Goal: Information Seeking & Learning: Learn about a topic

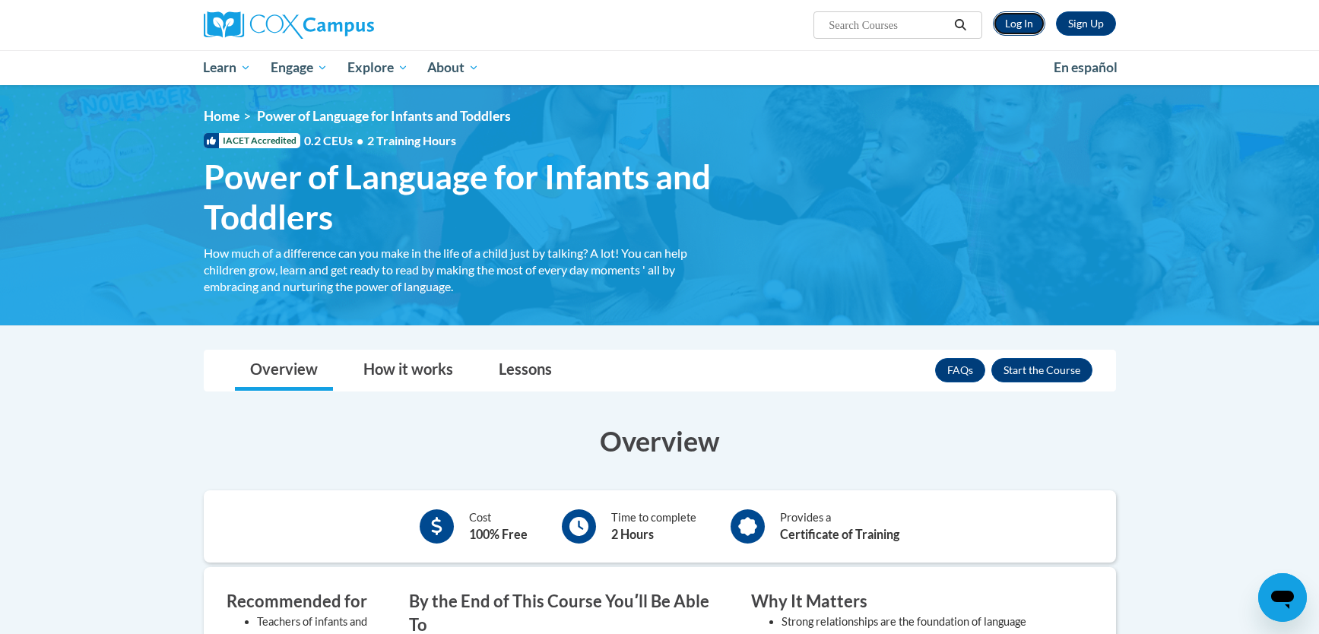
click at [1009, 26] on link "Log In" at bounding box center [1019, 23] width 52 height 24
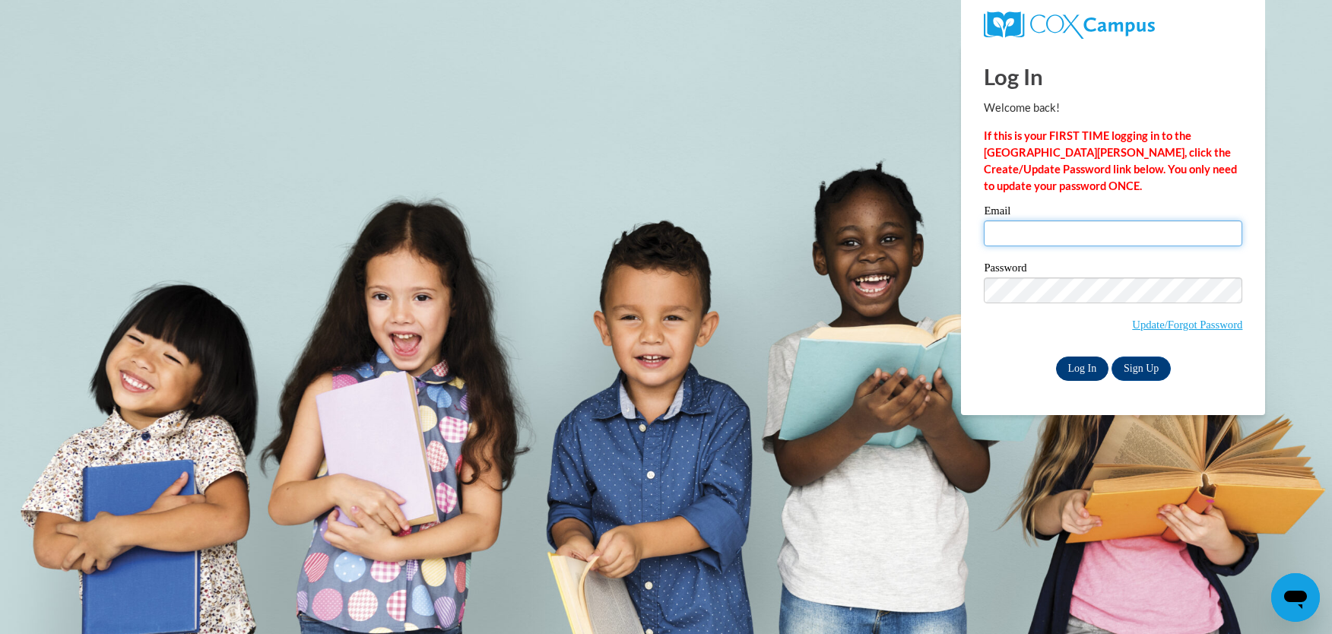
type input "tstaab0001@kctcs.edu"
click at [1076, 362] on input "Log In" at bounding box center [1082, 369] width 53 height 24
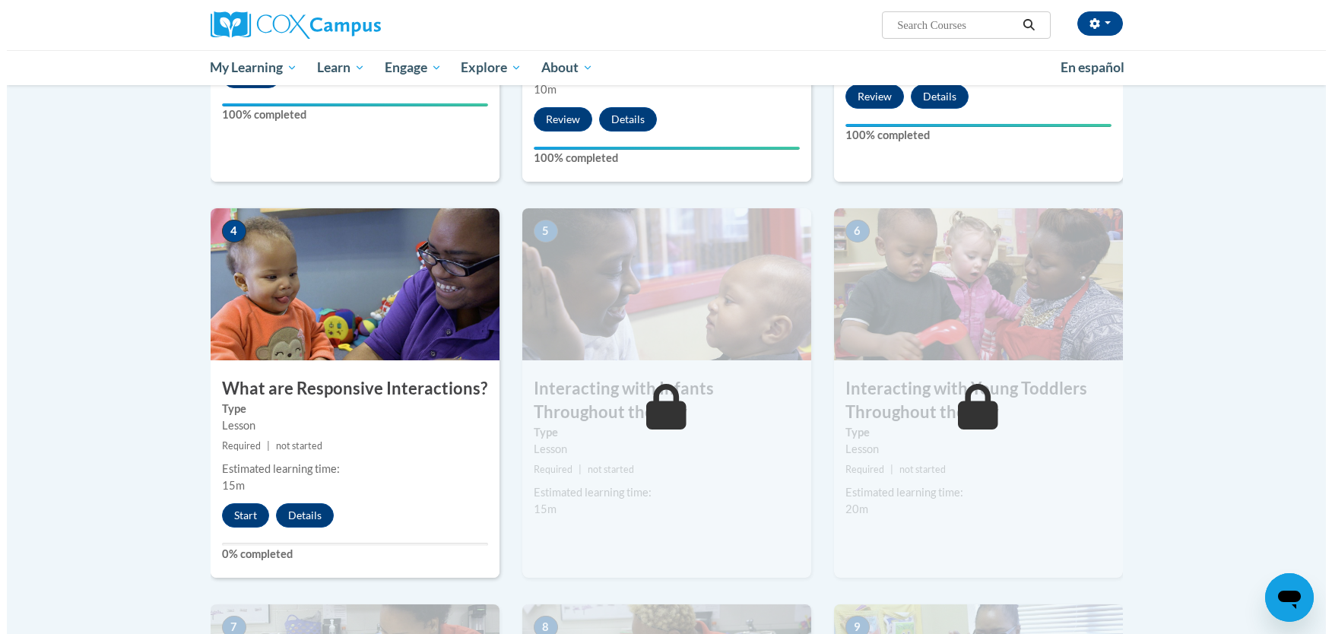
scroll to position [614, 0]
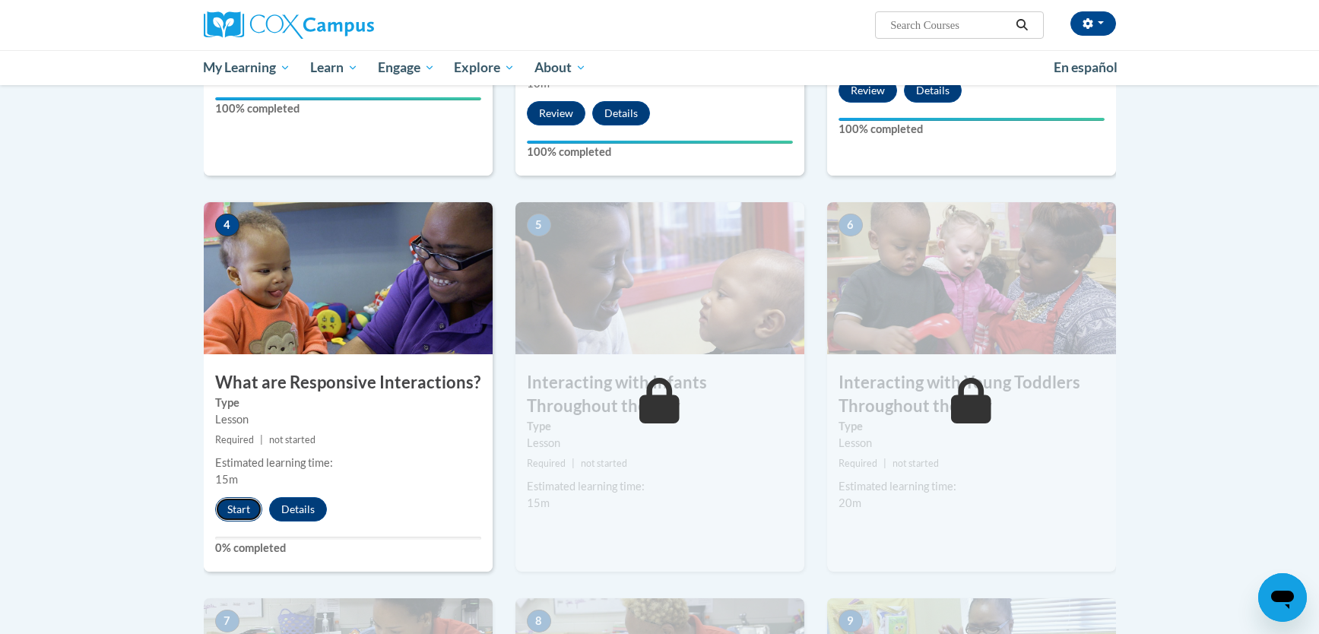
click at [228, 497] on button "Start" at bounding box center [238, 509] width 47 height 24
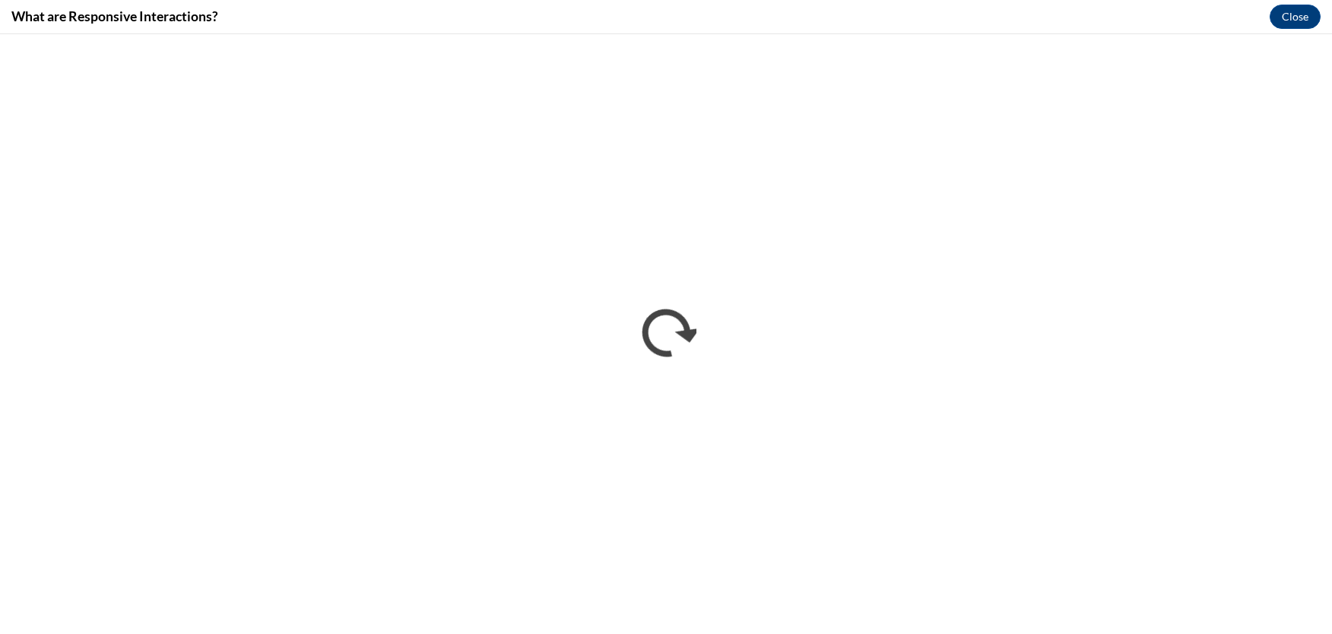
scroll to position [0, 0]
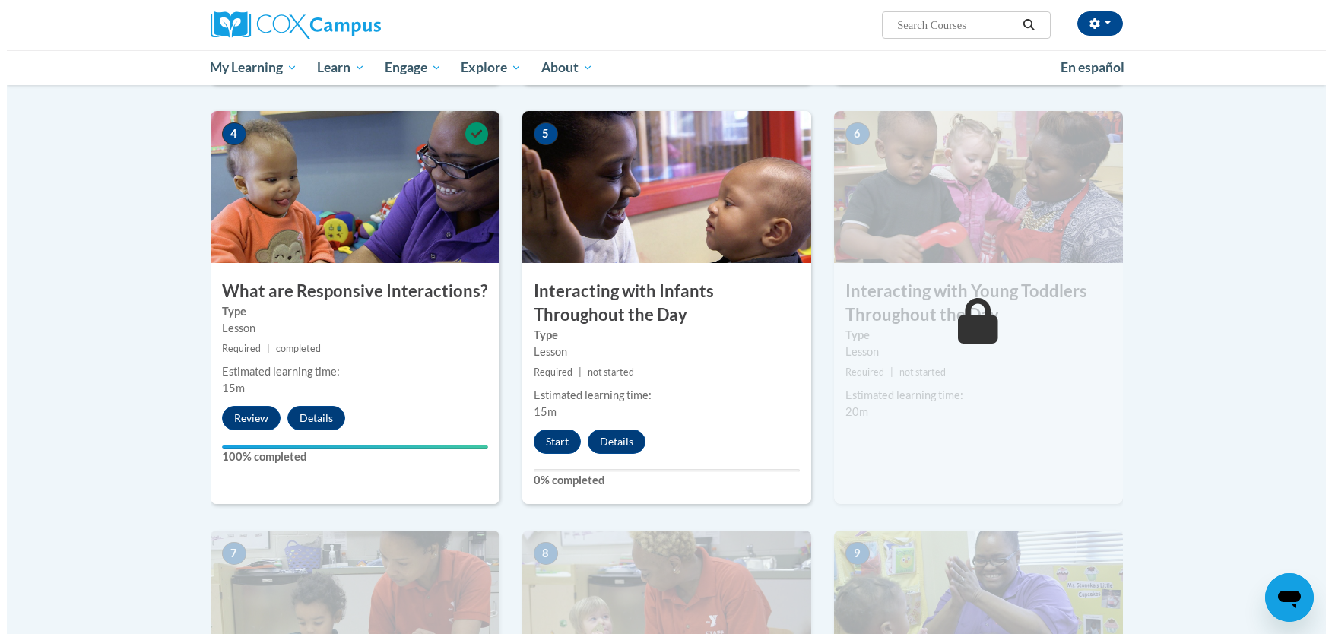
scroll to position [743, 0]
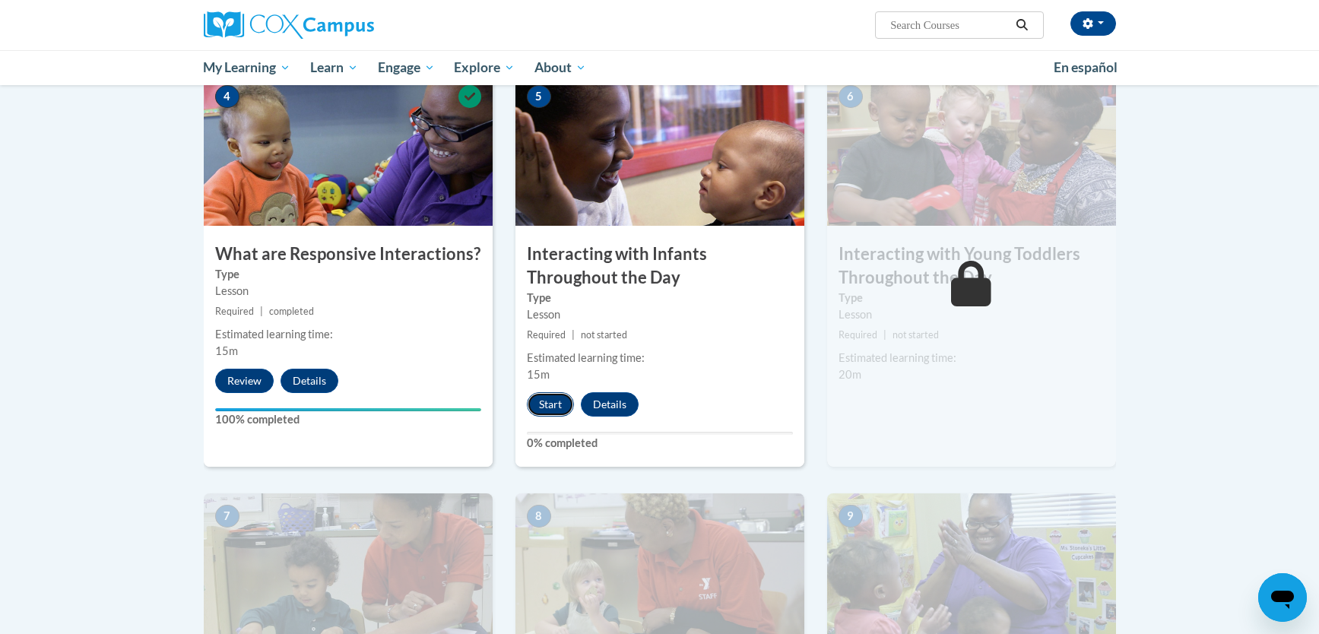
click at [541, 392] on button "Start" at bounding box center [550, 404] width 47 height 24
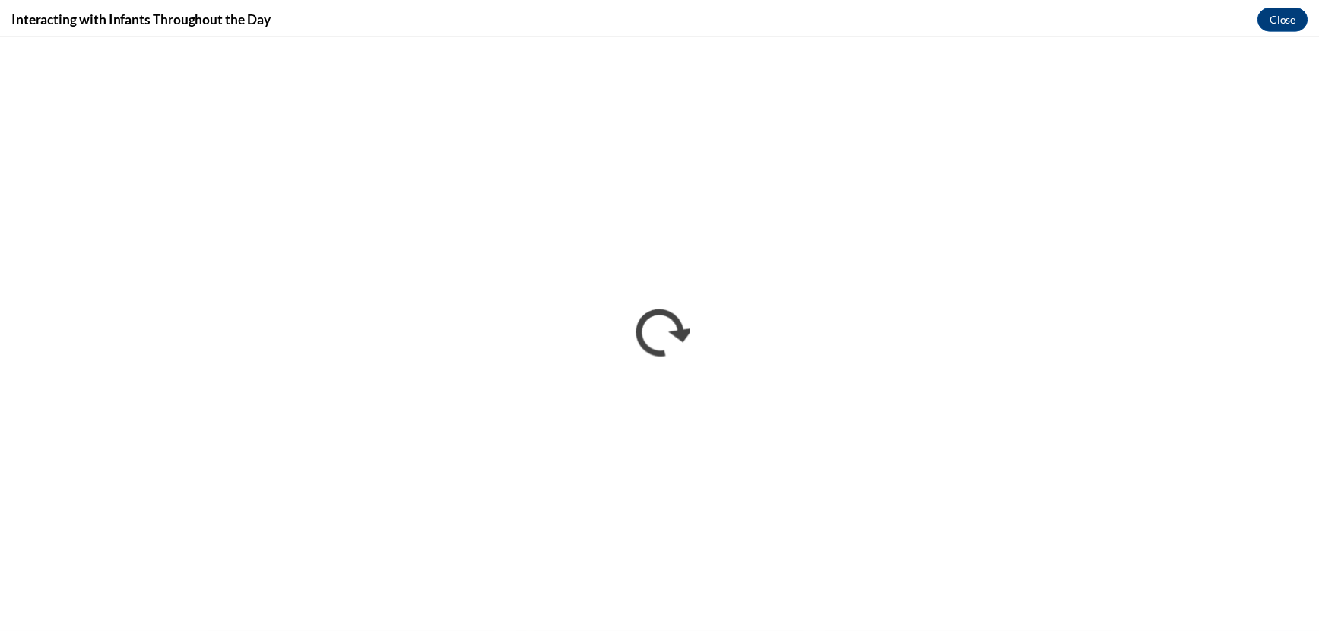
scroll to position [0, 0]
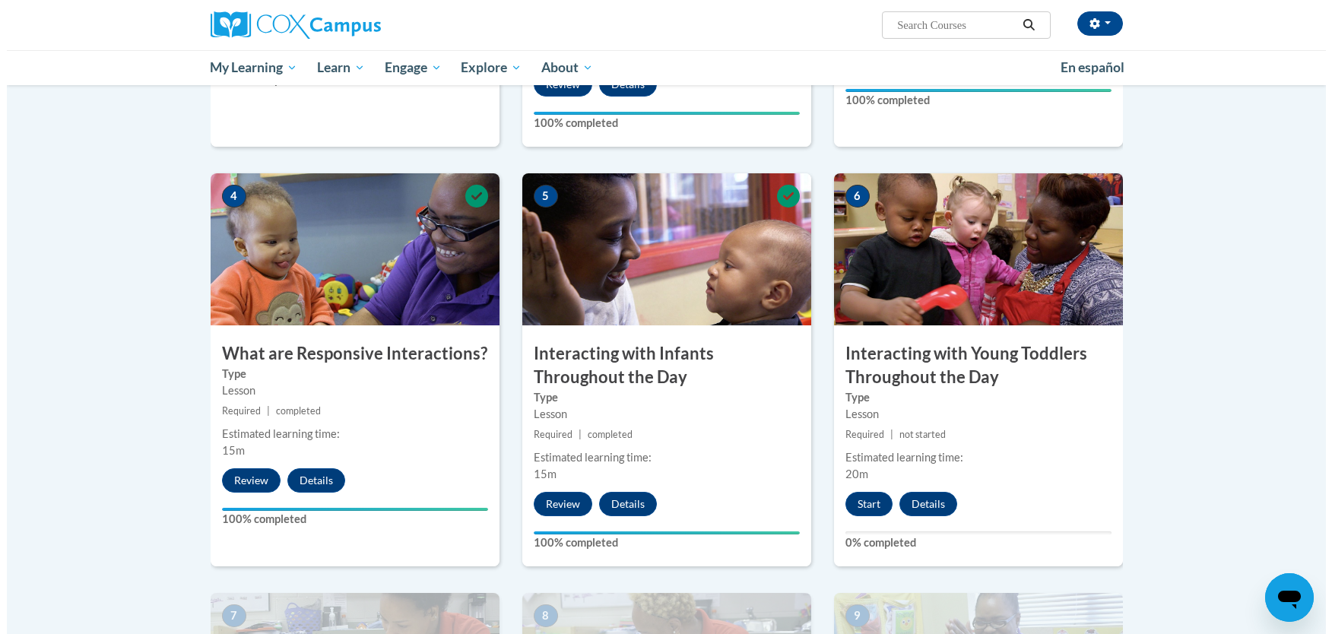
scroll to position [769, 0]
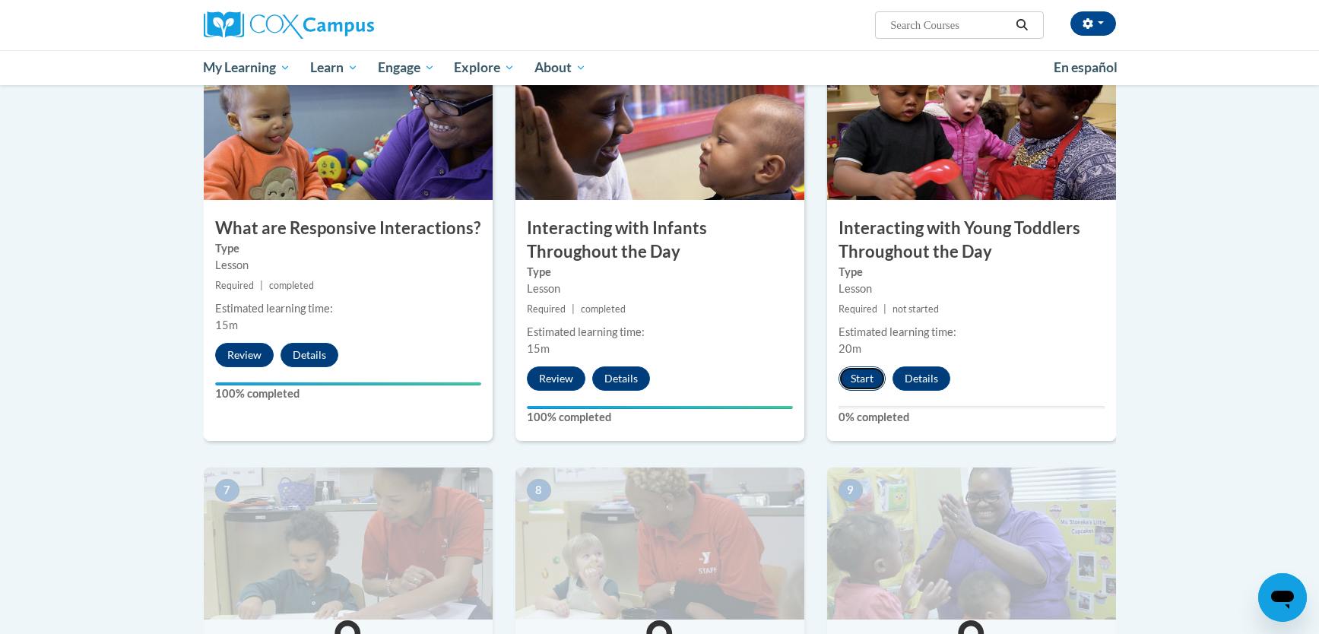
click at [857, 366] on button "Start" at bounding box center [861, 378] width 47 height 24
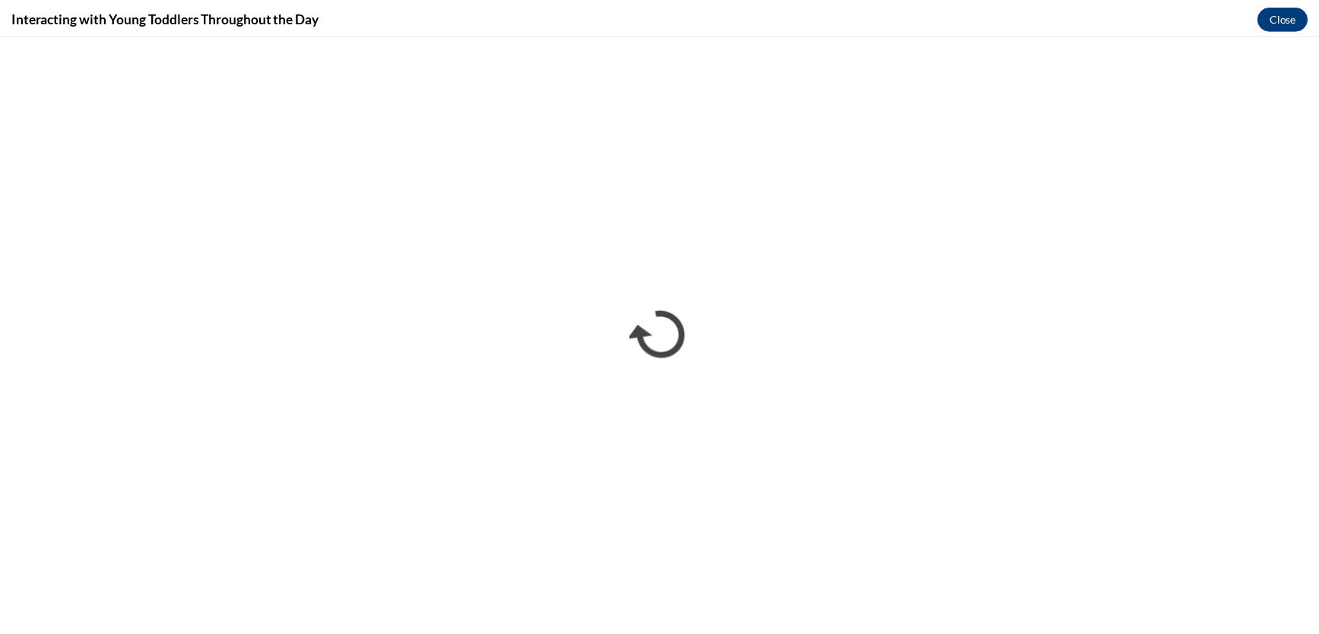
scroll to position [0, 0]
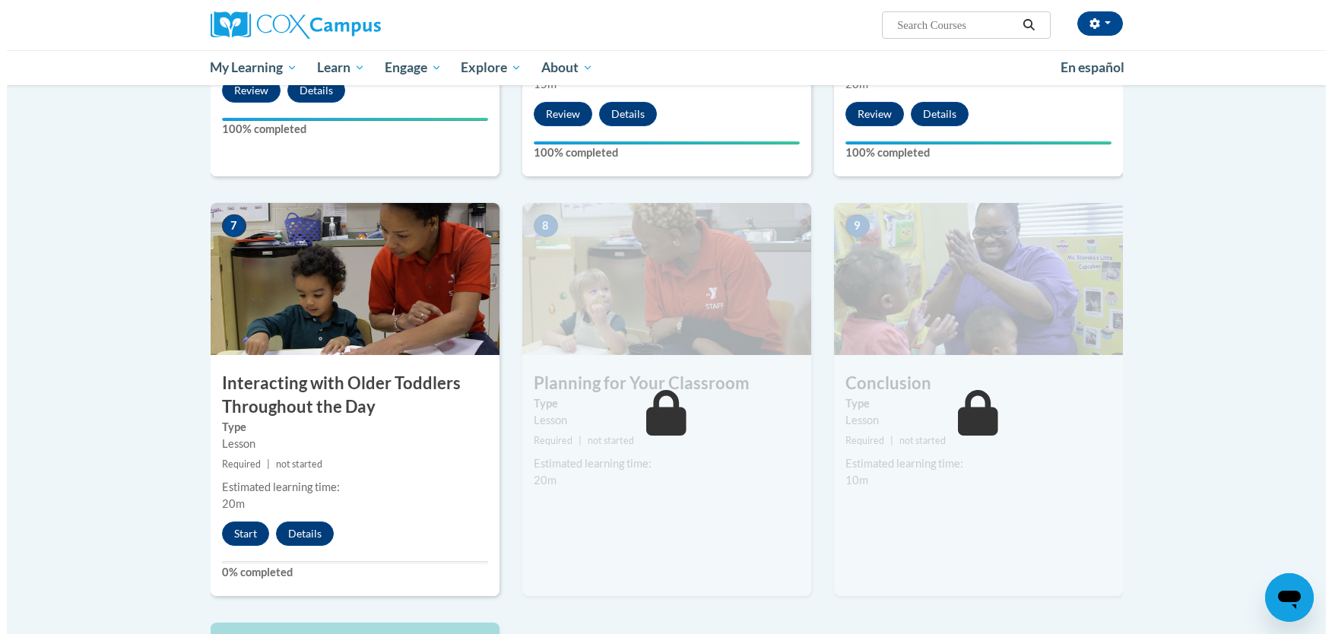
scroll to position [1047, 0]
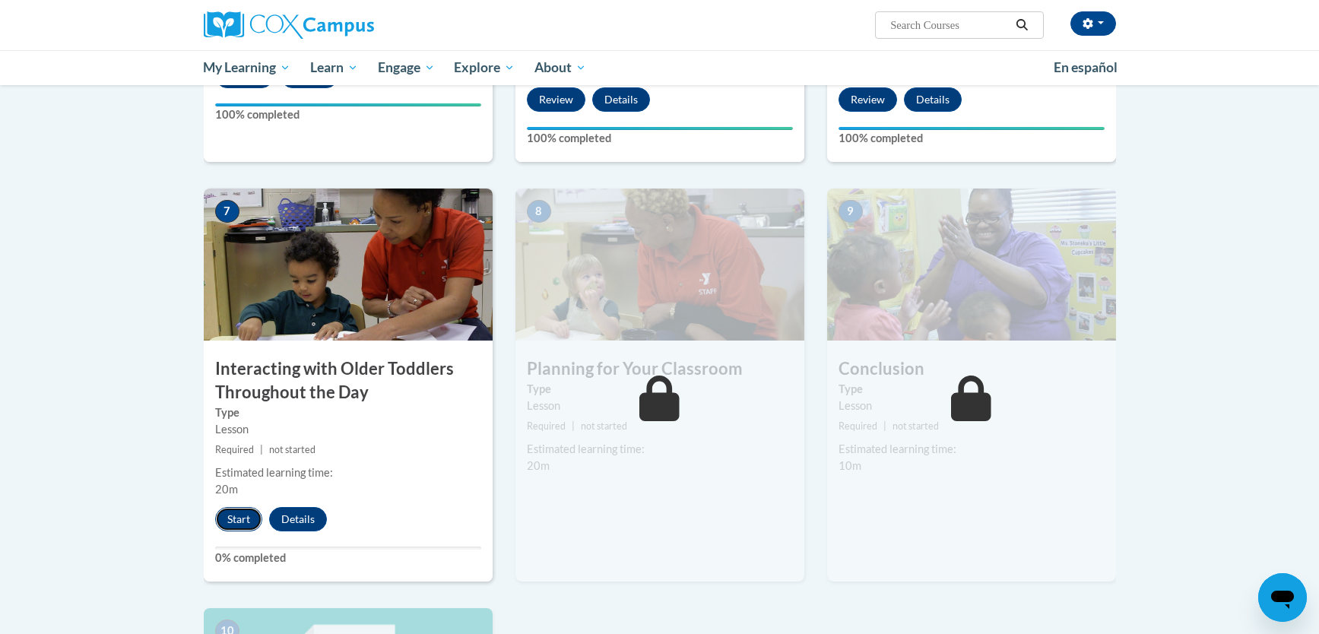
click at [240, 507] on button "Start" at bounding box center [238, 519] width 47 height 24
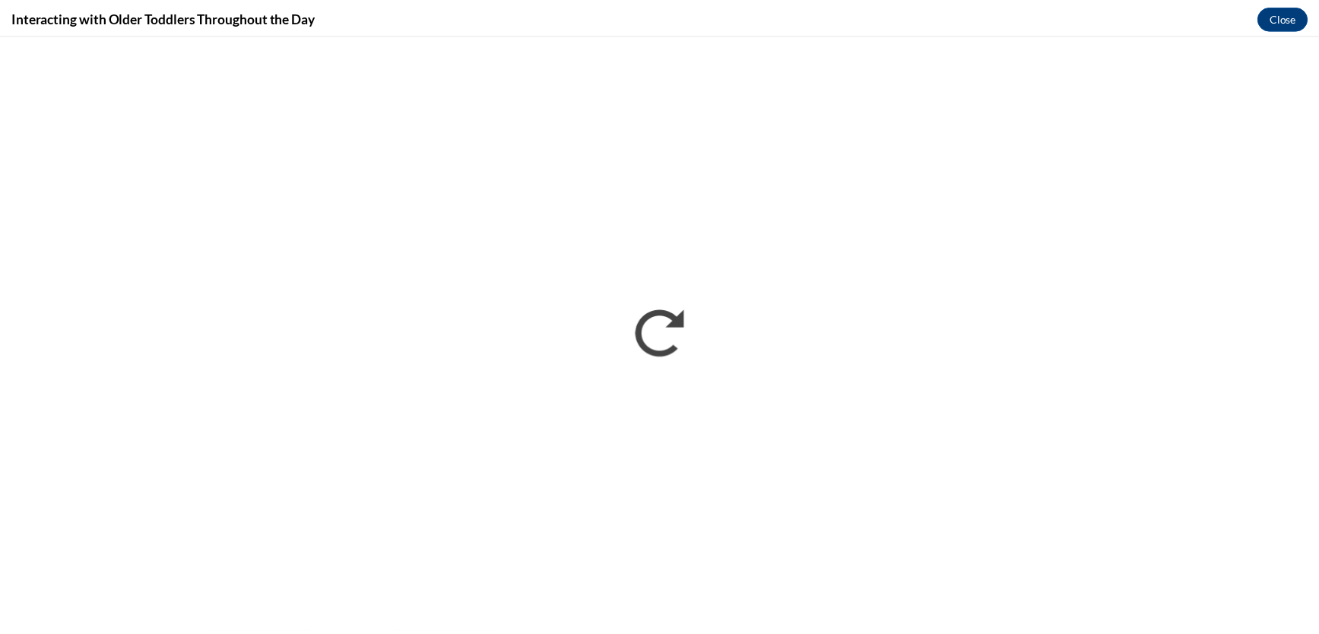
scroll to position [0, 0]
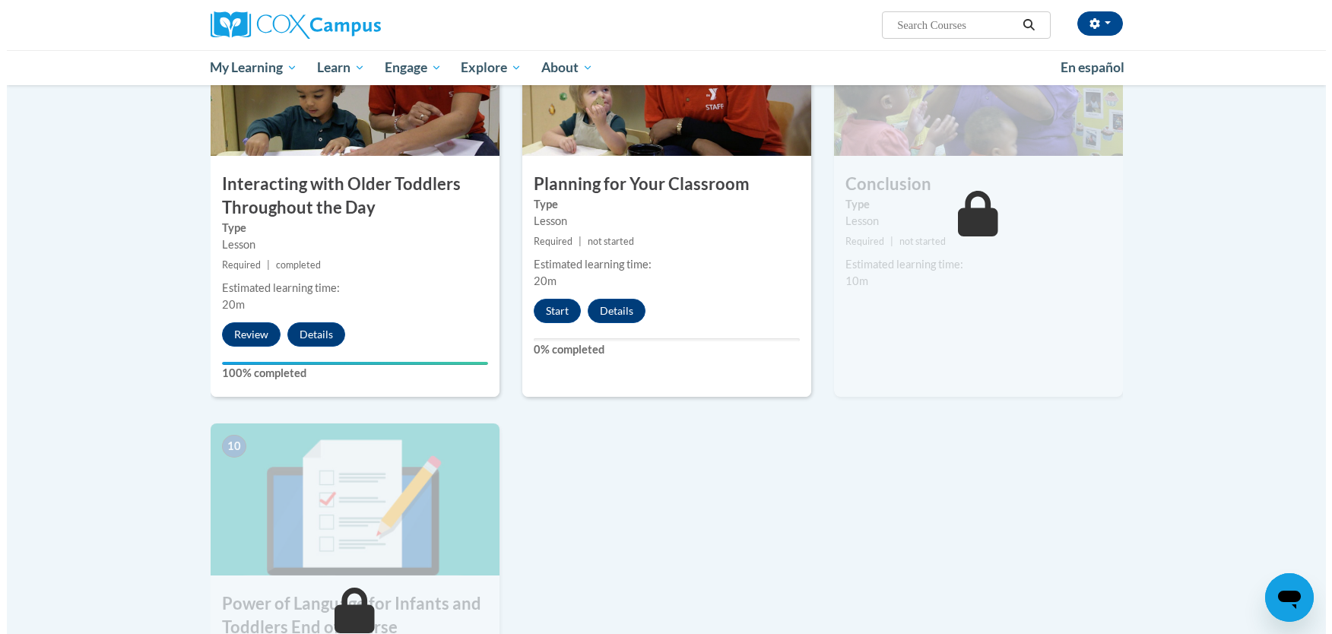
scroll to position [1302, 0]
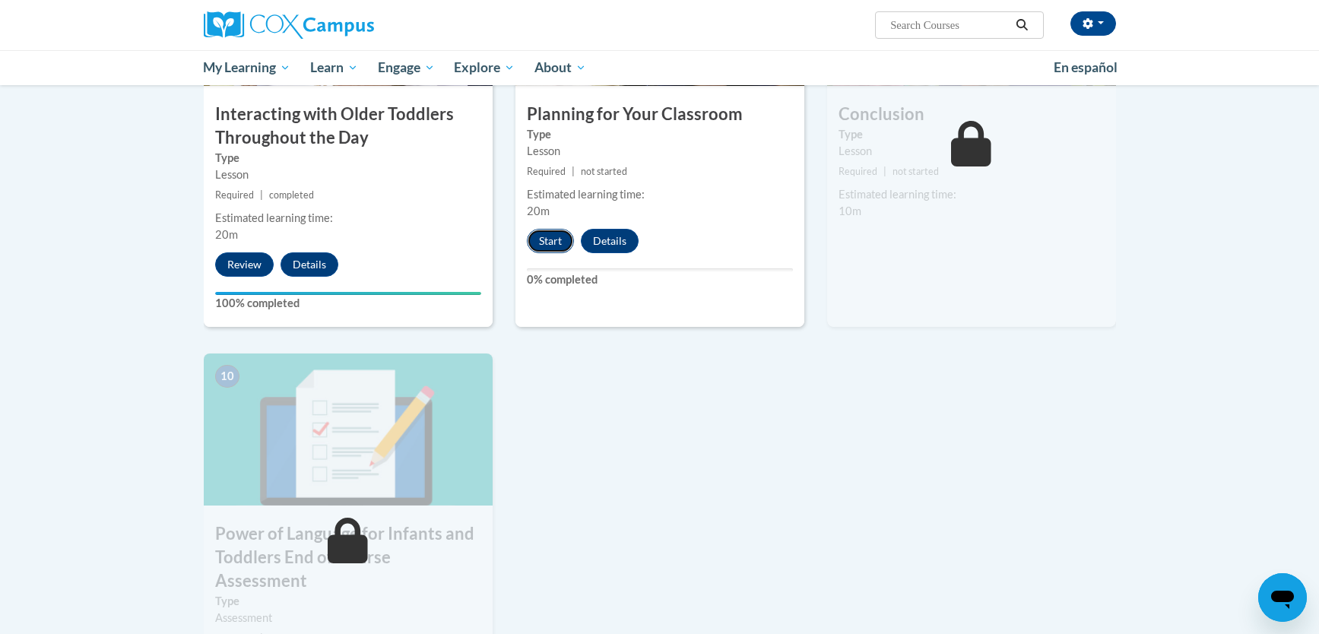
click at [550, 229] on button "Start" at bounding box center [550, 241] width 47 height 24
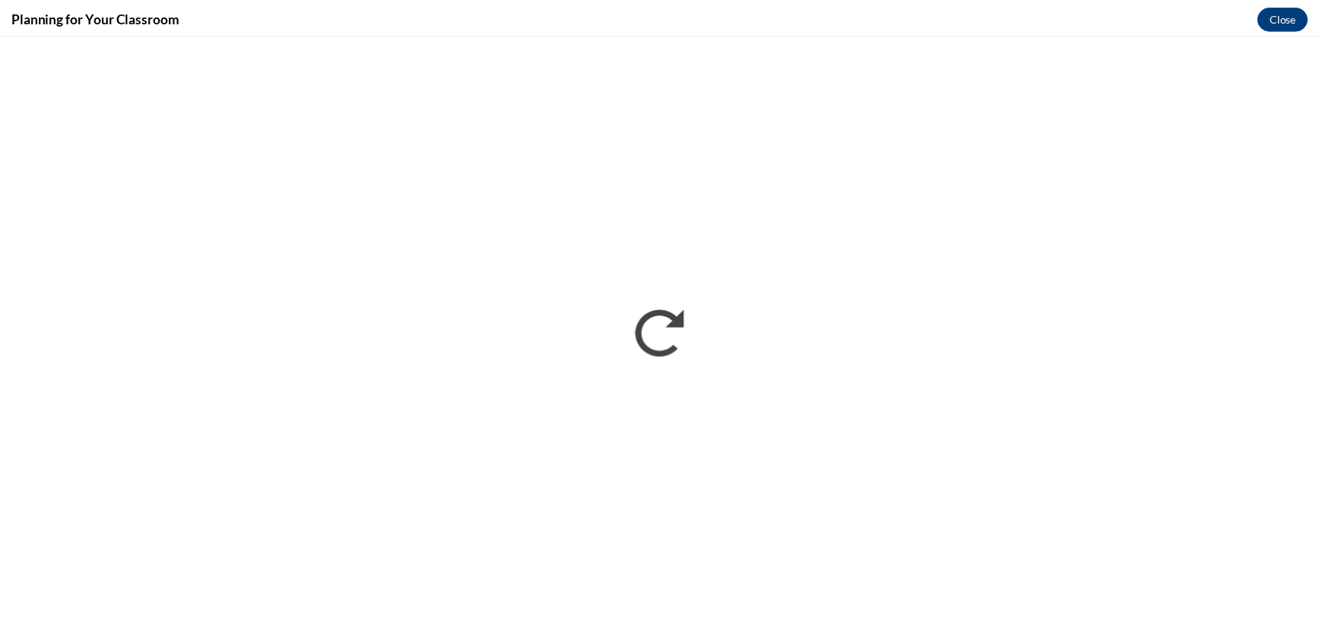
scroll to position [0, 0]
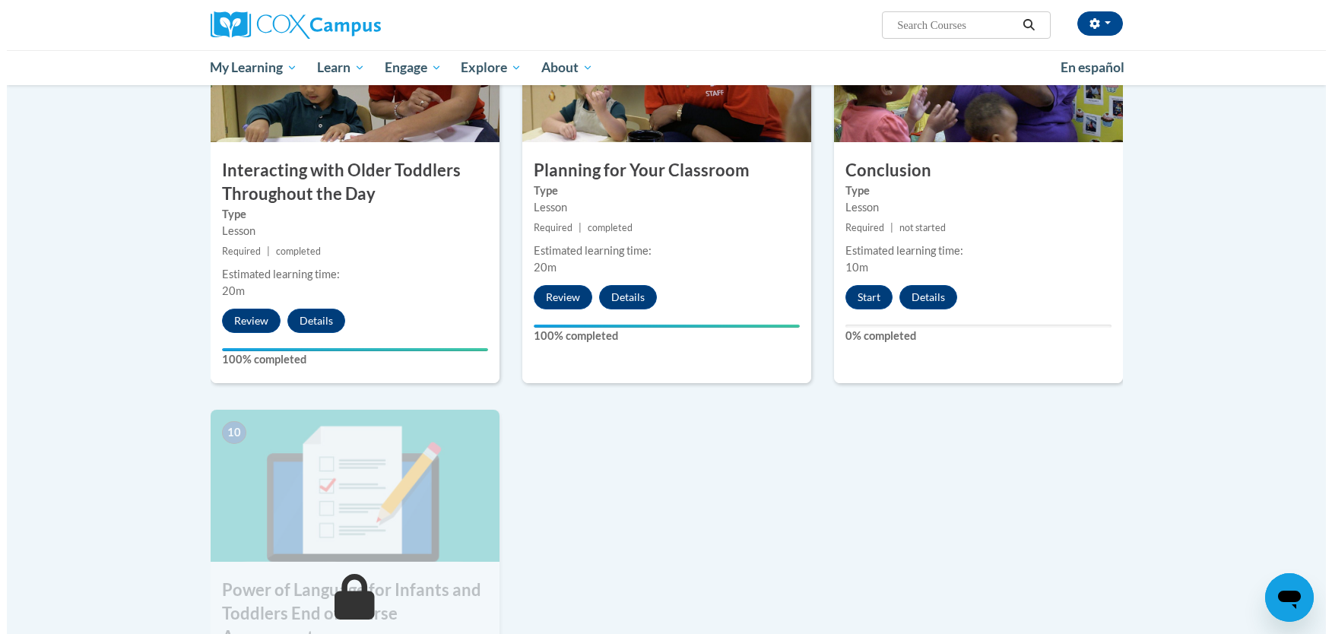
scroll to position [1202, 0]
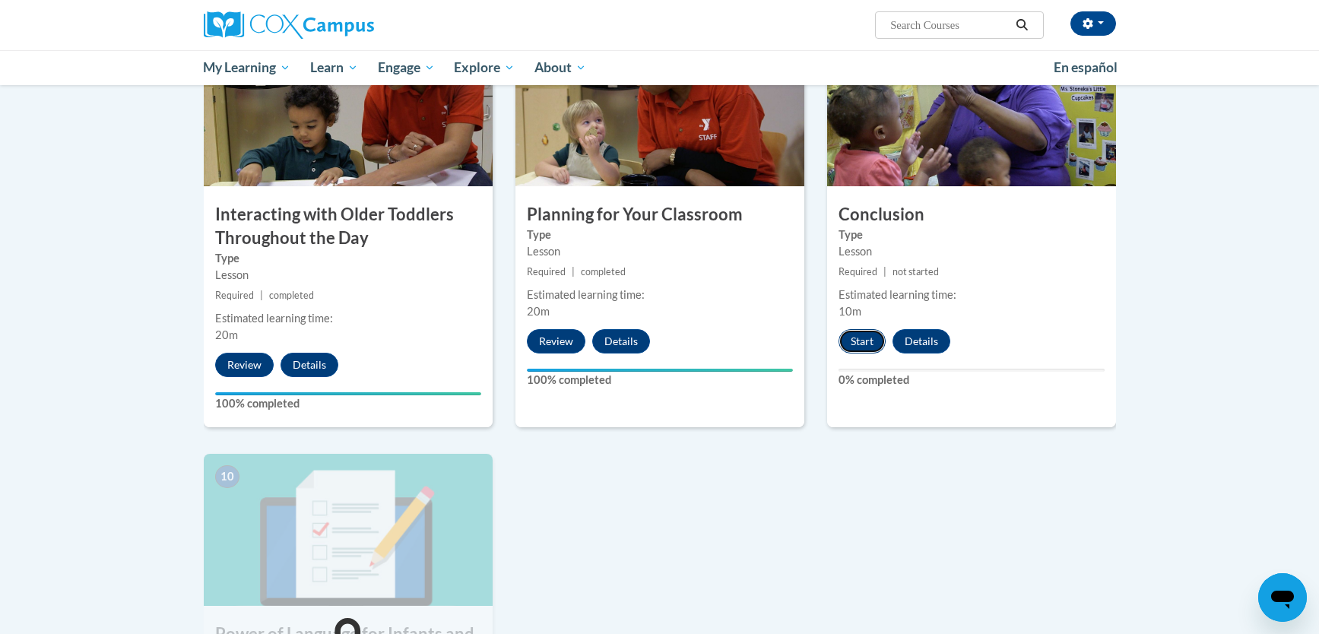
click at [862, 329] on button "Start" at bounding box center [861, 341] width 47 height 24
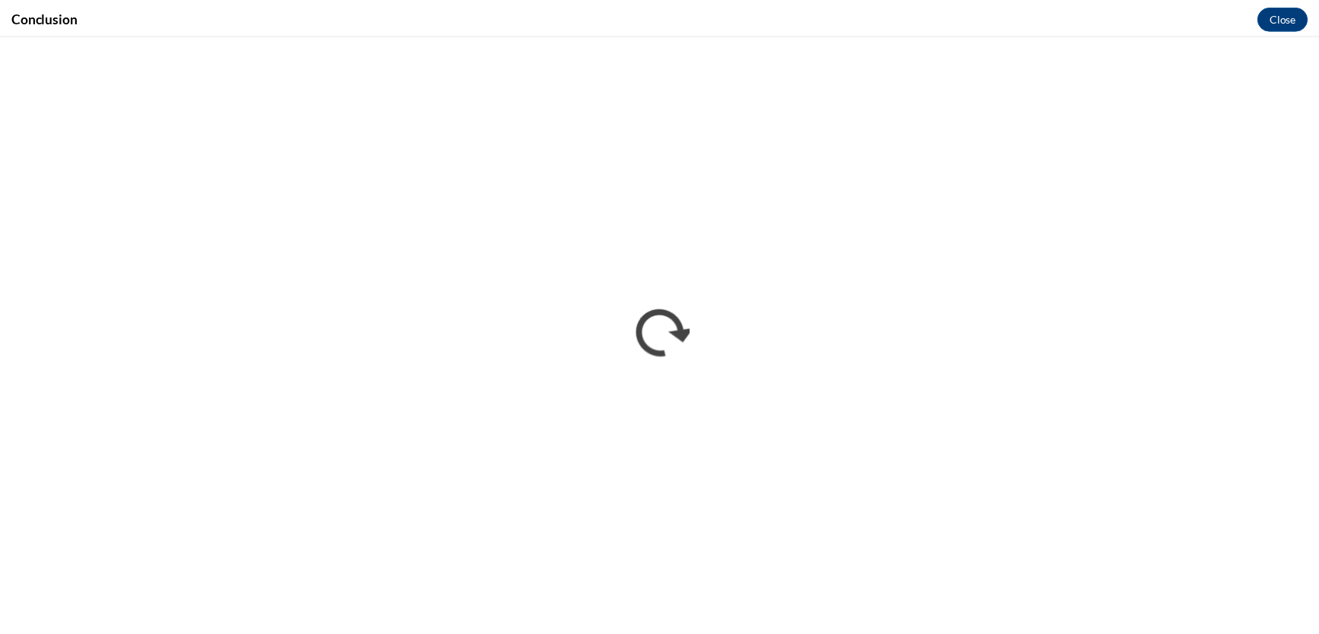
scroll to position [0, 0]
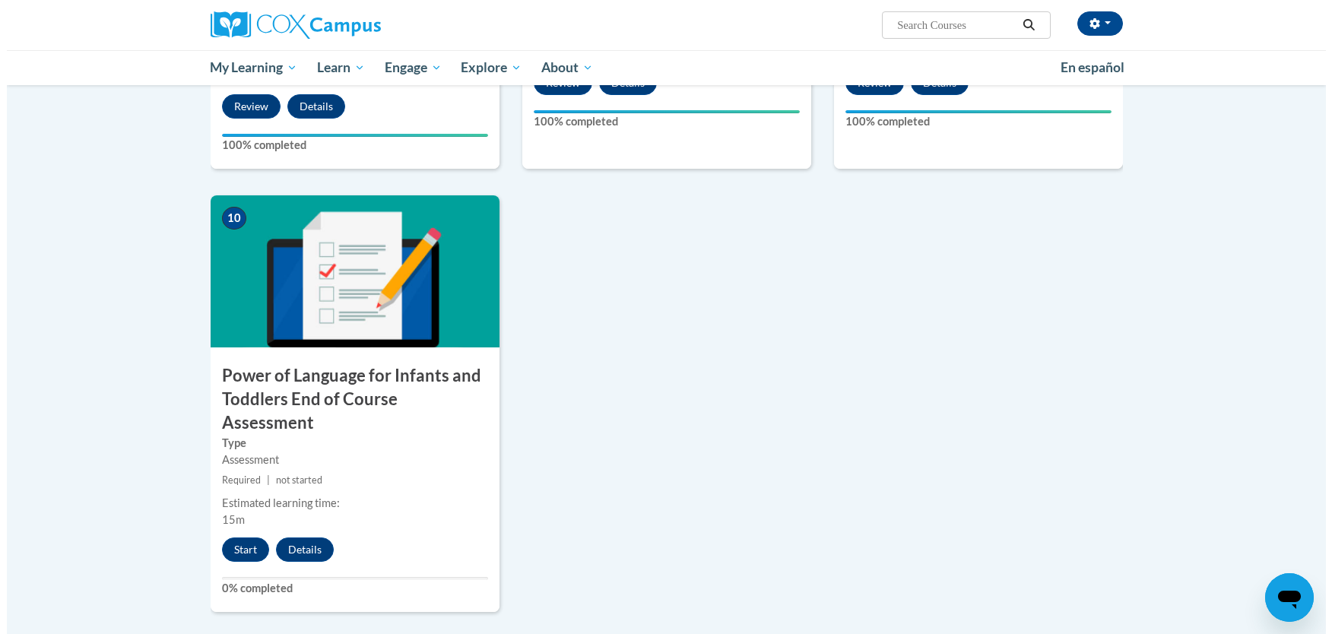
scroll to position [1472, 0]
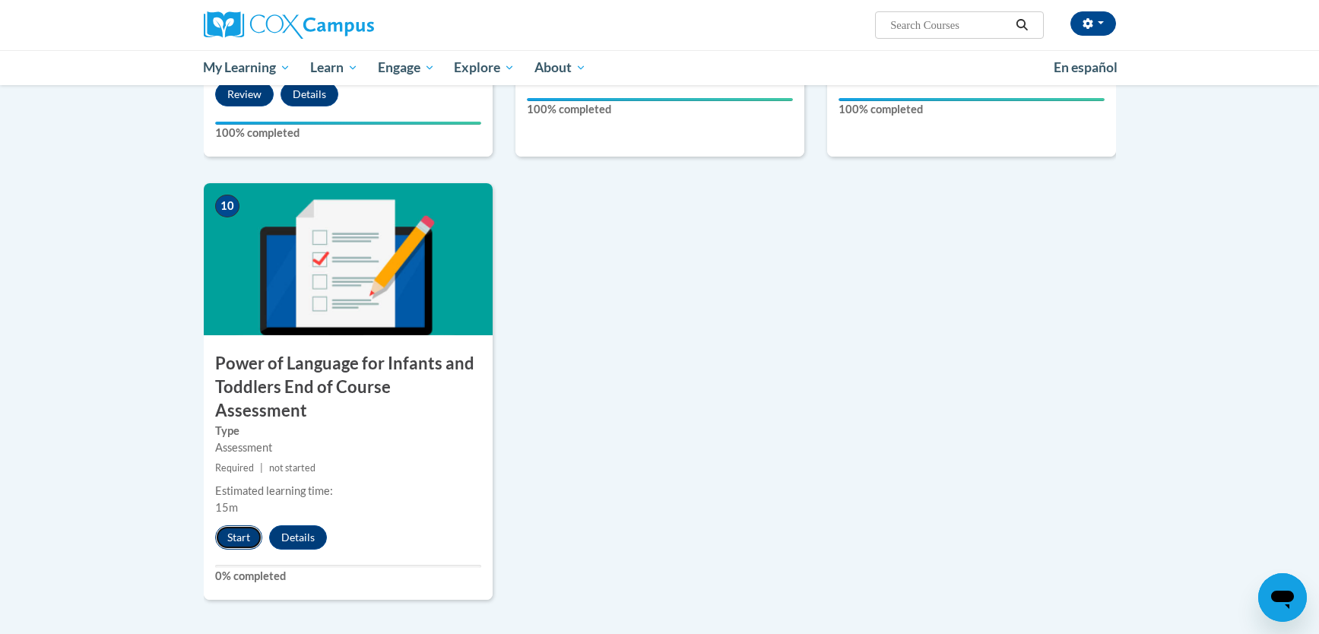
click at [232, 525] on button "Start" at bounding box center [238, 537] width 47 height 24
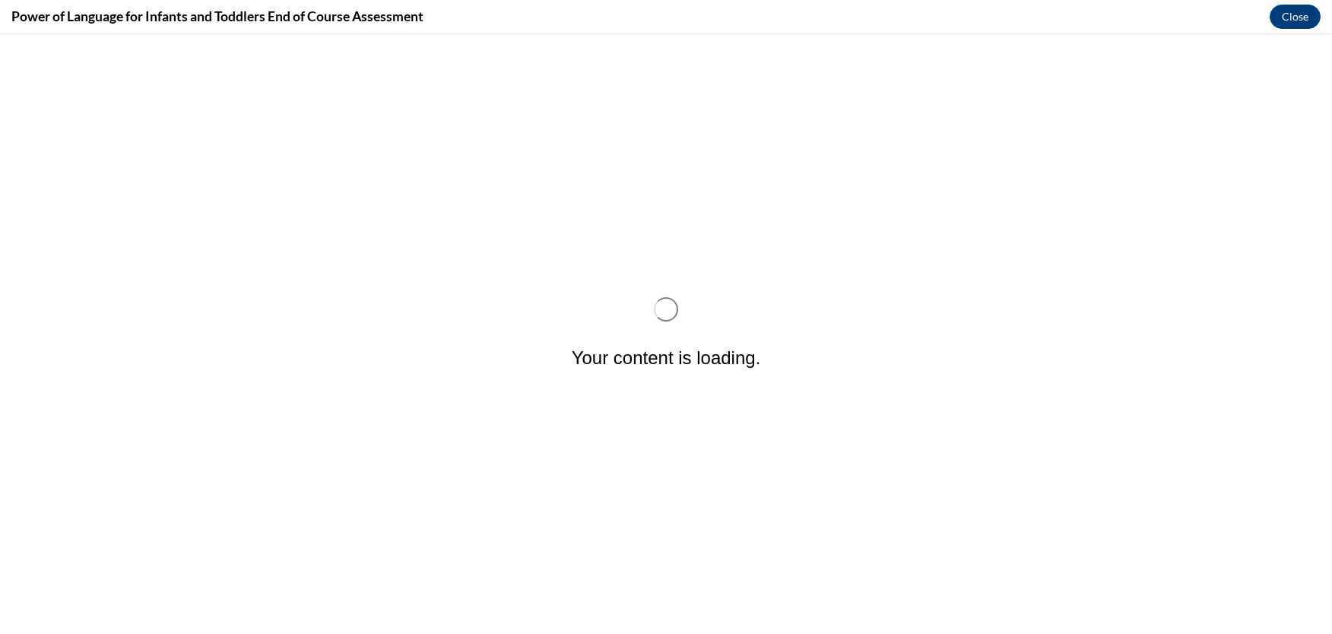
scroll to position [0, 0]
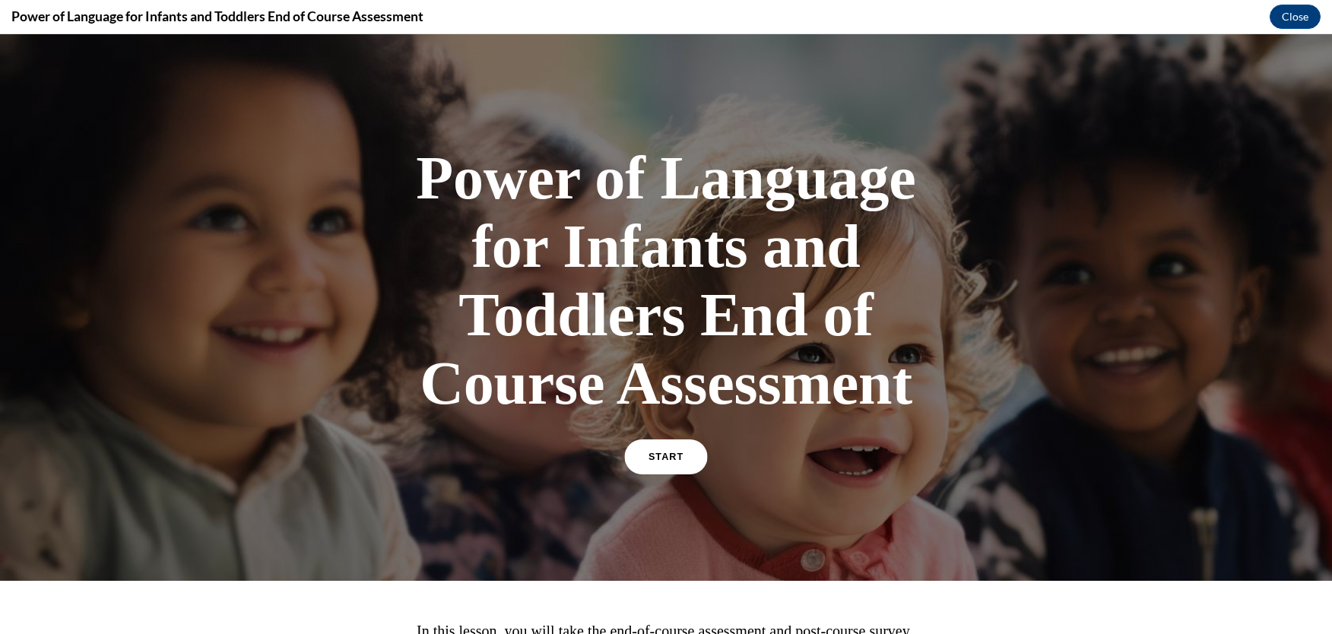
click at [675, 458] on link "START" at bounding box center [665, 456] width 83 height 35
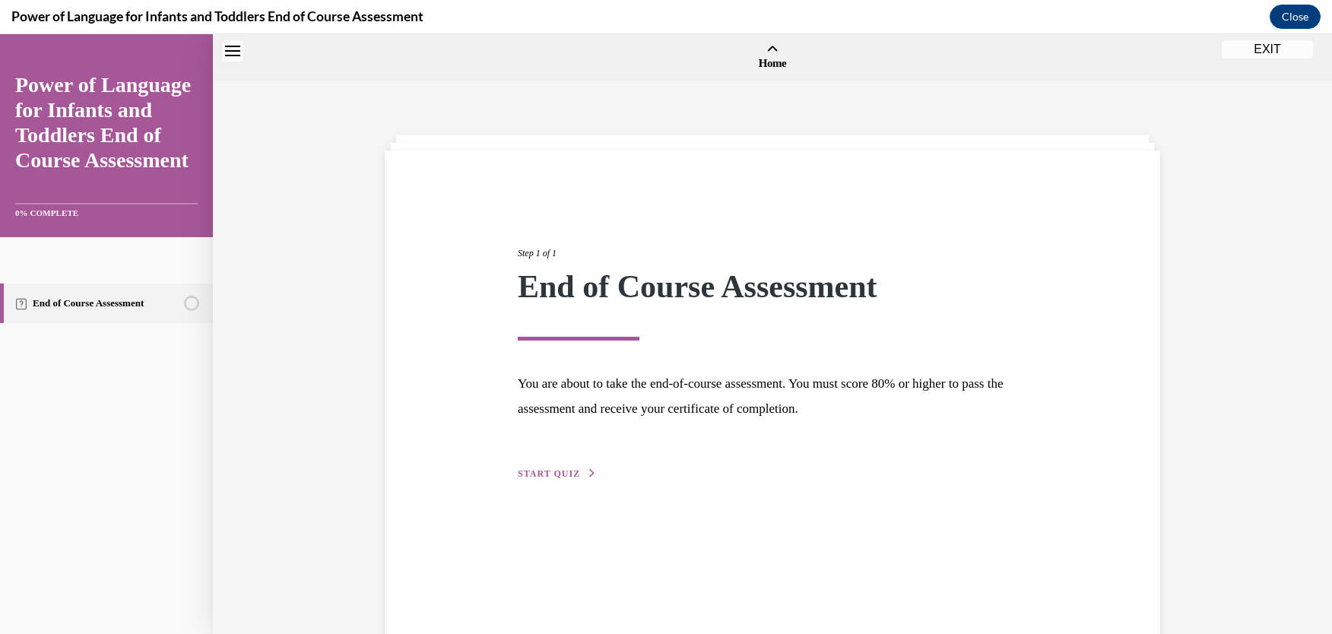
scroll to position [47, 0]
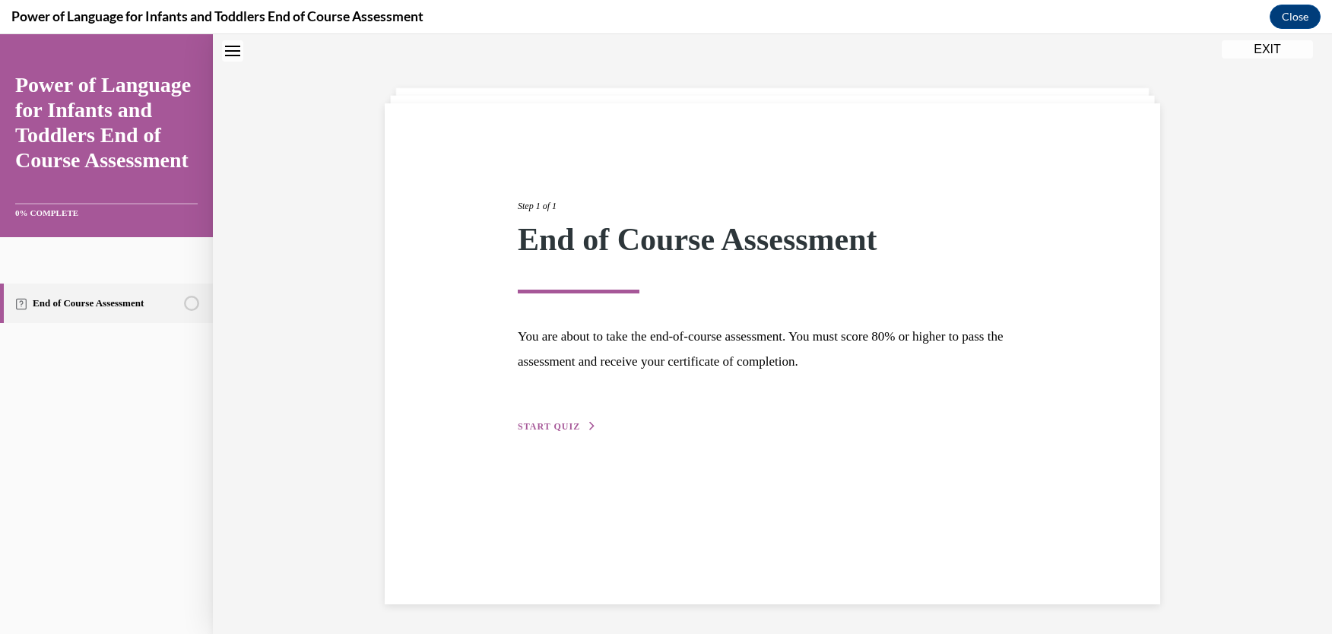
click at [551, 426] on span "START QUIZ" at bounding box center [549, 426] width 62 height 11
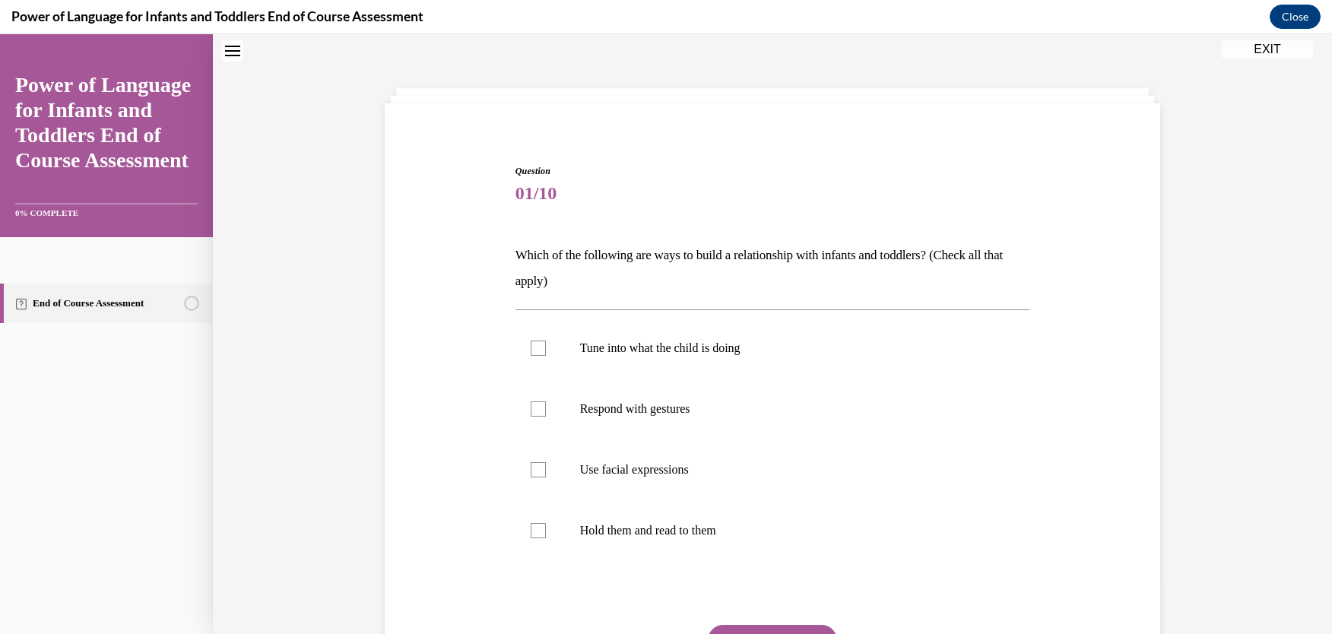
scroll to position [46, 0]
click at [530, 357] on label "Tune into what the child is doing" at bounding box center [772, 348] width 515 height 61
click at [531, 357] on input "Tune into what the child is doing" at bounding box center [538, 348] width 15 height 15
checkbox input "true"
click at [531, 410] on div at bounding box center [538, 409] width 15 height 15
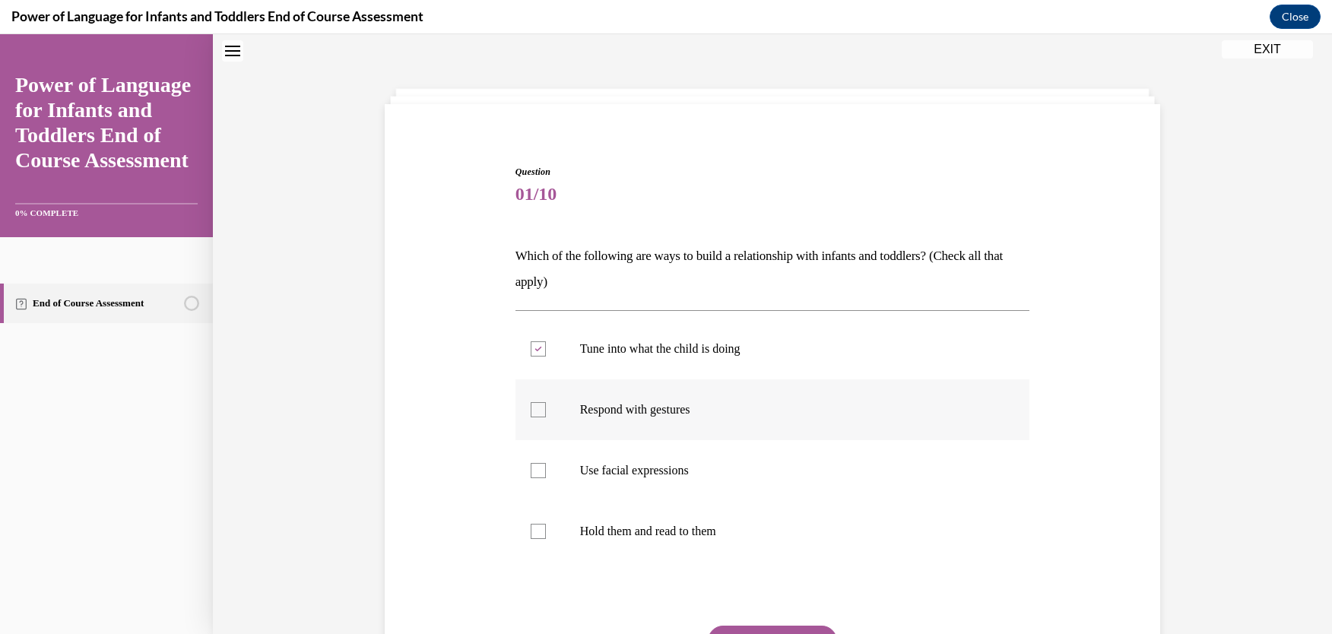
click at [531, 410] on input "Respond with gestures" at bounding box center [538, 409] width 15 height 15
checkbox input "true"
click at [526, 457] on label "Use facial expressions" at bounding box center [772, 470] width 515 height 61
click at [531, 463] on input "Use facial expressions" at bounding box center [538, 470] width 15 height 15
checkbox input "true"
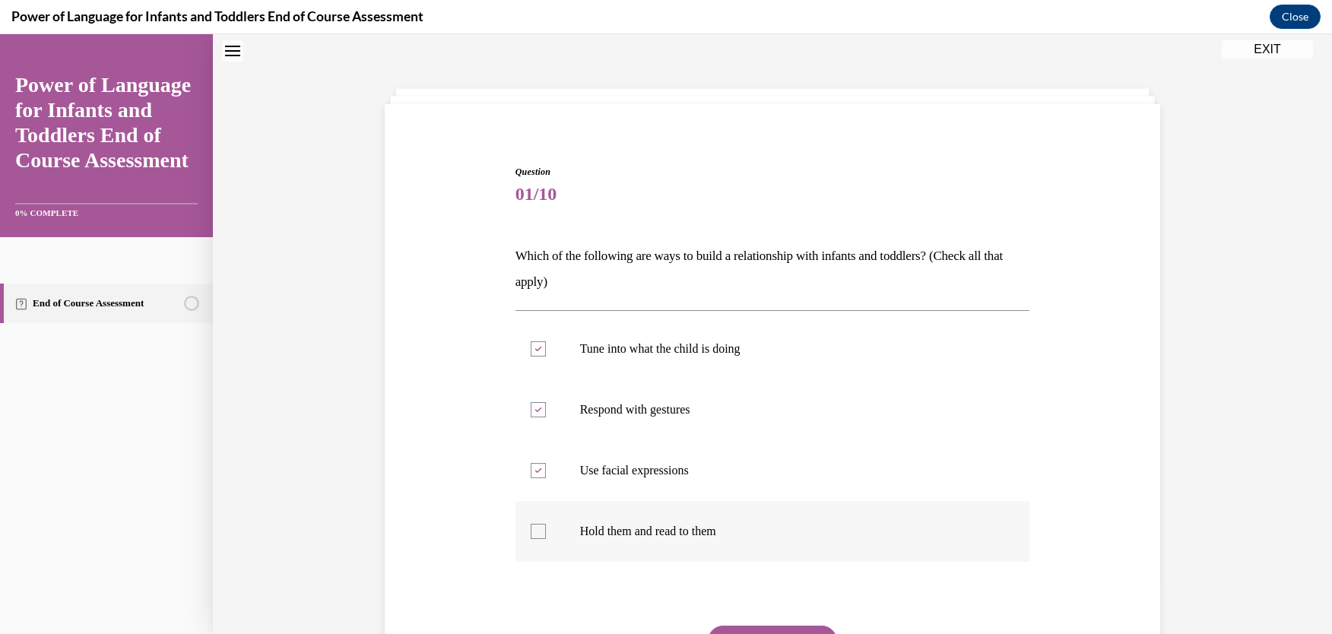
click at [531, 525] on div at bounding box center [538, 531] width 15 height 15
click at [531, 525] on input "Hold them and read to them" at bounding box center [538, 531] width 15 height 15
checkbox input "true"
click at [755, 628] on button "SUBMIT" at bounding box center [772, 641] width 129 height 30
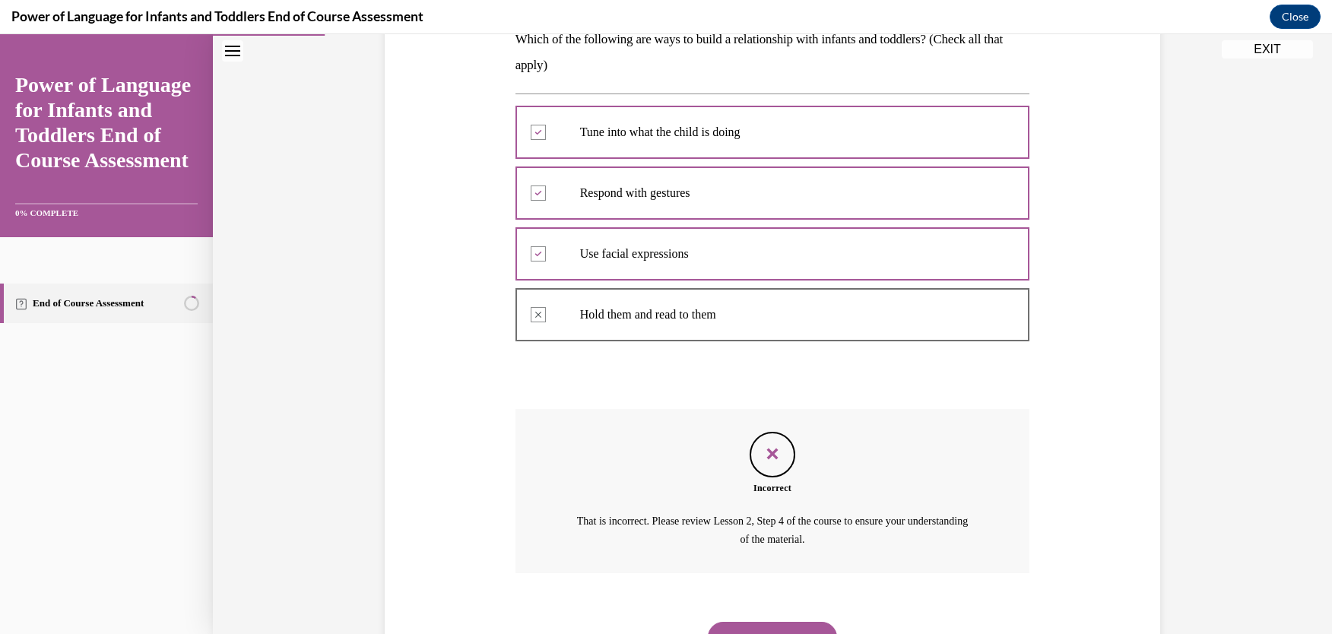
scroll to position [334, 0]
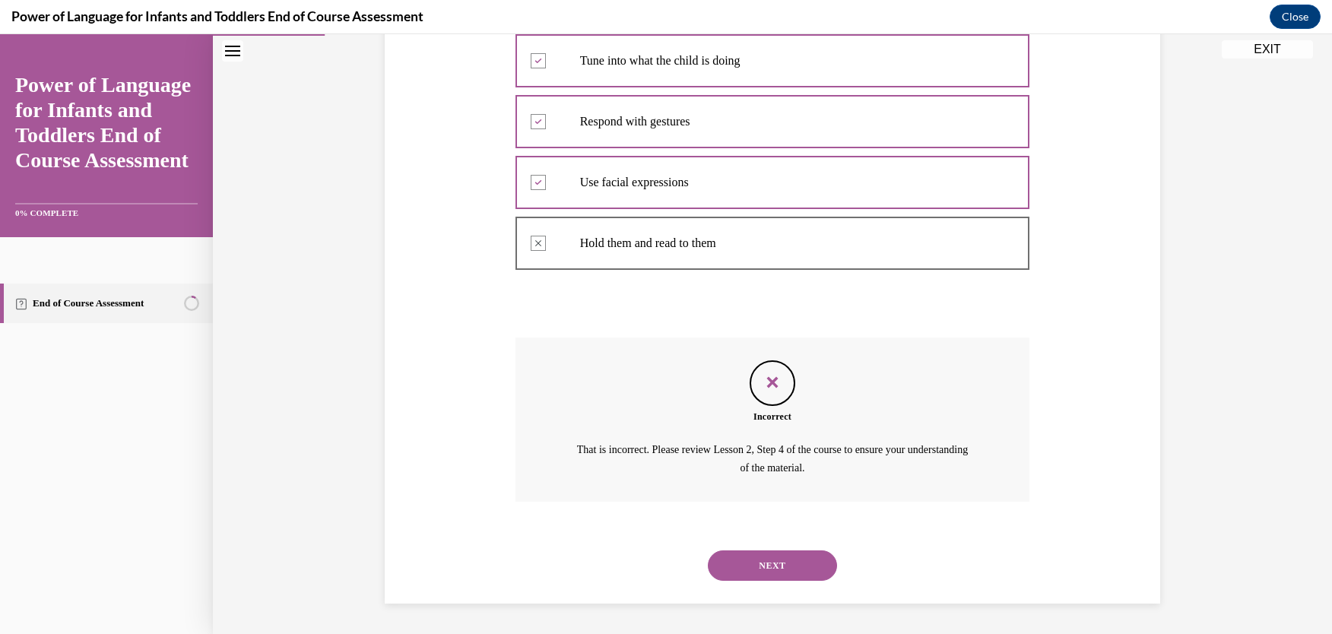
click at [752, 564] on button "NEXT" at bounding box center [772, 565] width 129 height 30
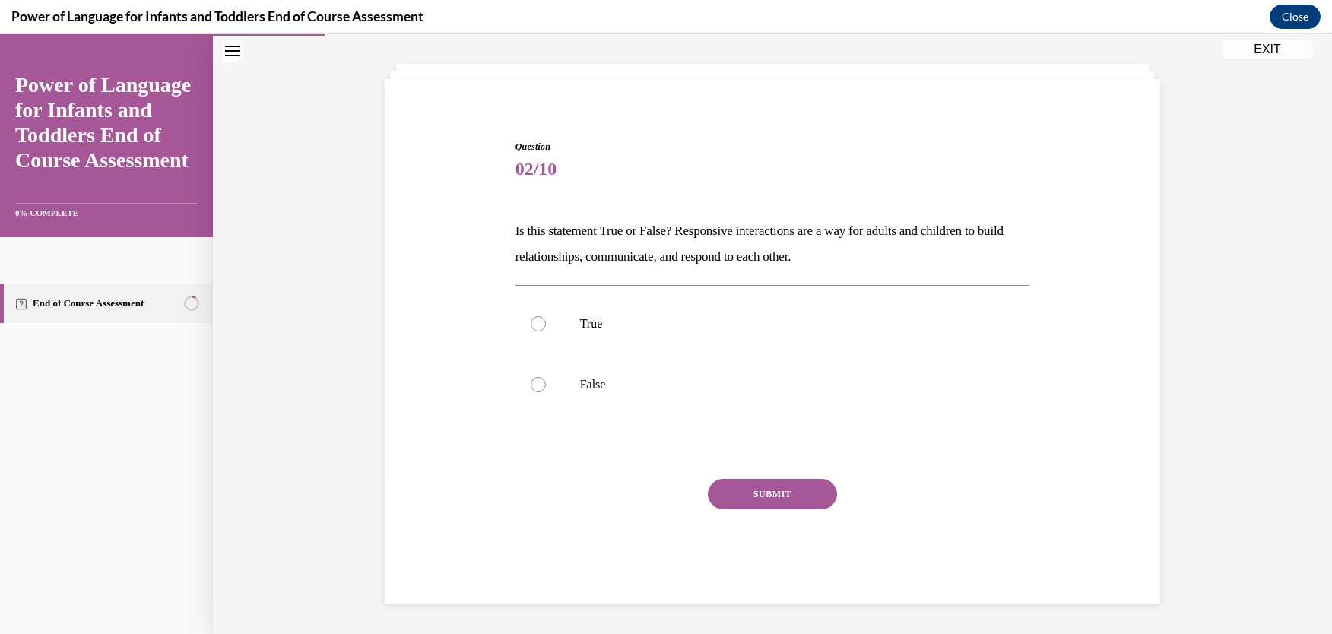
scroll to position [46, 0]
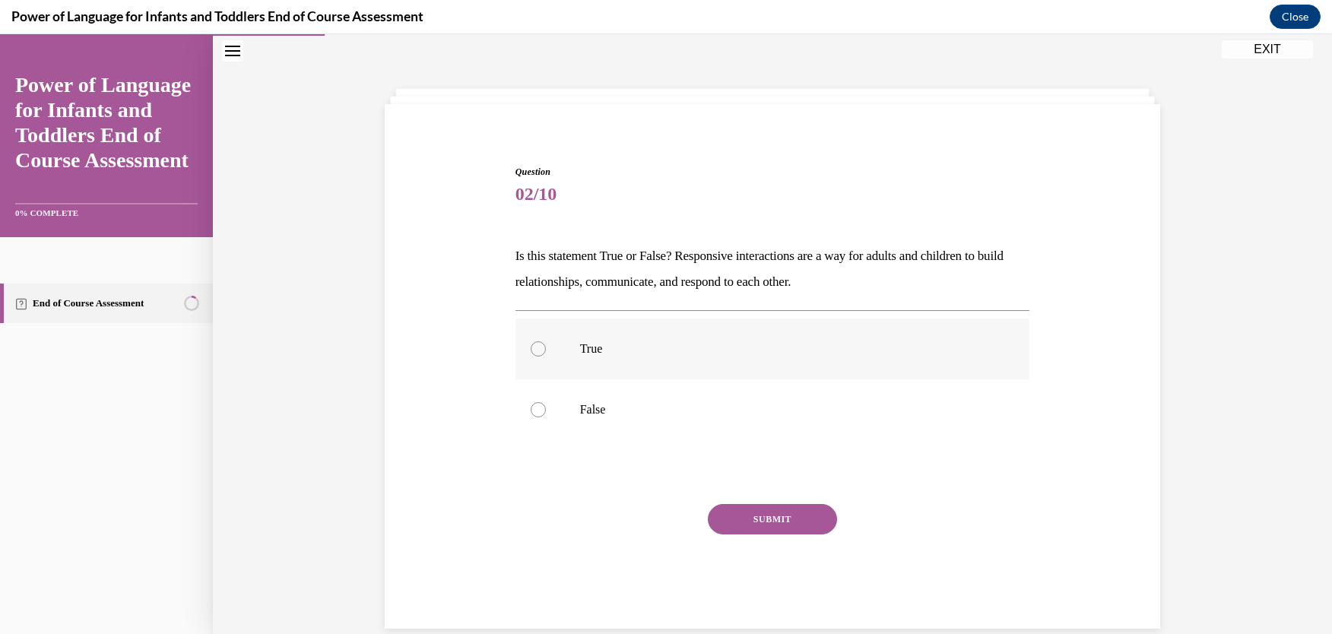
click at [531, 346] on div at bounding box center [538, 348] width 15 height 15
click at [531, 346] on input "True" at bounding box center [538, 348] width 15 height 15
radio input "true"
click at [765, 524] on button "SUBMIT" at bounding box center [772, 519] width 129 height 30
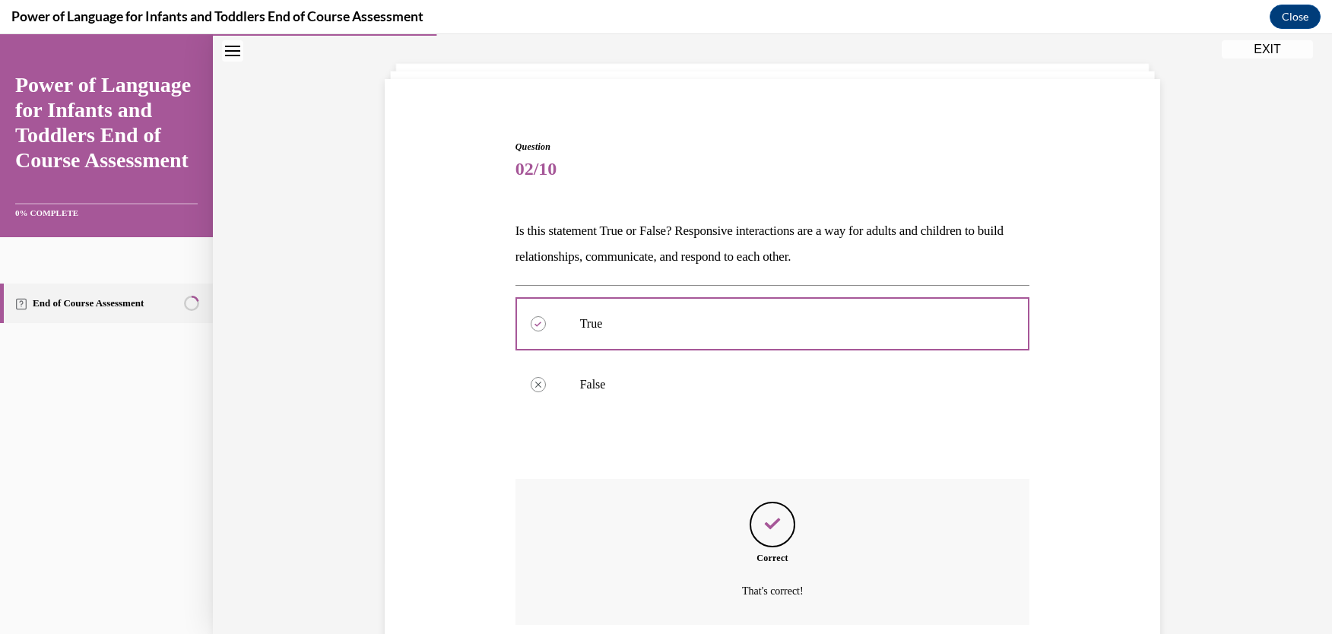
scroll to position [195, 0]
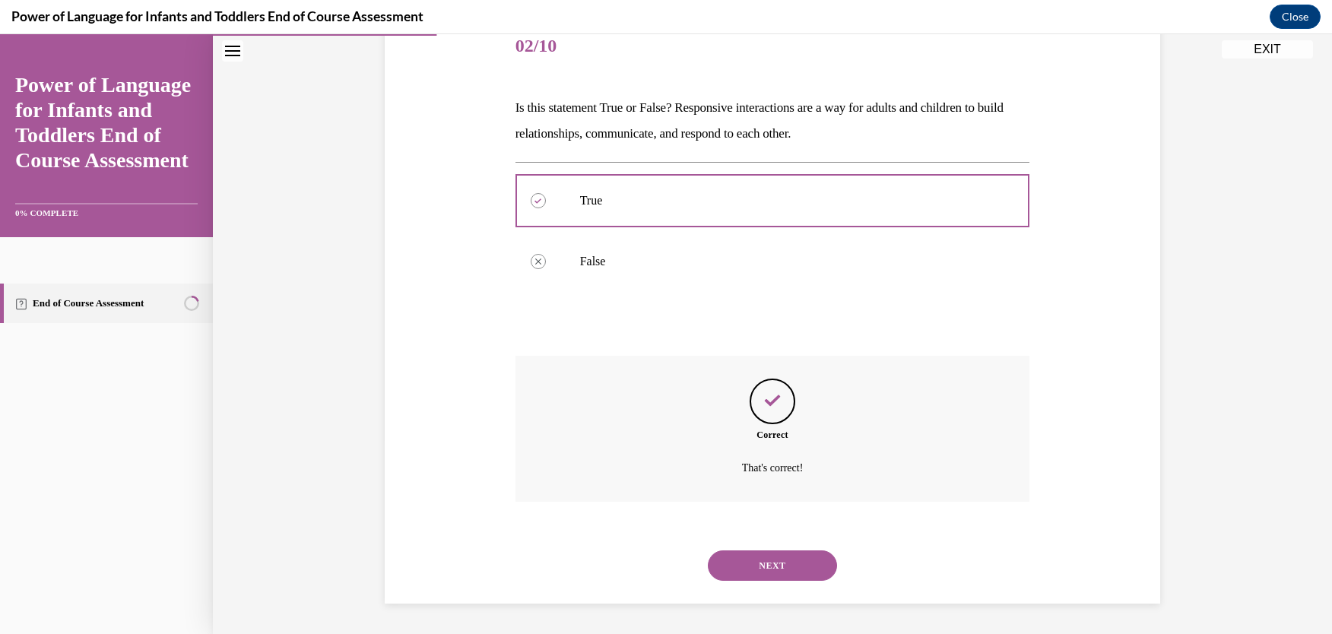
click at [774, 570] on button "NEXT" at bounding box center [772, 565] width 129 height 30
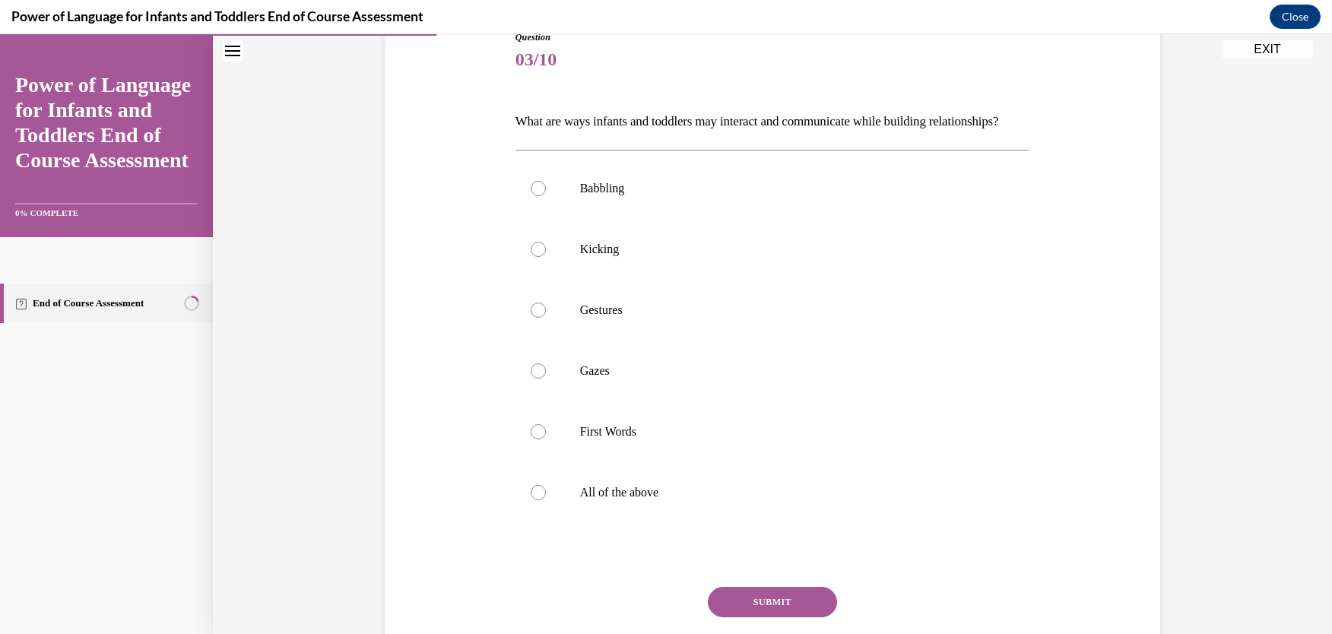
scroll to position [185, 0]
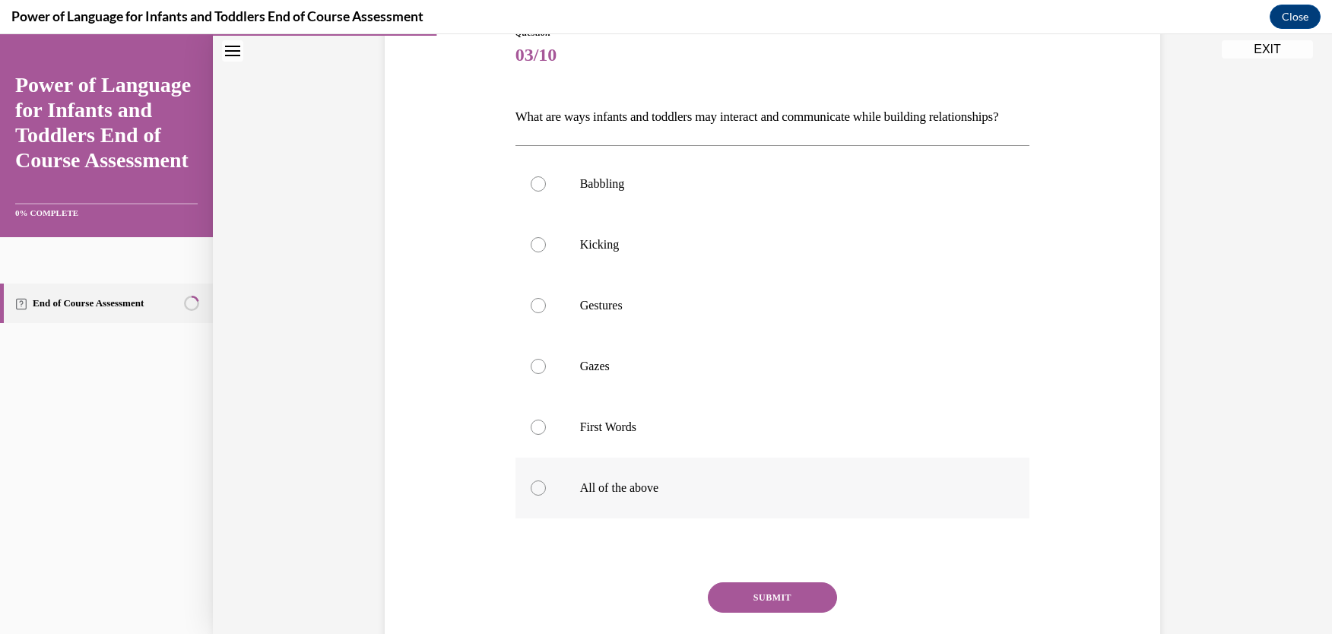
click at [531, 496] on div at bounding box center [538, 487] width 15 height 15
click at [531, 496] on input "All of the above" at bounding box center [538, 487] width 15 height 15
radio input "true"
click at [782, 613] on button "SUBMIT" at bounding box center [772, 597] width 129 height 30
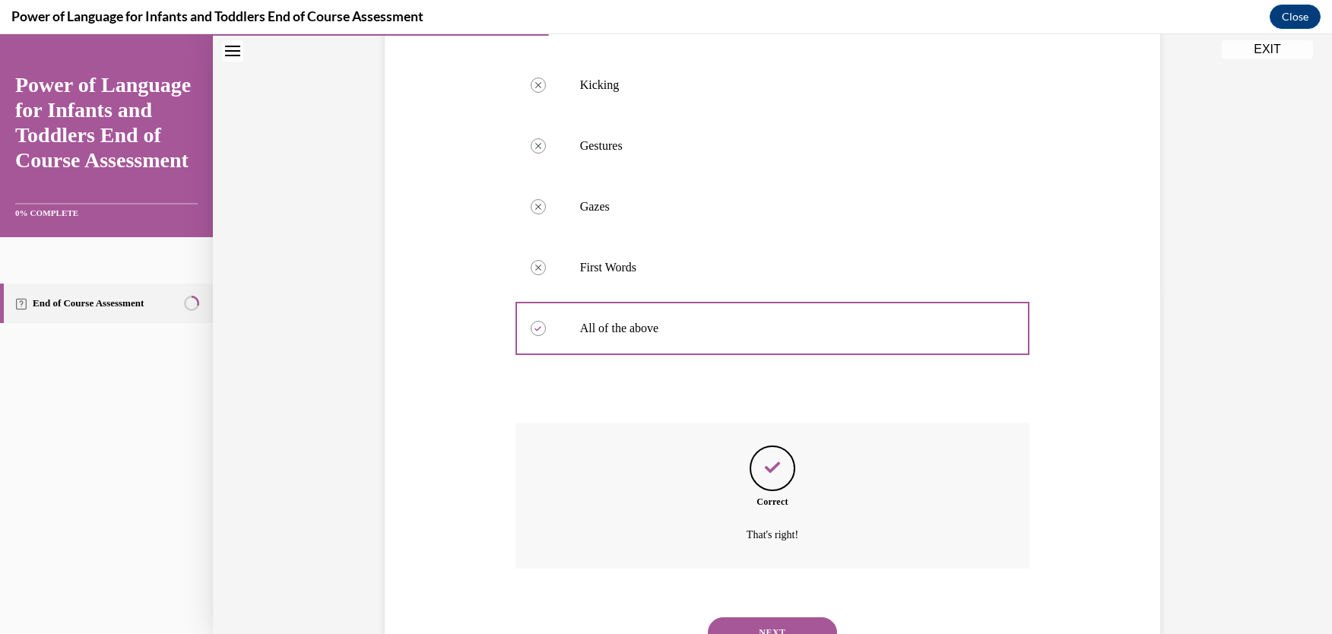
scroll to position [438, 0]
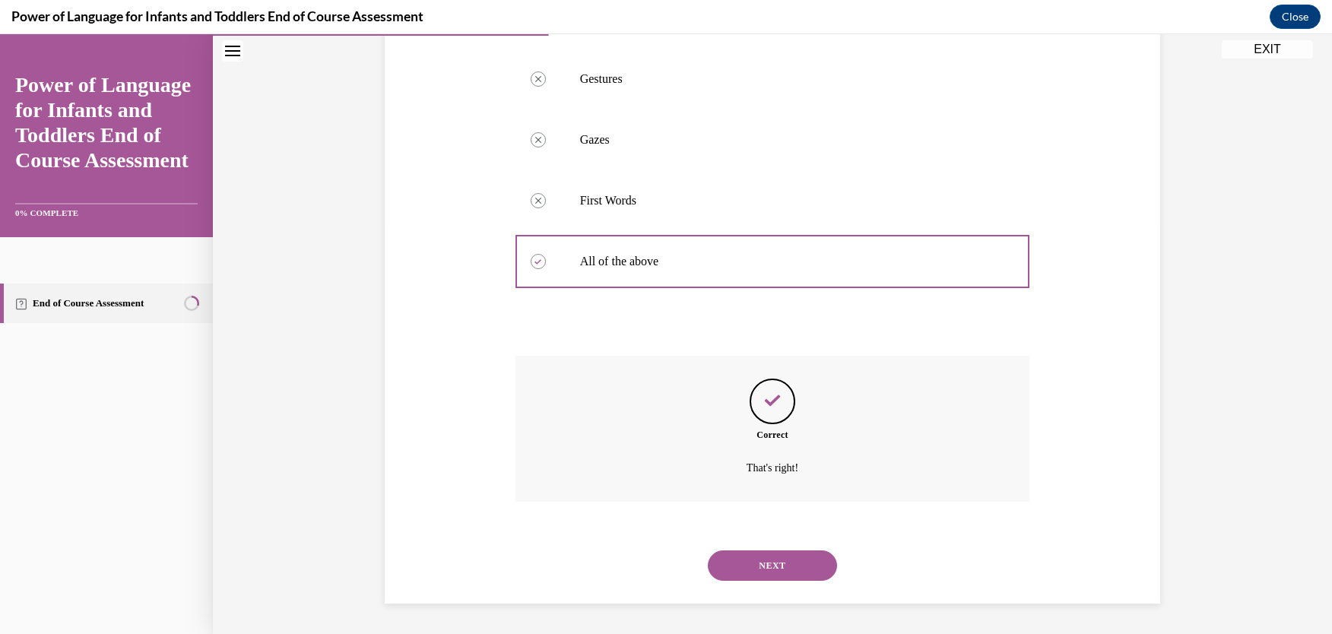
click at [800, 566] on button "NEXT" at bounding box center [772, 565] width 129 height 30
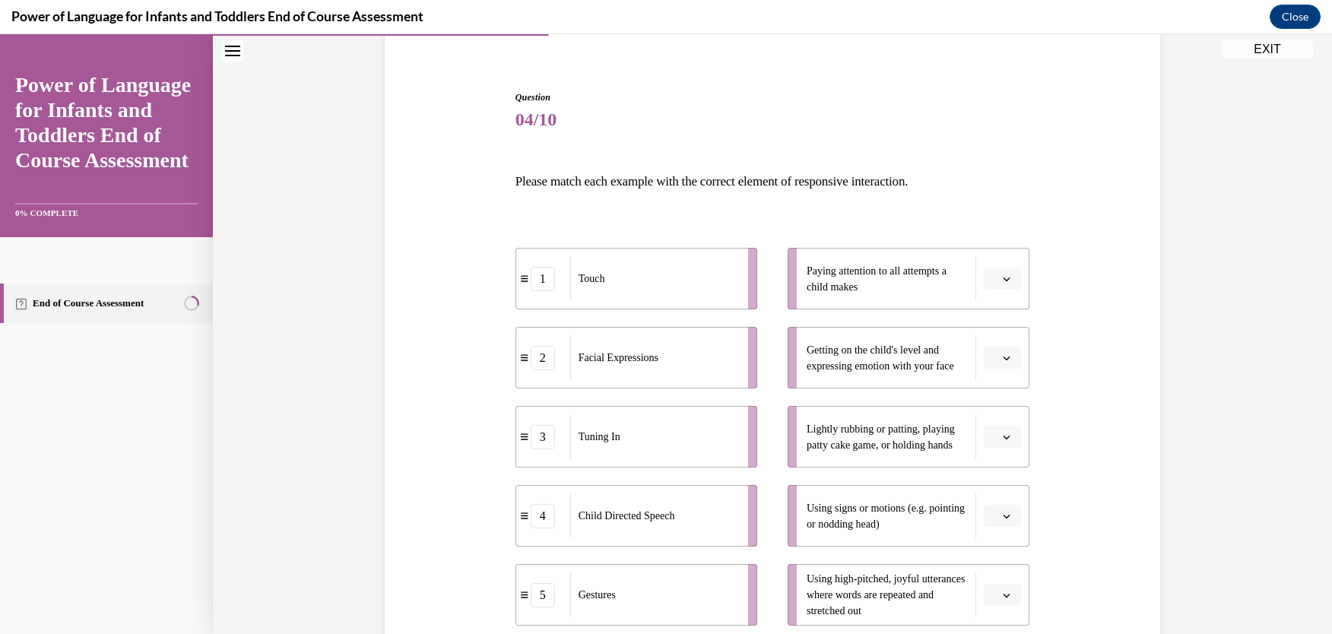
scroll to position [157, 0]
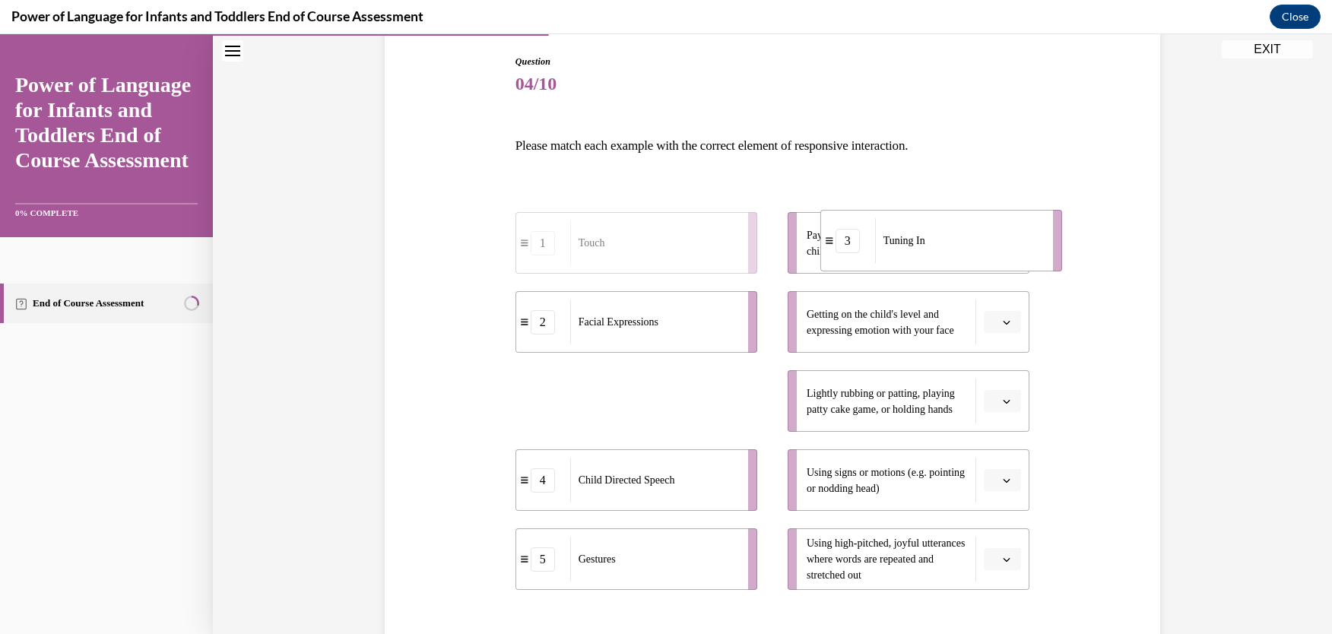
drag, startPoint x: 518, startPoint y: 406, endPoint x: 838, endPoint y: 239, distance: 361.1
click at [838, 239] on div "3" at bounding box center [848, 241] width 54 height 24
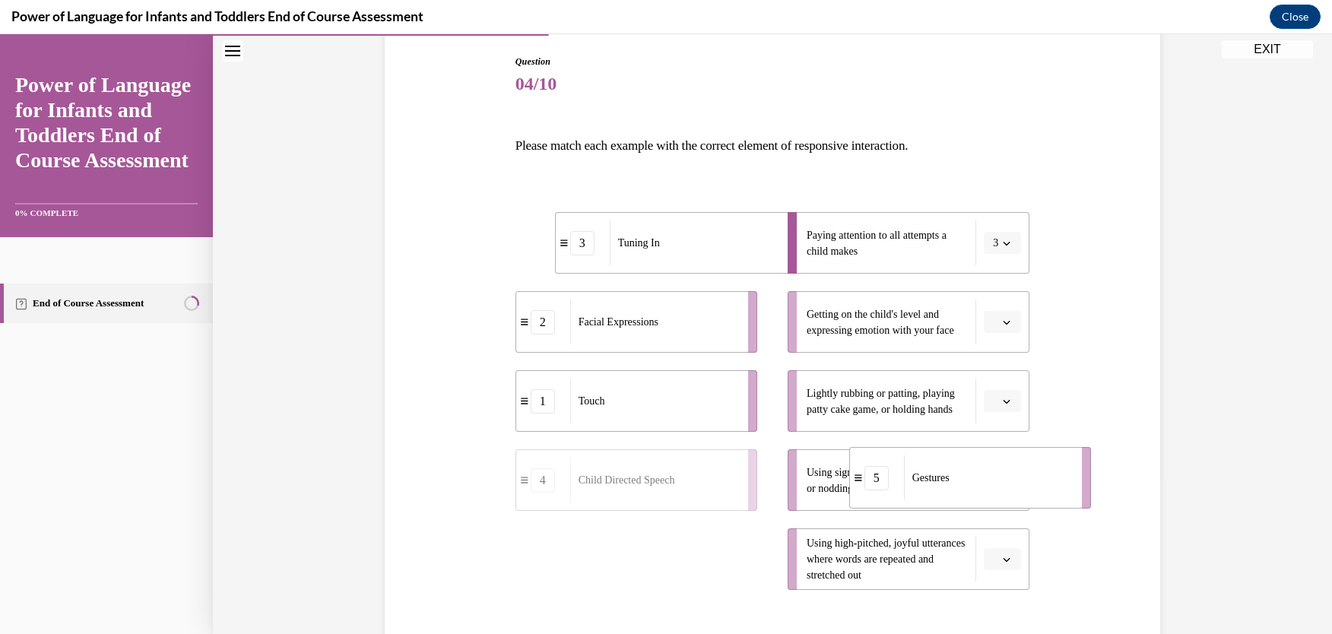
drag, startPoint x: 604, startPoint y: 576, endPoint x: 941, endPoint y: 495, distance: 346.4
click at [941, 495] on div "Gestures" at bounding box center [988, 477] width 168 height 45
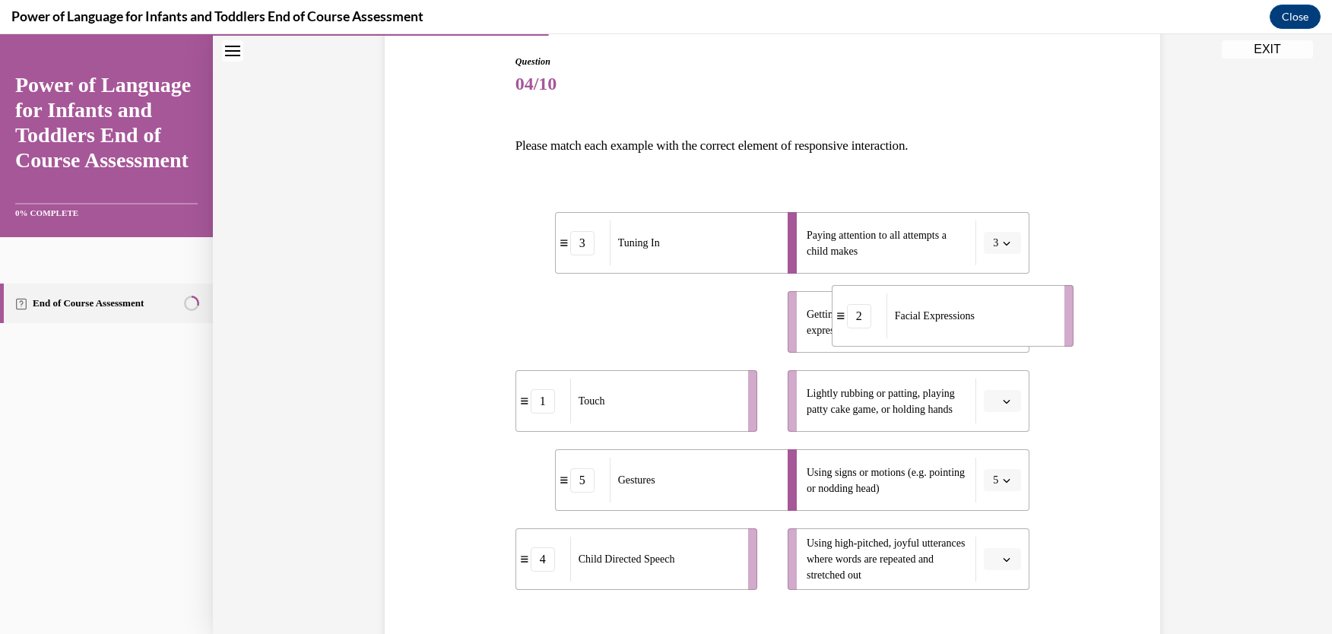
drag, startPoint x: 623, startPoint y: 330, endPoint x: 940, endPoint y: 324, distance: 316.3
click at [940, 324] on div "Facial Expressions" at bounding box center [970, 315] width 168 height 45
click at [940, 324] on span "Getting on the child's level and expressing emotion with your face" at bounding box center [880, 322] width 147 height 27
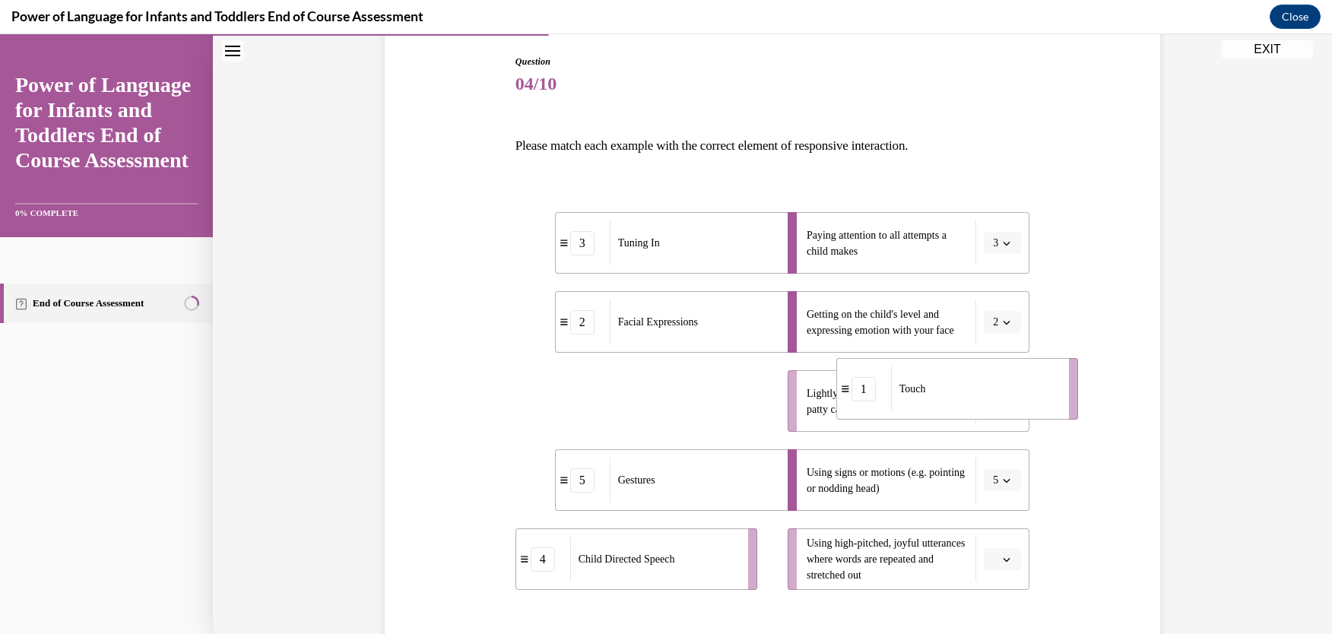
drag, startPoint x: 651, startPoint y: 407, endPoint x: 977, endPoint y: 395, distance: 326.3
click at [977, 395] on div "Touch" at bounding box center [975, 388] width 168 height 45
click at [984, 395] on button "1" at bounding box center [1002, 401] width 37 height 23
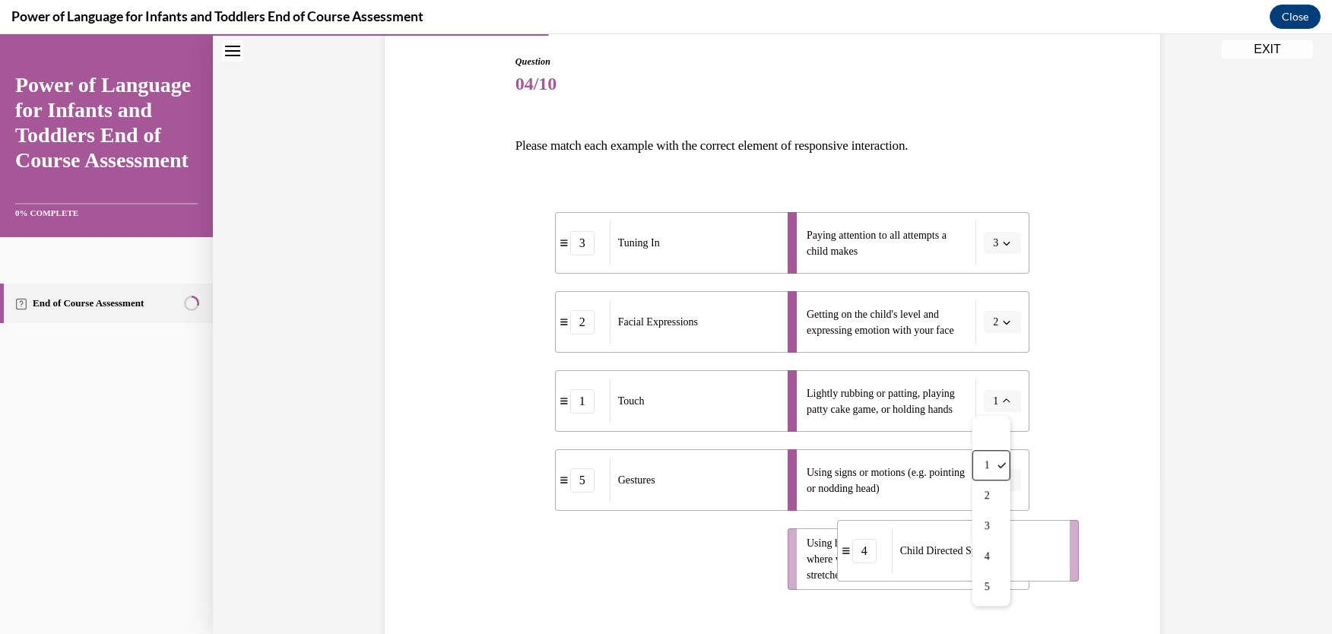
drag, startPoint x: 649, startPoint y: 572, endPoint x: 971, endPoint y: 564, distance: 321.6
click at [971, 564] on div "Child Directed Speech" at bounding box center [976, 550] width 168 height 45
click at [971, 564] on li "Using high-pitched, joyful utterances where words are repeated and stretched ou…" at bounding box center [909, 559] width 242 height 62
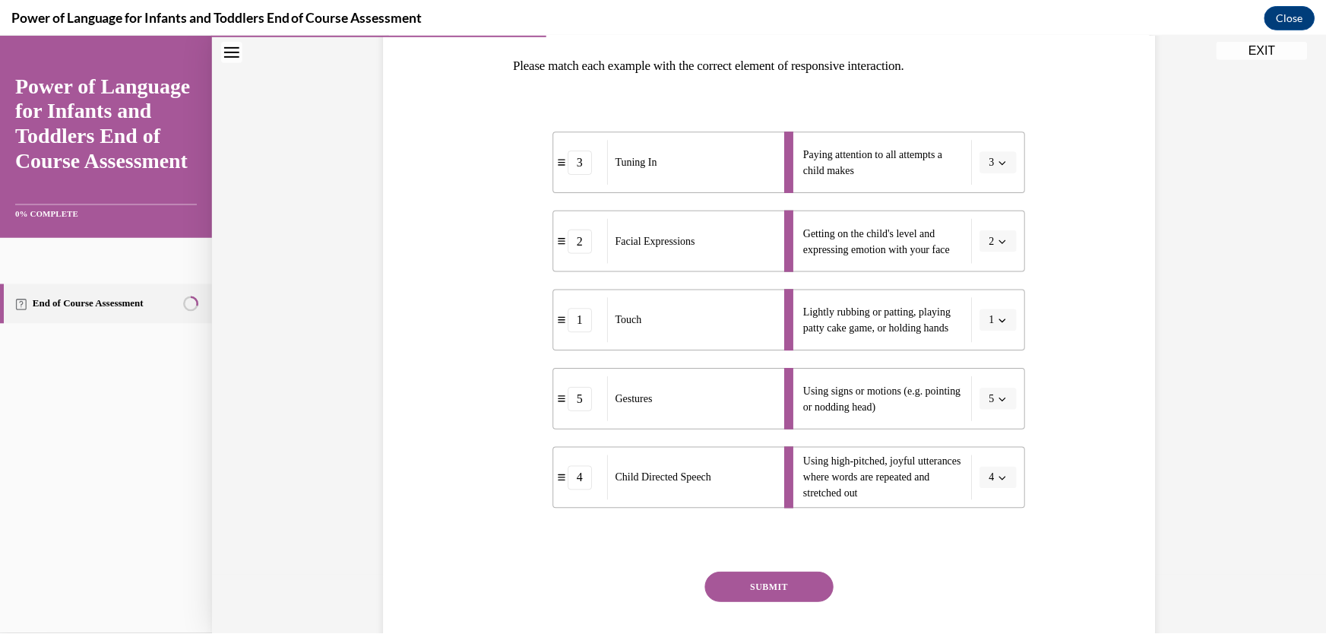
scroll to position [331, 0]
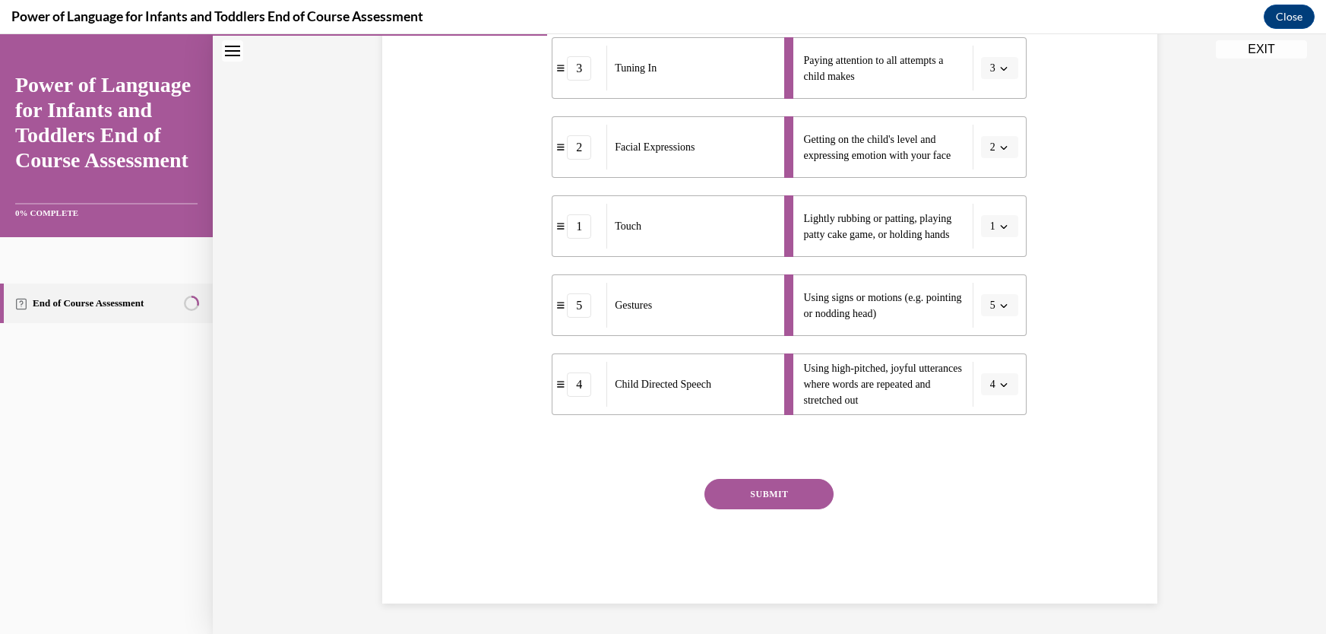
click at [770, 502] on button "SUBMIT" at bounding box center [769, 494] width 129 height 30
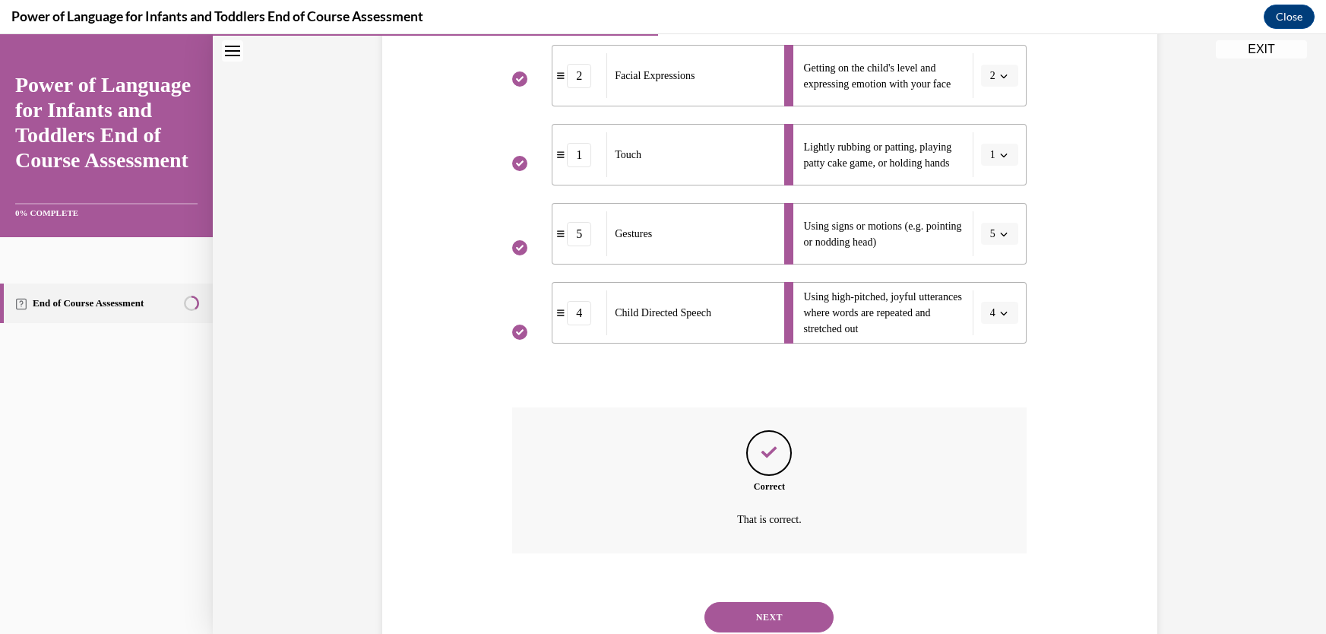
scroll to position [455, 0]
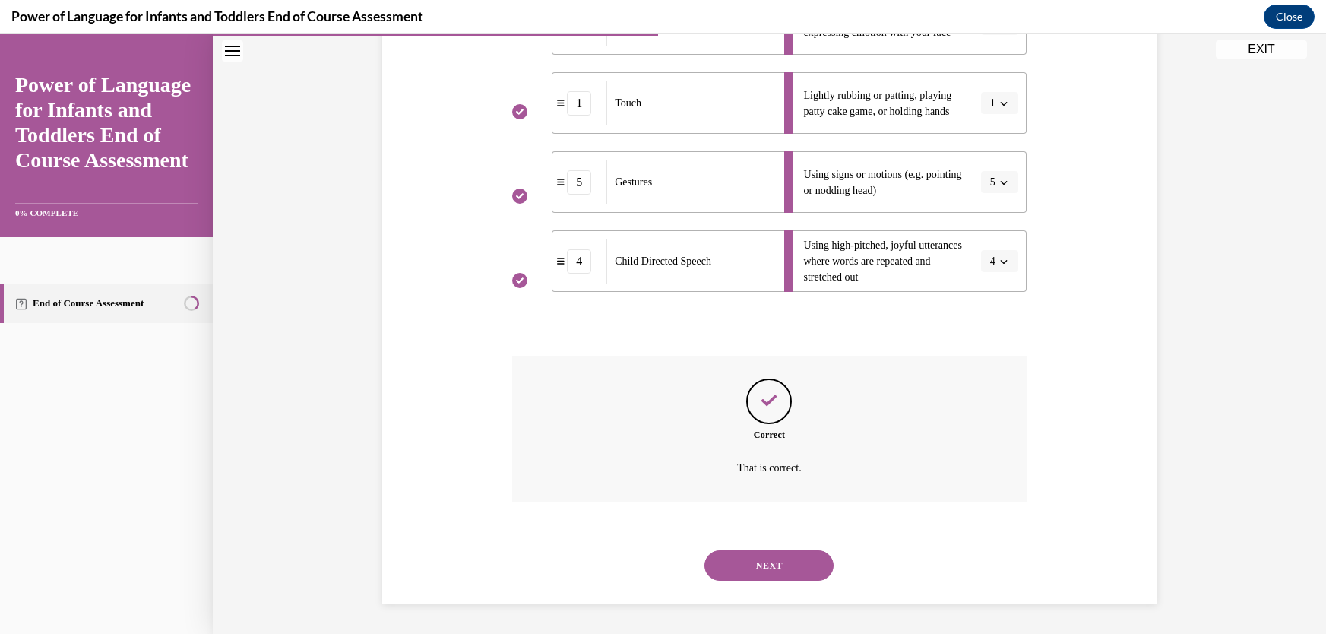
click at [784, 566] on button "NEXT" at bounding box center [769, 565] width 129 height 30
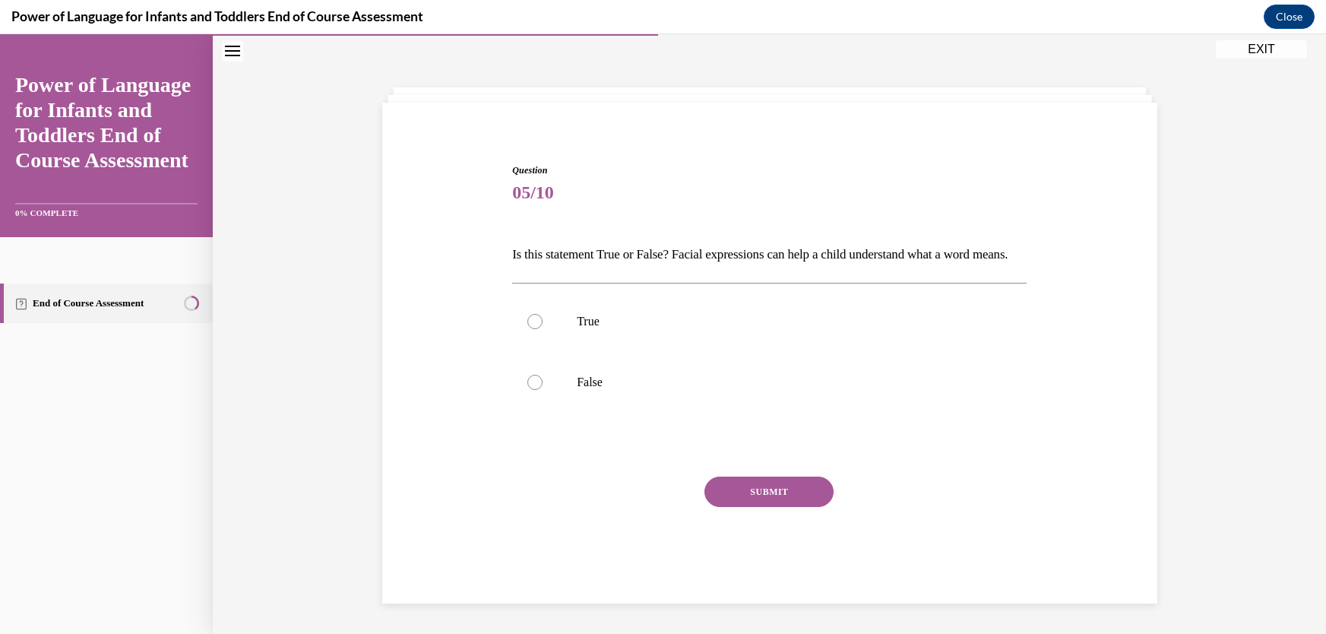
scroll to position [46, 0]
click at [531, 331] on div at bounding box center [535, 322] width 15 height 15
click at [531, 331] on input "True" at bounding box center [535, 322] width 15 height 15
radio input "true"
click at [764, 509] on button "SUBMIT" at bounding box center [769, 493] width 129 height 30
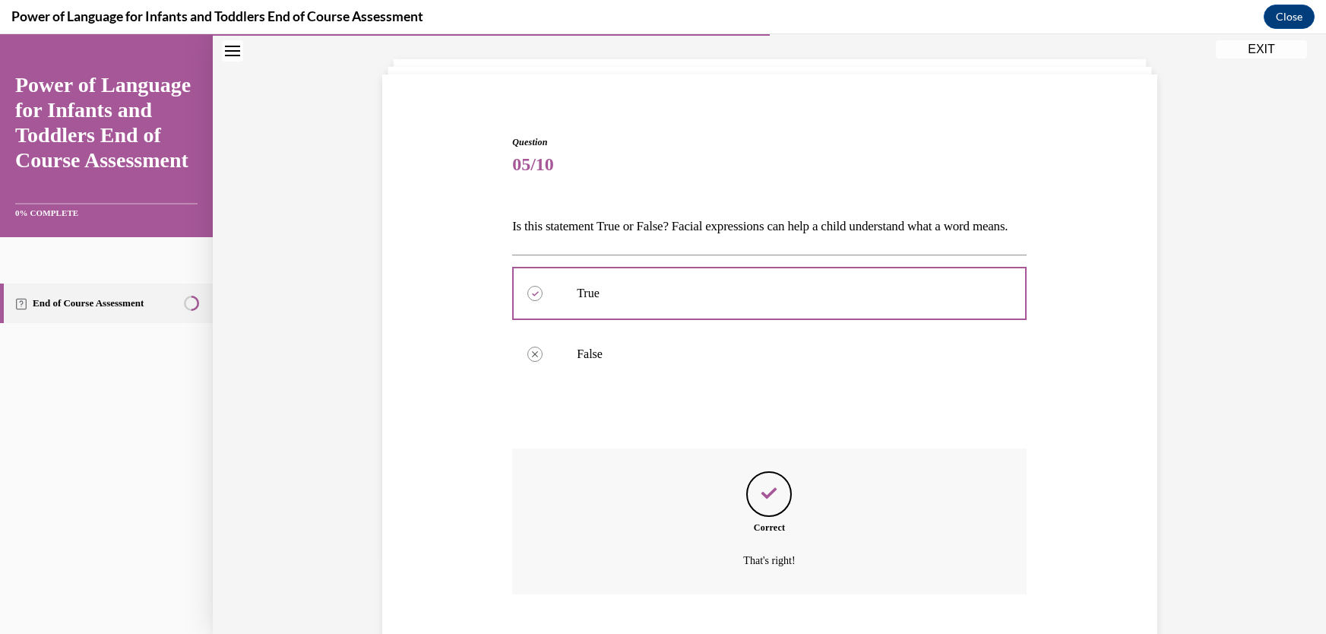
scroll to position [195, 0]
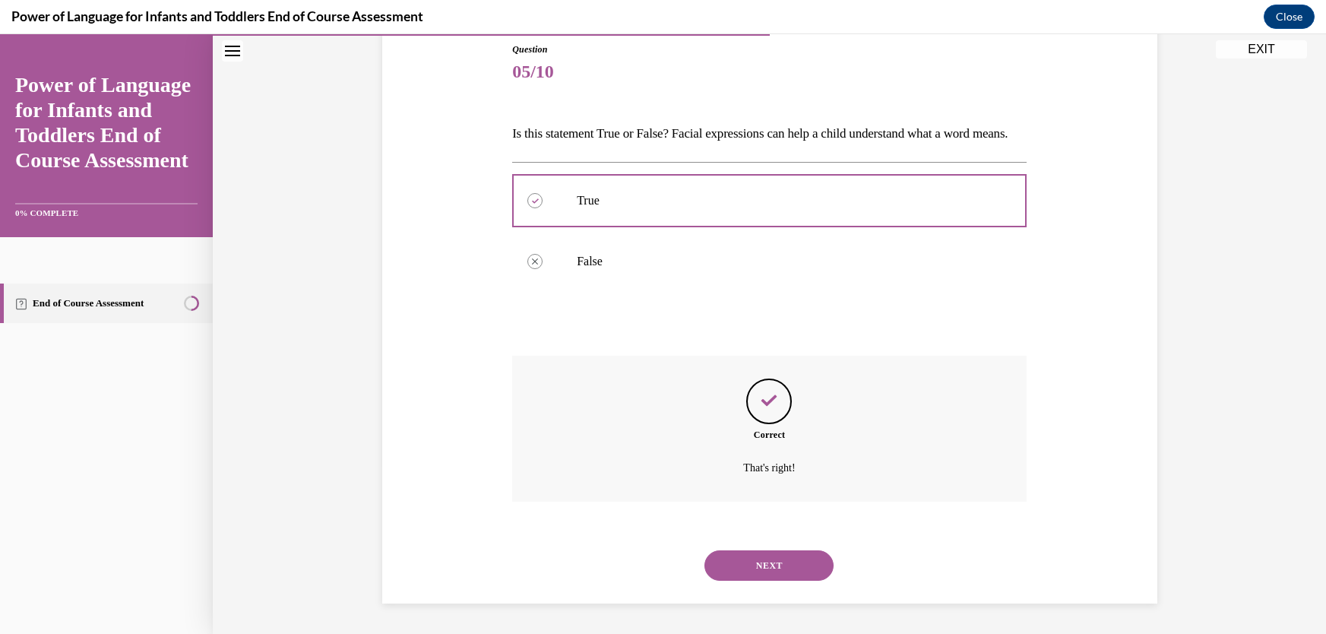
click at [764, 562] on button "NEXT" at bounding box center [769, 565] width 129 height 30
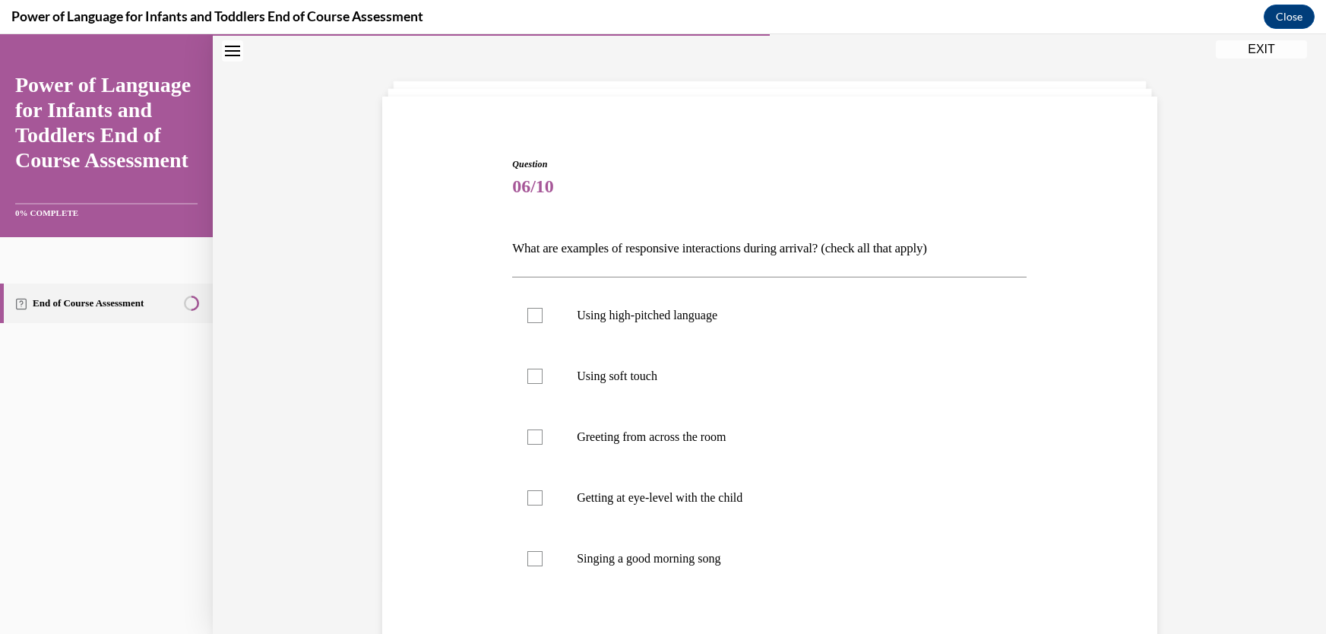
scroll to position [78, 0]
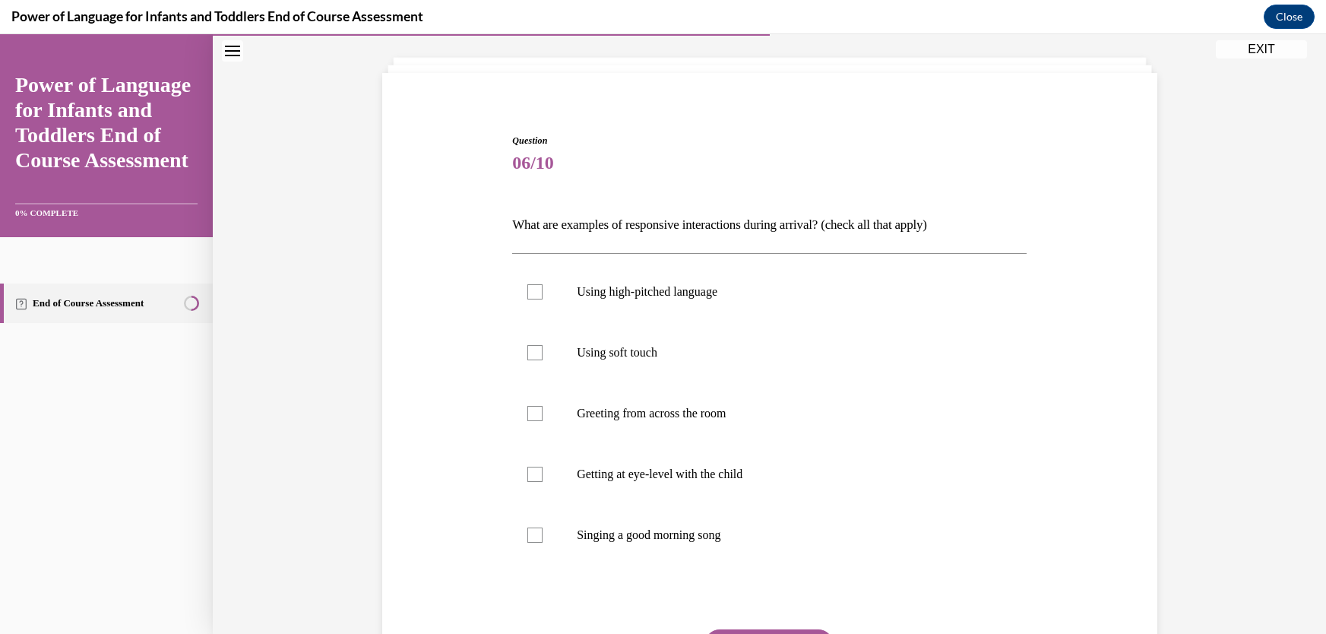
click at [732, 251] on div "Question 06/10 What are examples of responsive interactions during arrival? (ch…" at bounding box center [769, 444] width 515 height 620
click at [531, 352] on div at bounding box center [535, 352] width 15 height 15
click at [531, 352] on input "Using soft touch" at bounding box center [535, 352] width 15 height 15
checkbox input "true"
click at [532, 482] on label "Getting at eye-level with the child" at bounding box center [769, 474] width 515 height 61
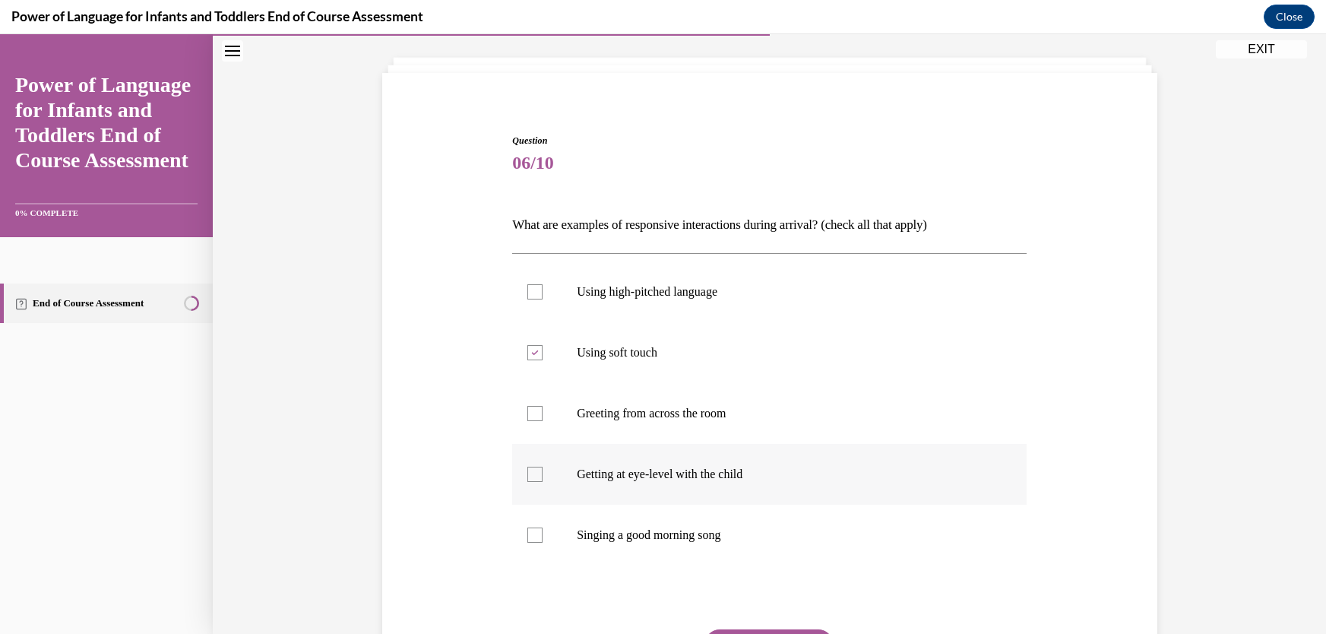
click at [532, 482] on input "Getting at eye-level with the child" at bounding box center [535, 474] width 15 height 15
checkbox input "true"
click at [531, 537] on div at bounding box center [535, 535] width 15 height 15
click at [531, 537] on input "Singing a good morning song" at bounding box center [535, 535] width 15 height 15
checkbox input "true"
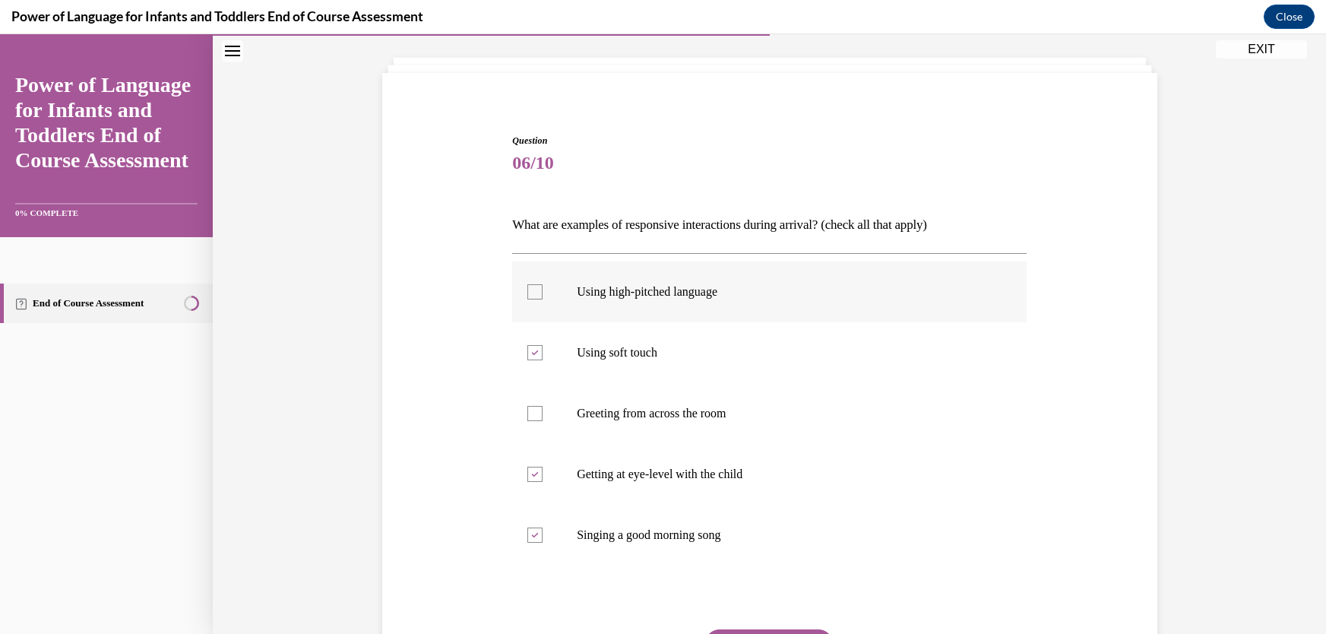
click at [528, 292] on div at bounding box center [535, 291] width 15 height 15
click at [528, 292] on input "Using high-pitched language" at bounding box center [535, 291] width 15 height 15
checkbox input "true"
click at [775, 631] on button "SUBMIT" at bounding box center [769, 644] width 129 height 30
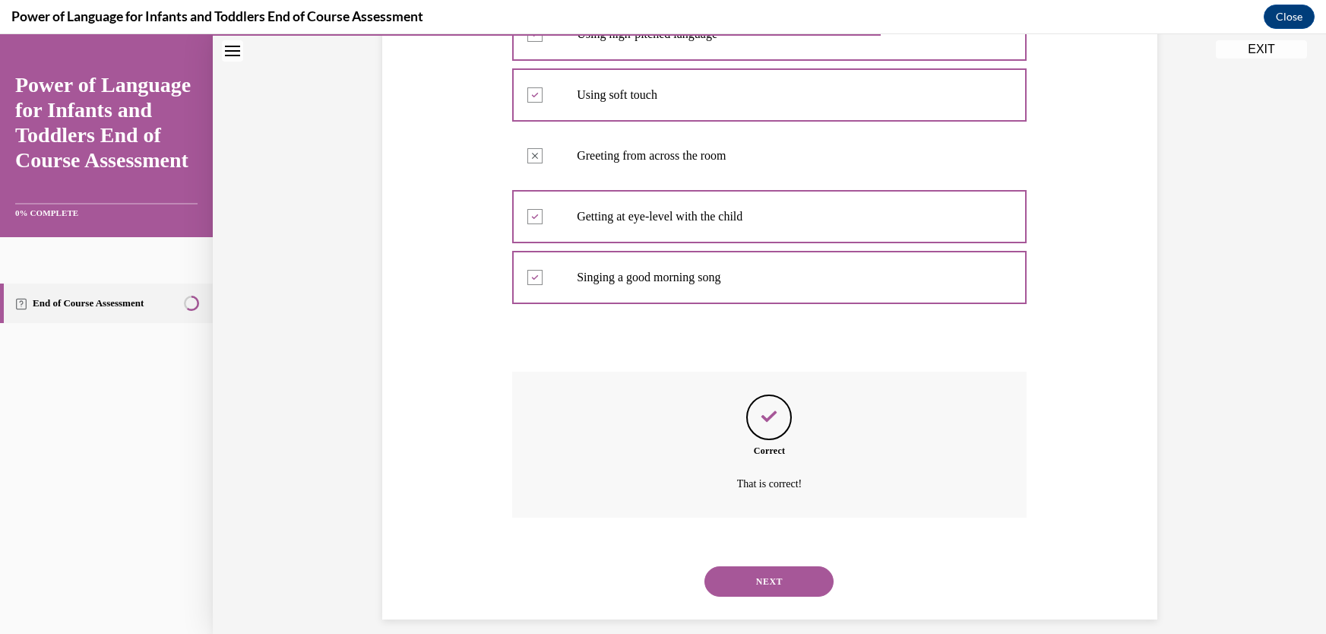
scroll to position [351, 0]
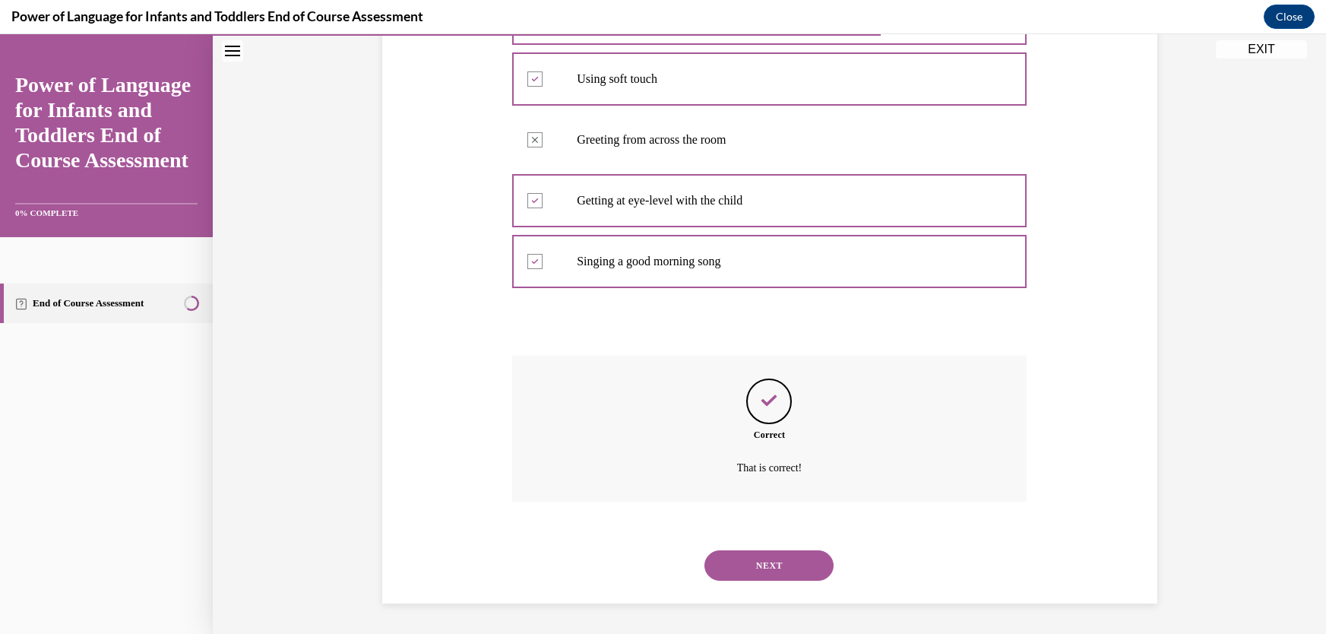
click at [765, 562] on button "NEXT" at bounding box center [769, 565] width 129 height 30
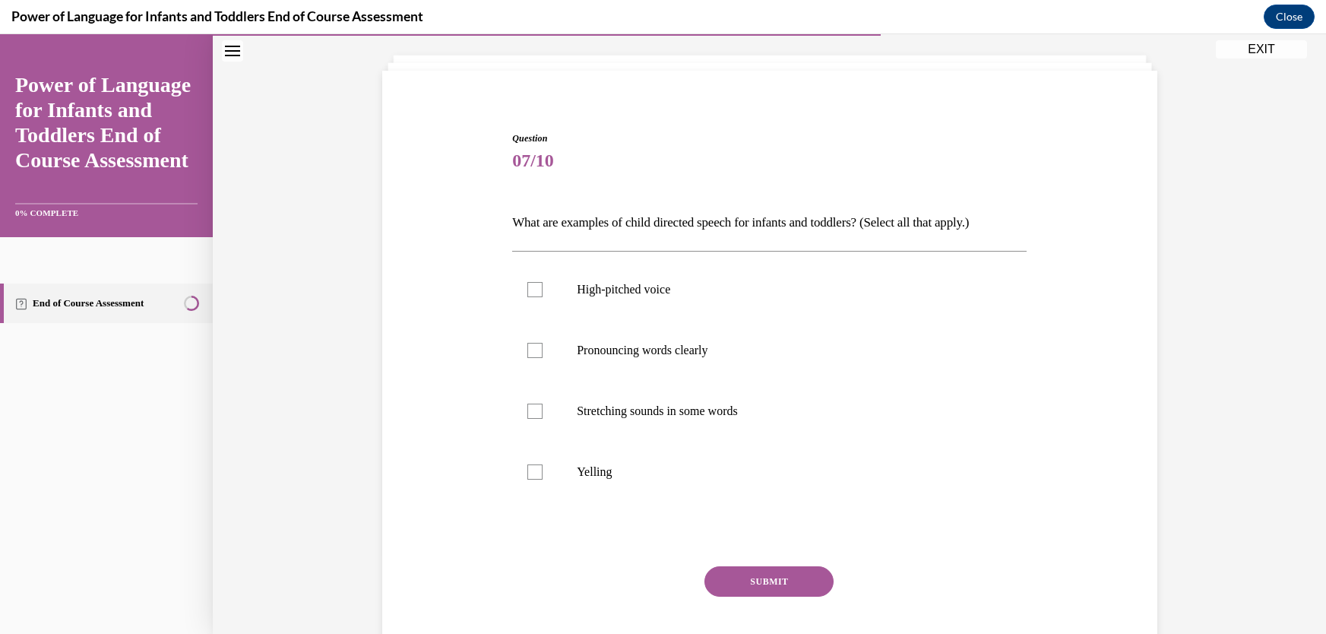
scroll to position [46, 0]
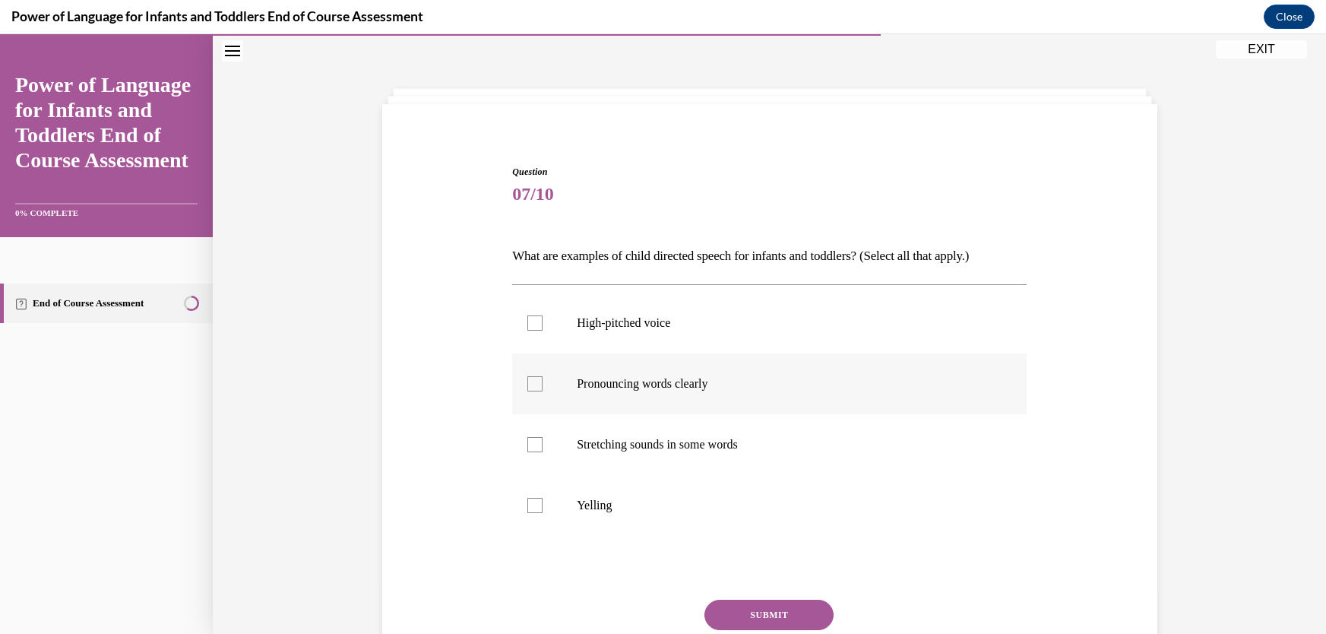
click at [530, 385] on div at bounding box center [535, 383] width 15 height 15
click at [530, 385] on input "Pronouncing words clearly" at bounding box center [535, 383] width 15 height 15
checkbox input "true"
click at [534, 452] on div at bounding box center [535, 444] width 15 height 15
click at [534, 452] on input "Stretching sounds in some words" at bounding box center [535, 444] width 15 height 15
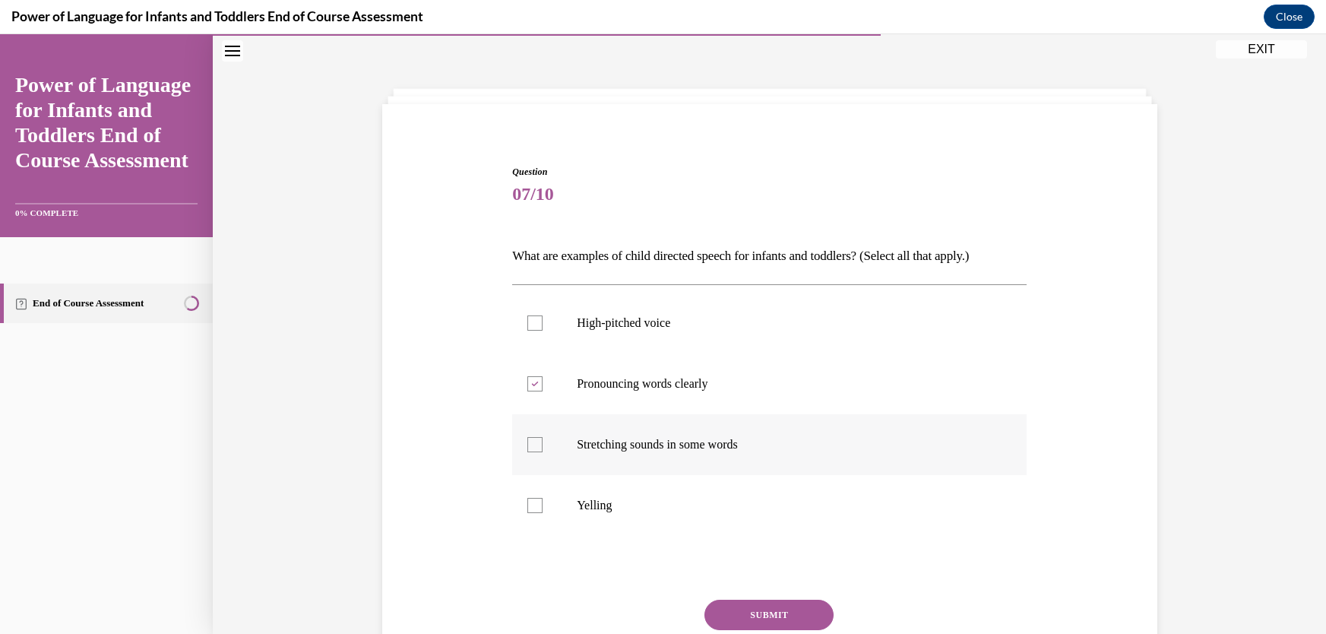
checkbox input "true"
click at [532, 324] on div at bounding box center [535, 322] width 15 height 15
click at [532, 324] on input "High-pitched voice" at bounding box center [535, 322] width 15 height 15
checkbox input "true"
click at [757, 619] on button "SUBMIT" at bounding box center [769, 615] width 129 height 30
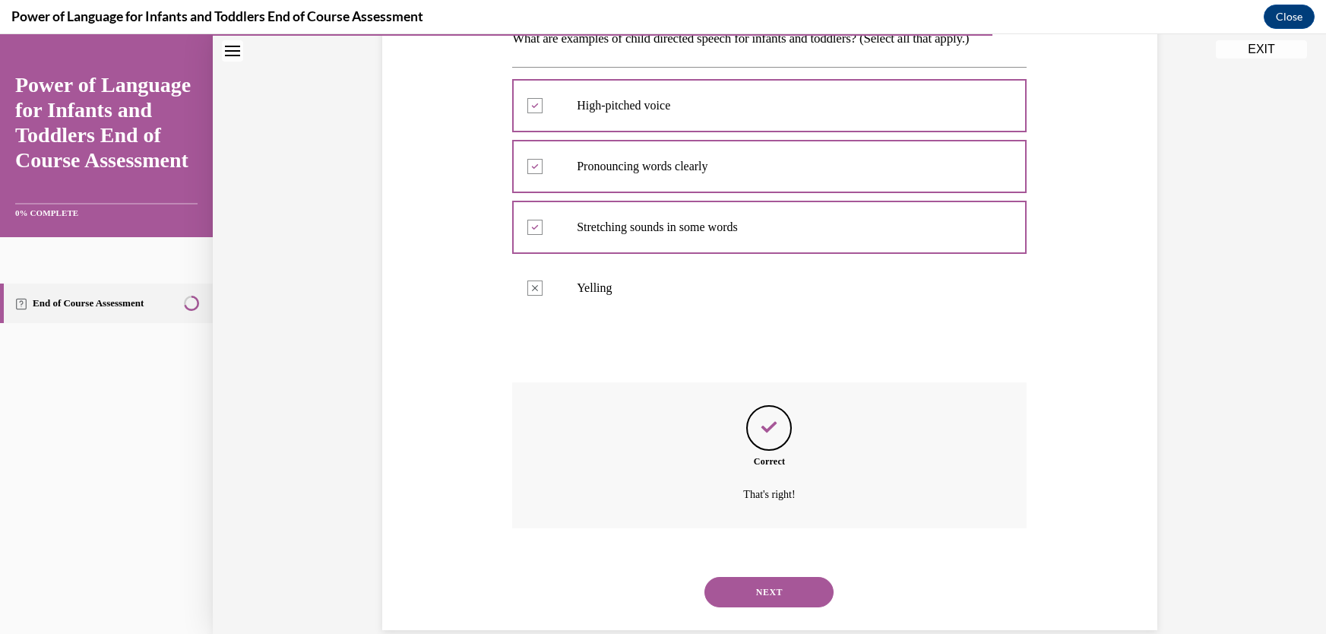
scroll to position [290, 0]
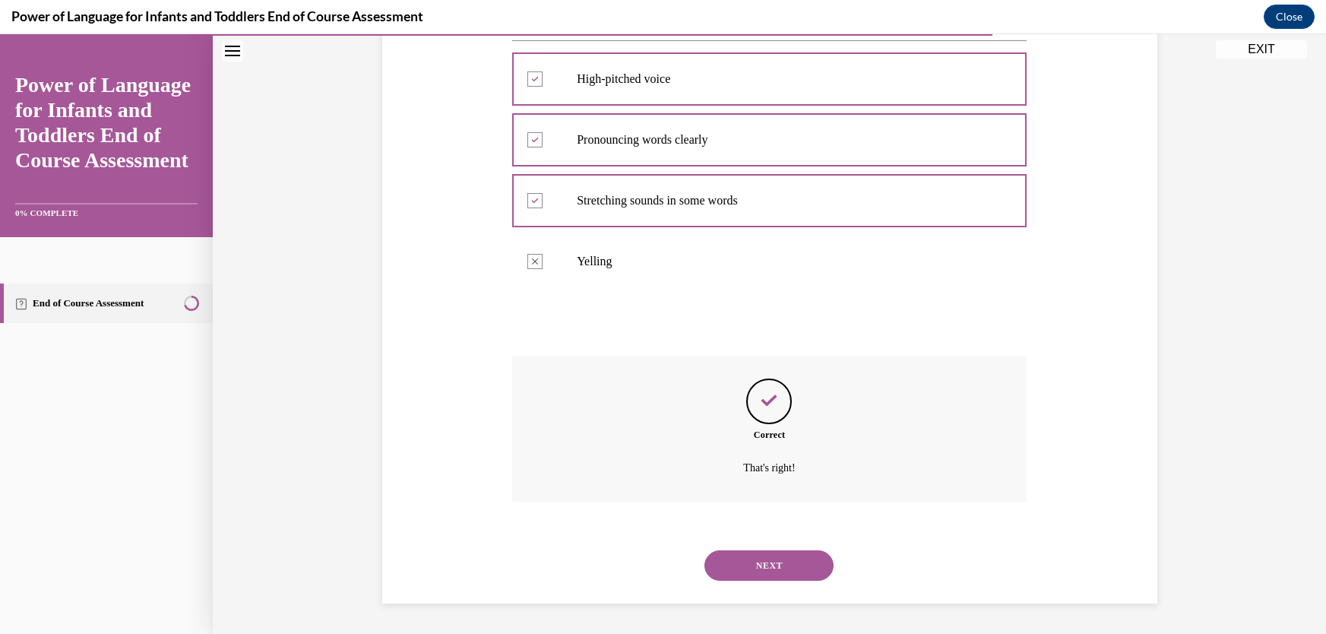
click at [774, 578] on button "NEXT" at bounding box center [769, 565] width 129 height 30
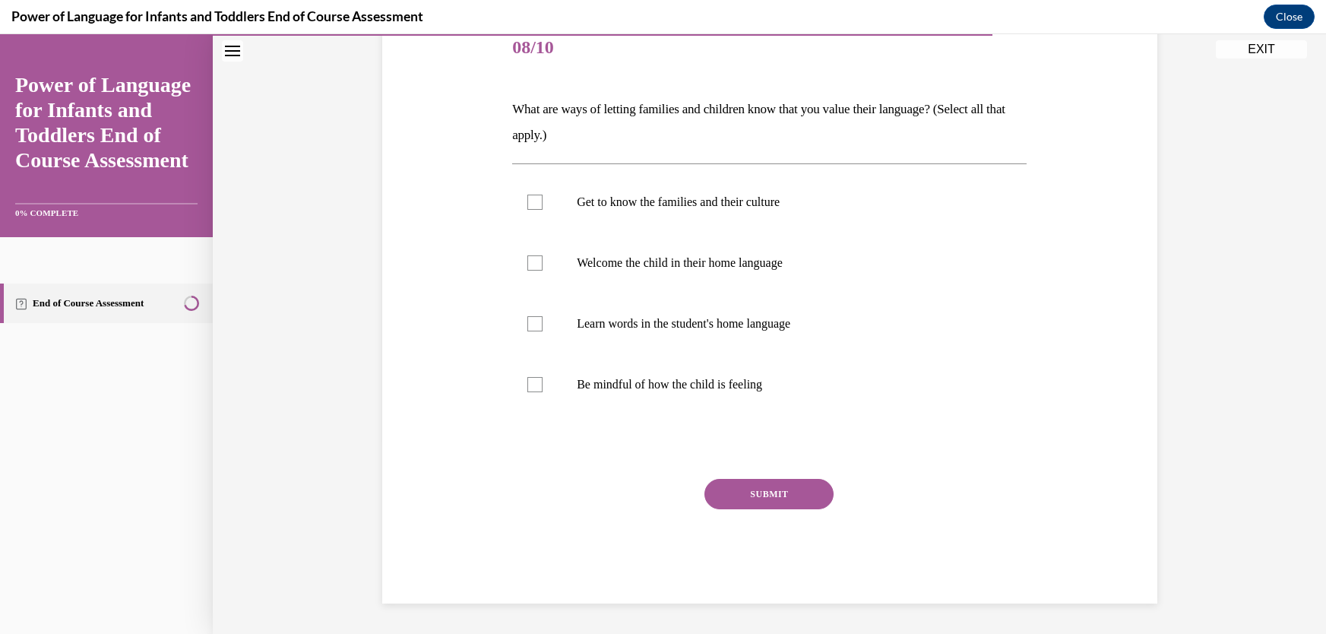
scroll to position [170, 0]
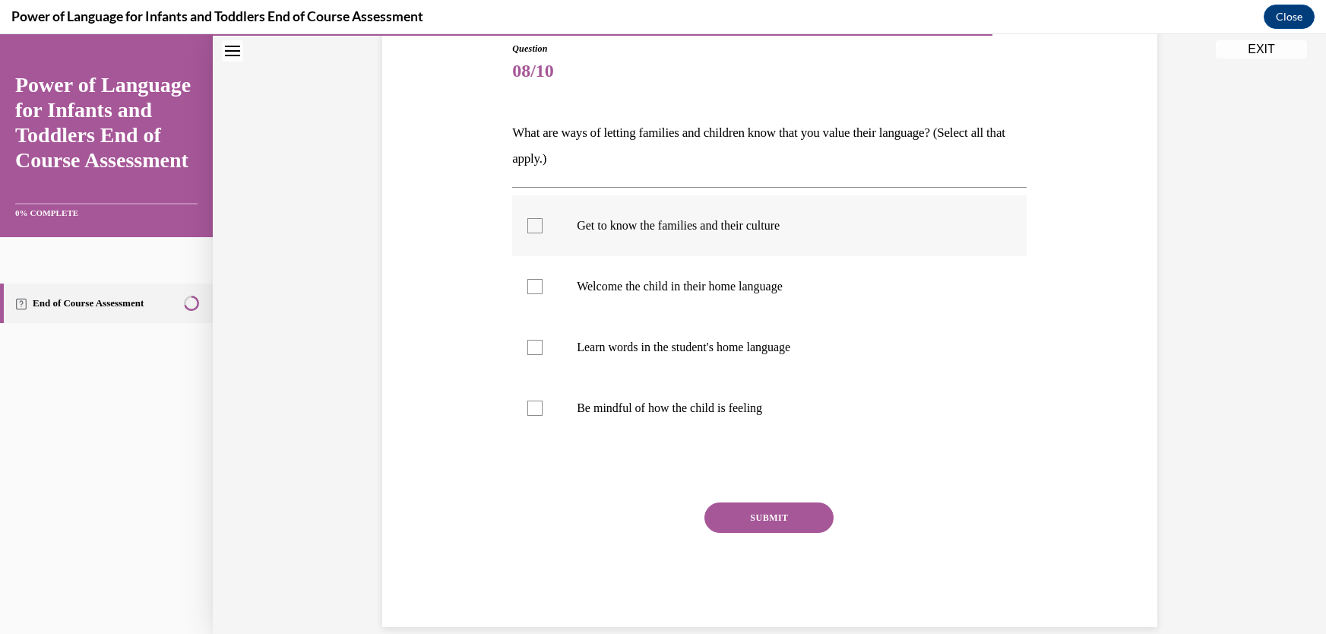
click at [529, 226] on div at bounding box center [535, 225] width 15 height 15
click at [529, 226] on input "Get to know the families and their culture" at bounding box center [535, 225] width 15 height 15
checkbox input "true"
click at [528, 289] on div at bounding box center [535, 286] width 15 height 15
click at [528, 289] on input "Welcome the child in their home language" at bounding box center [535, 286] width 15 height 15
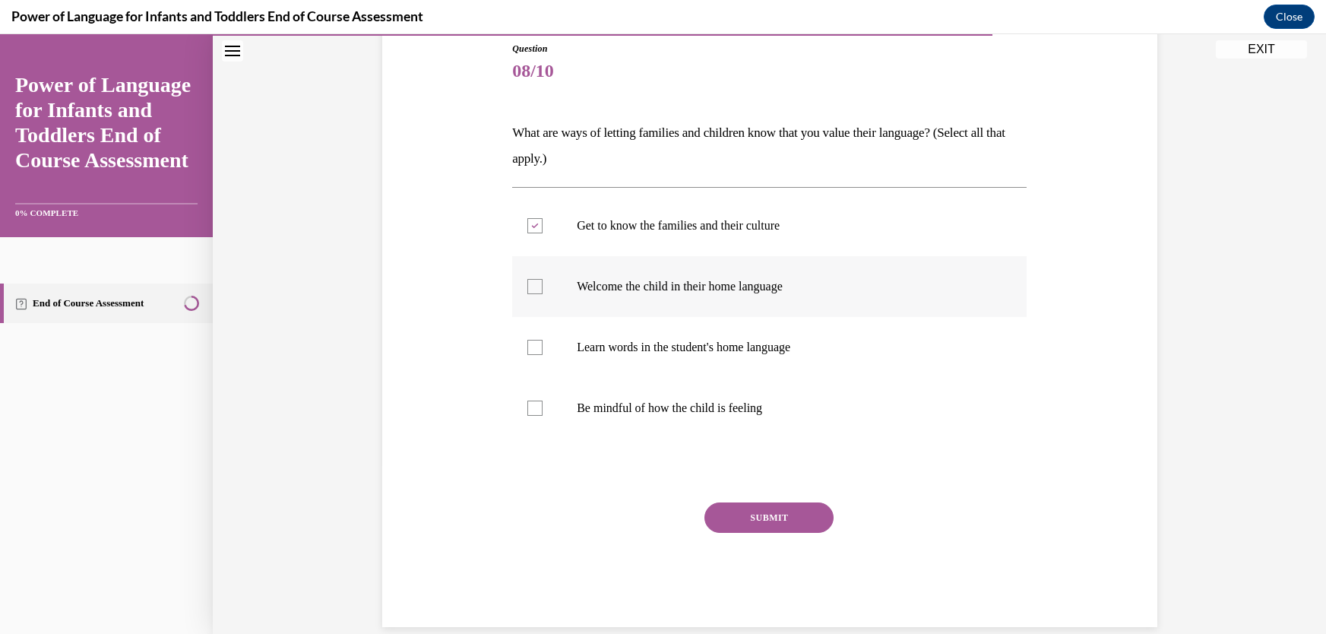
checkbox input "true"
click at [528, 349] on div at bounding box center [535, 347] width 15 height 15
click at [528, 349] on input "Learn words in the student's home language" at bounding box center [535, 347] width 15 height 15
checkbox input "true"
click at [533, 414] on div at bounding box center [535, 408] width 15 height 15
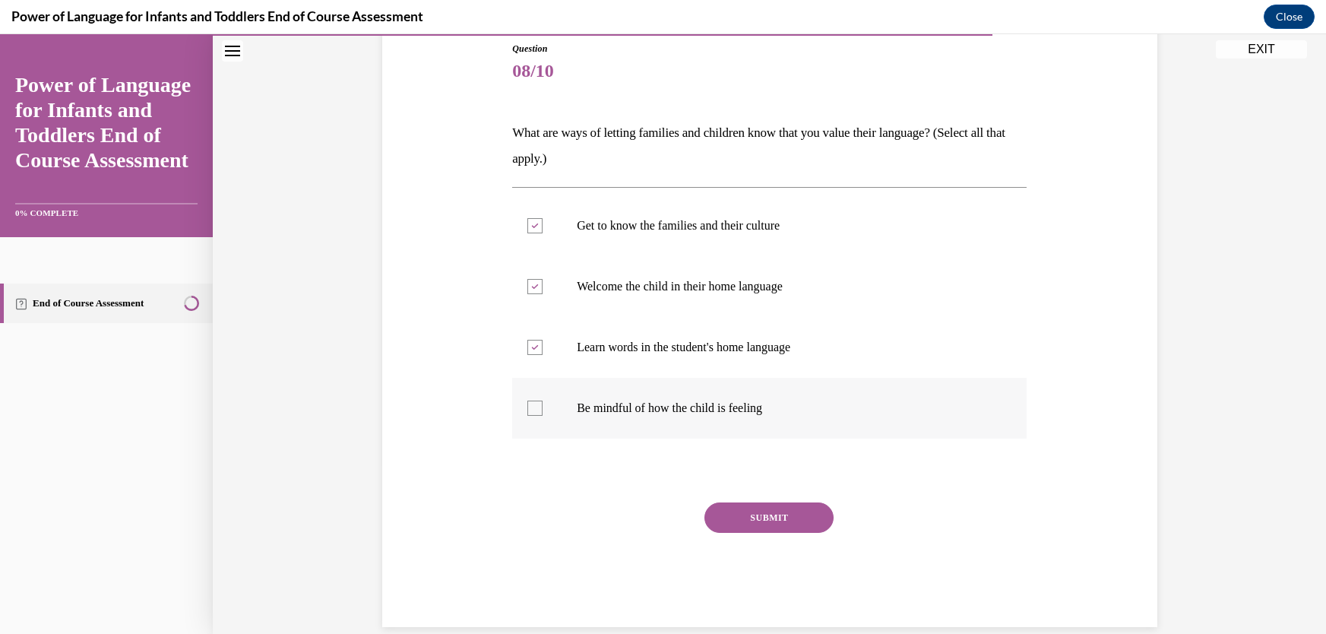
click at [533, 414] on input "Be mindful of how the child is feeling" at bounding box center [535, 408] width 15 height 15
click at [531, 412] on div at bounding box center [535, 408] width 15 height 15
click at [531, 412] on input "Be mindful of how the child is feeling" at bounding box center [535, 408] width 15 height 15
checkbox input "false"
click at [768, 522] on button "SUBMIT" at bounding box center [769, 517] width 129 height 30
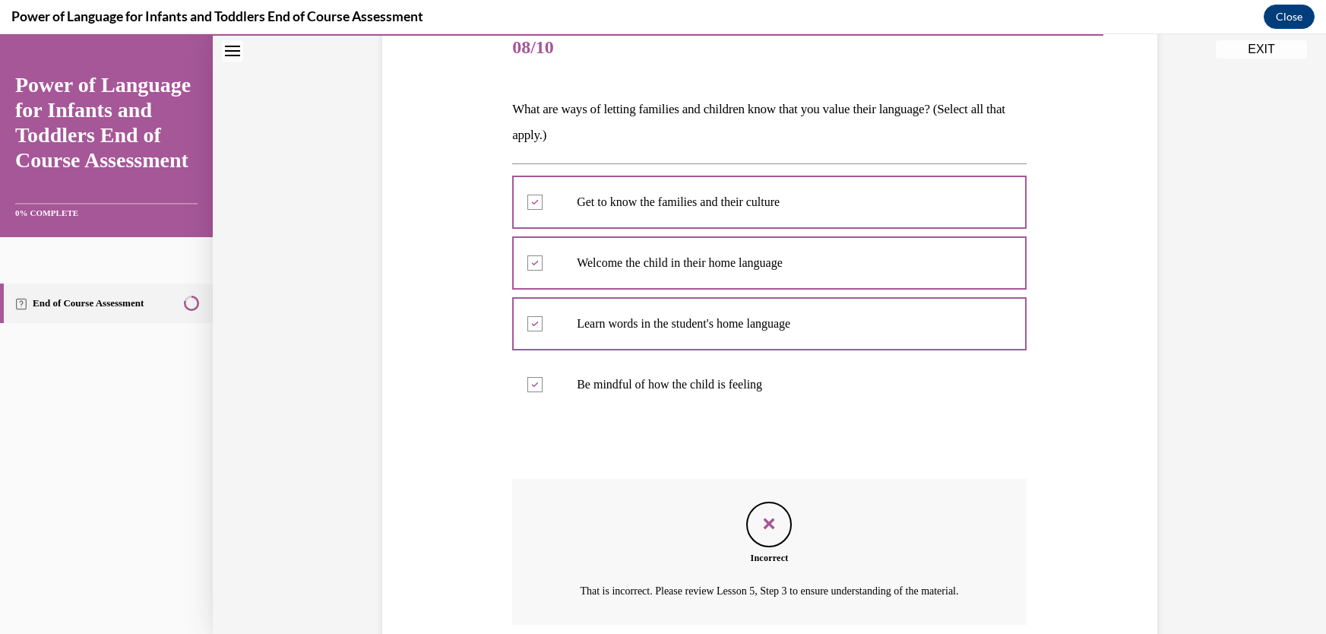
scroll to position [334, 0]
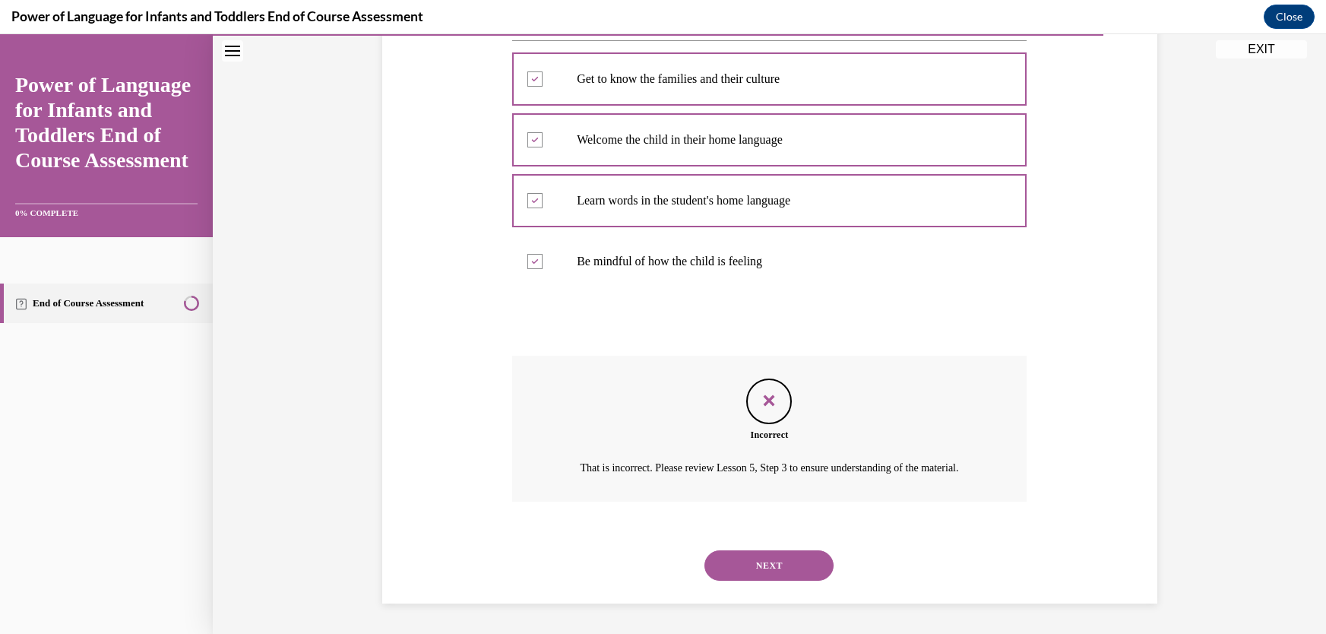
click at [772, 565] on button "NEXT" at bounding box center [769, 565] width 129 height 30
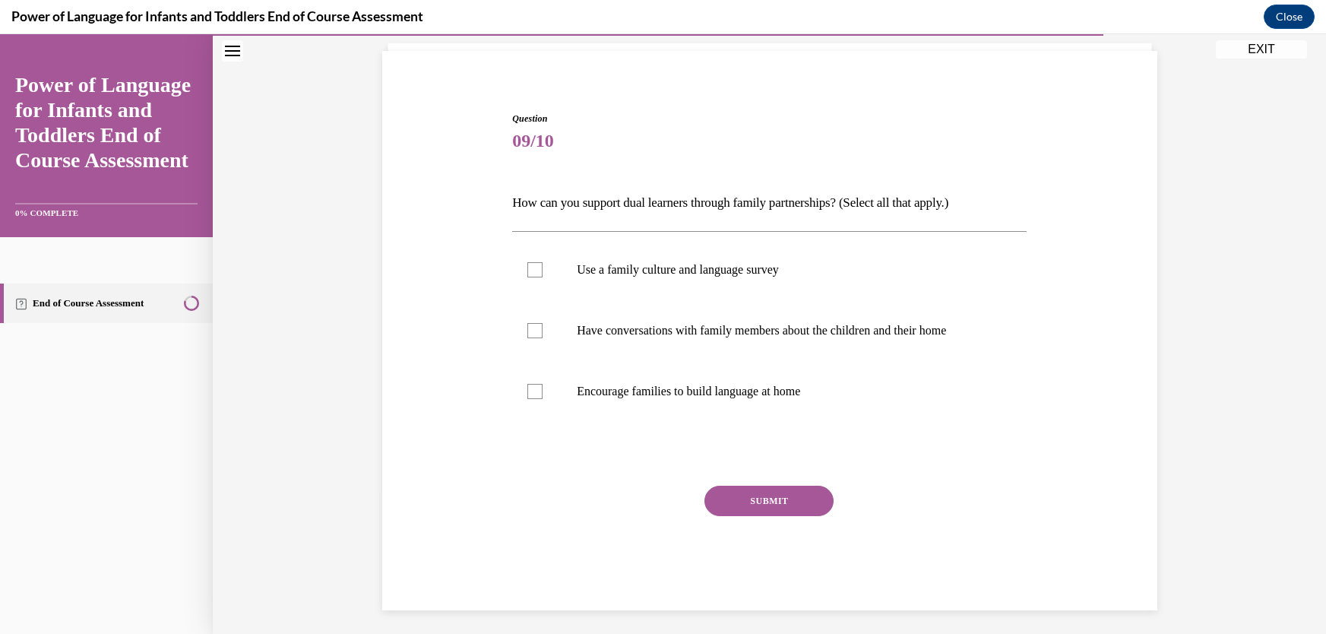
scroll to position [46, 0]
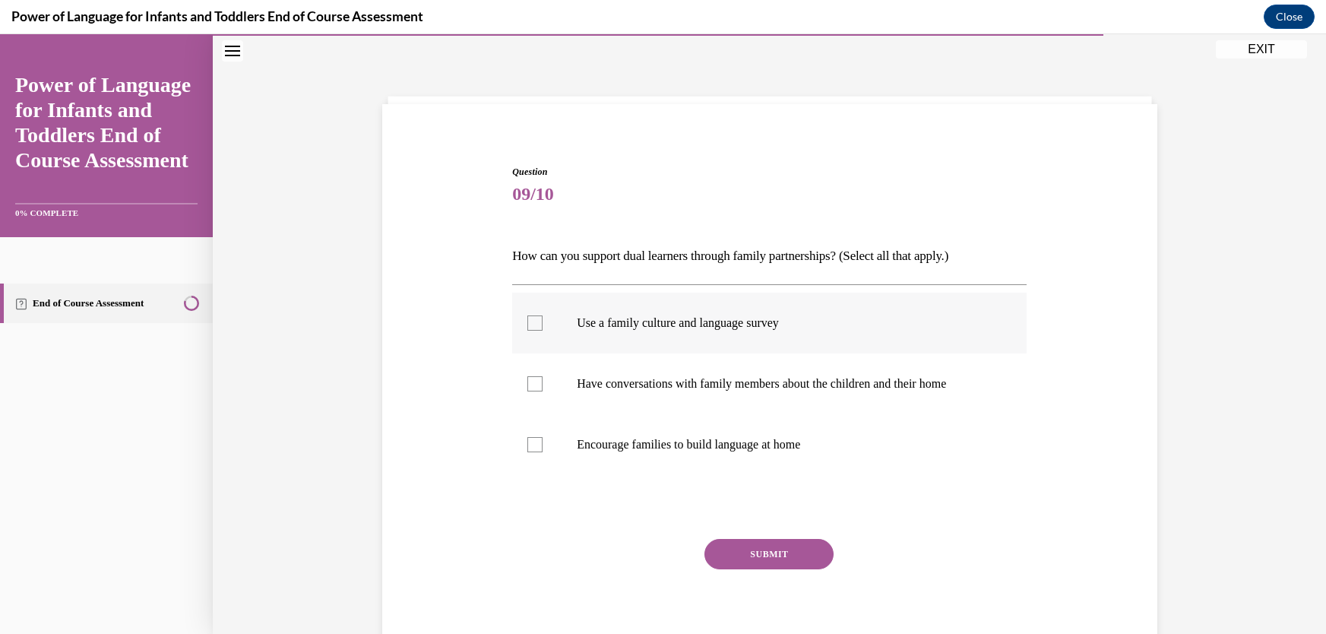
click at [528, 324] on div at bounding box center [535, 322] width 15 height 15
click at [528, 324] on input "Use a family culture and language survey" at bounding box center [535, 322] width 15 height 15
checkbox input "true"
click at [528, 379] on div at bounding box center [535, 383] width 15 height 15
click at [528, 379] on input "Have conversations with family members about the children and their home" at bounding box center [535, 383] width 15 height 15
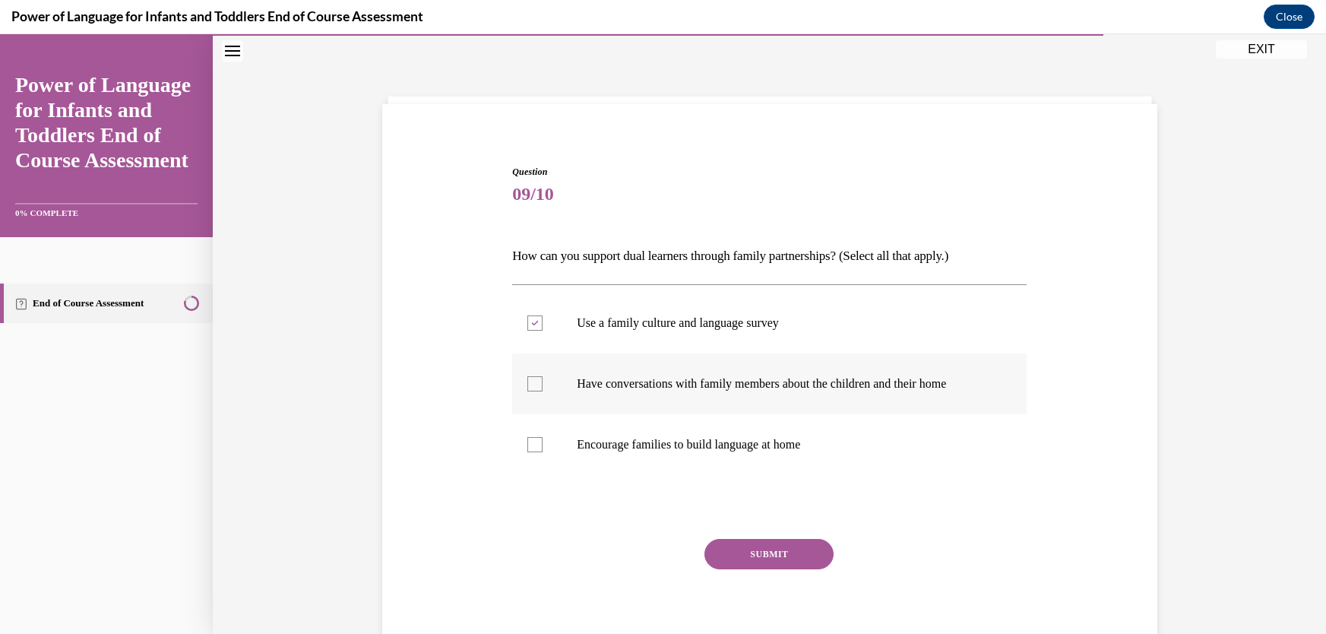
checkbox input "true"
click at [528, 439] on div at bounding box center [535, 444] width 15 height 15
click at [528, 439] on input "Encourage families to build language at home" at bounding box center [535, 444] width 15 height 15
checkbox input "true"
click at [758, 553] on button "SUBMIT" at bounding box center [769, 554] width 129 height 30
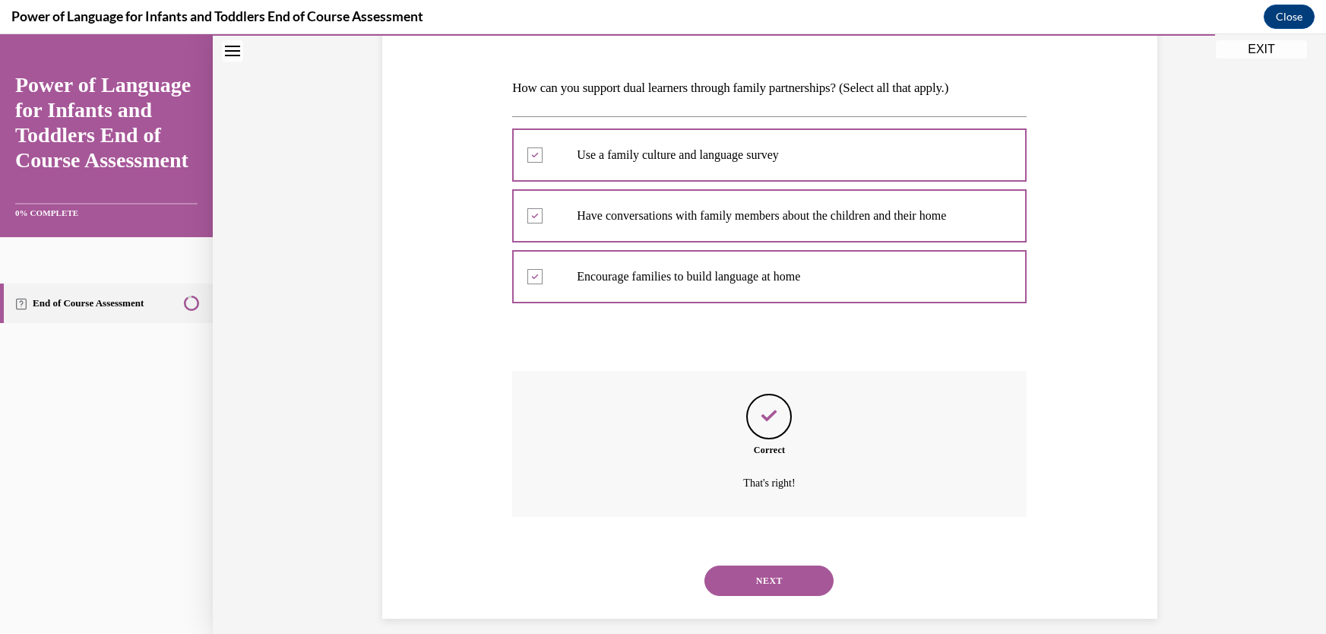
scroll to position [230, 0]
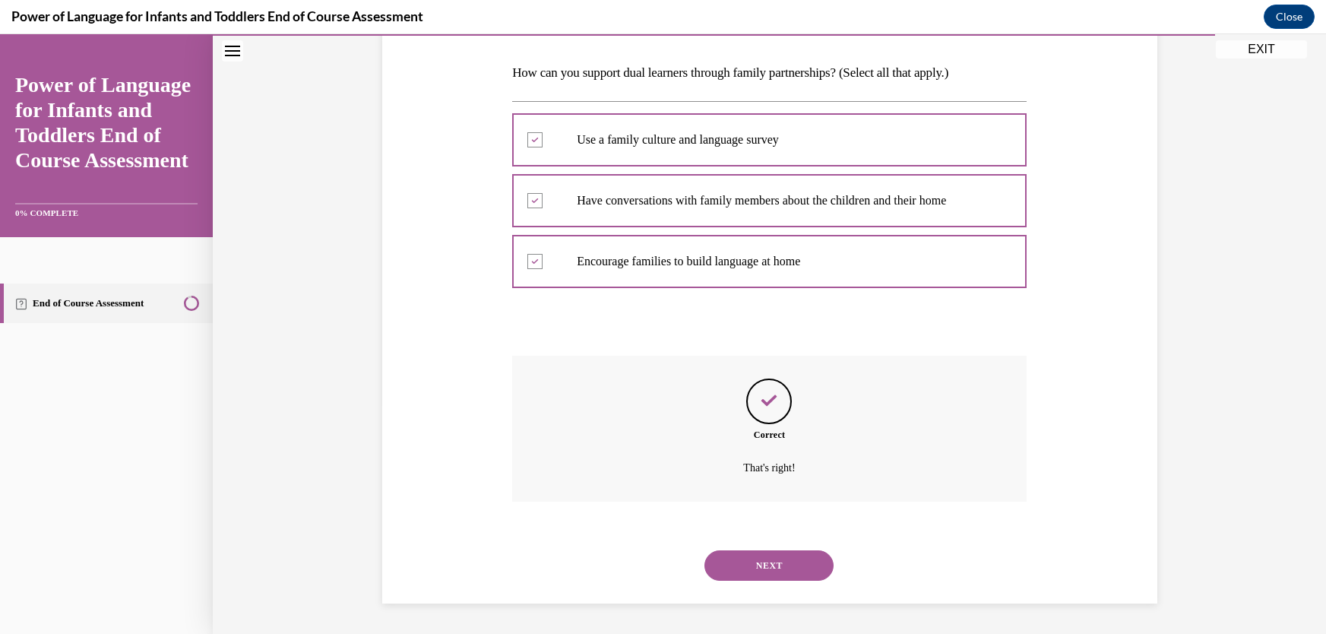
click at [757, 563] on button "NEXT" at bounding box center [769, 565] width 129 height 30
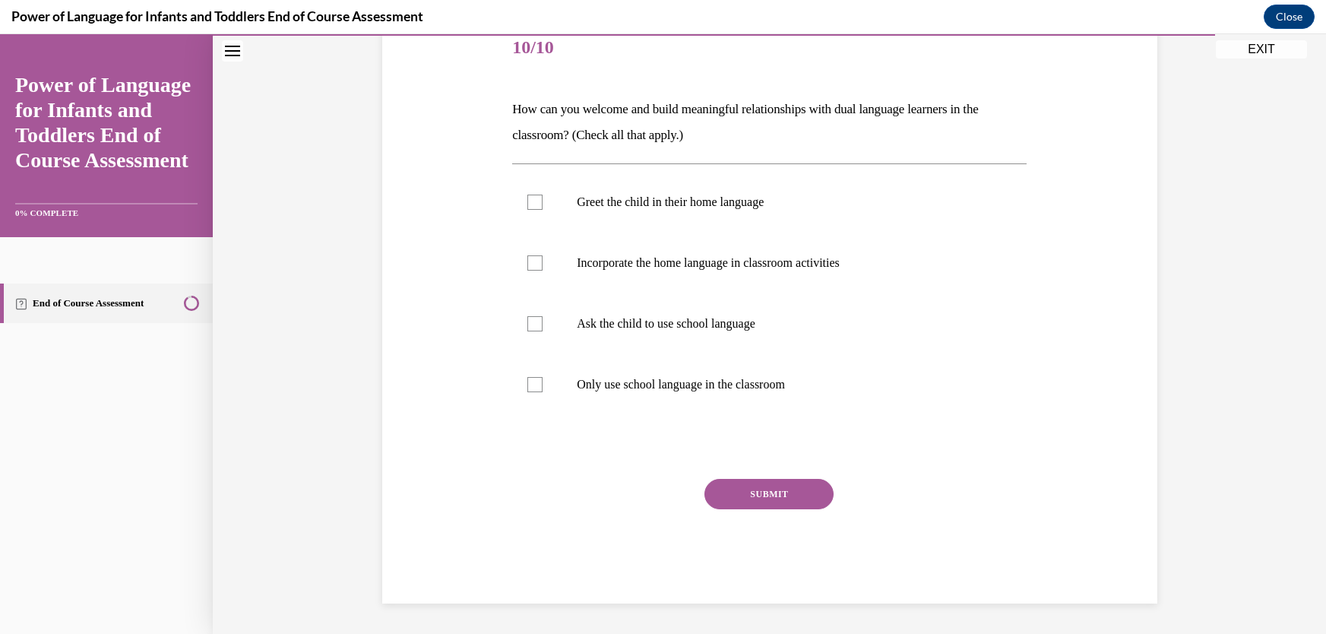
scroll to position [170, 0]
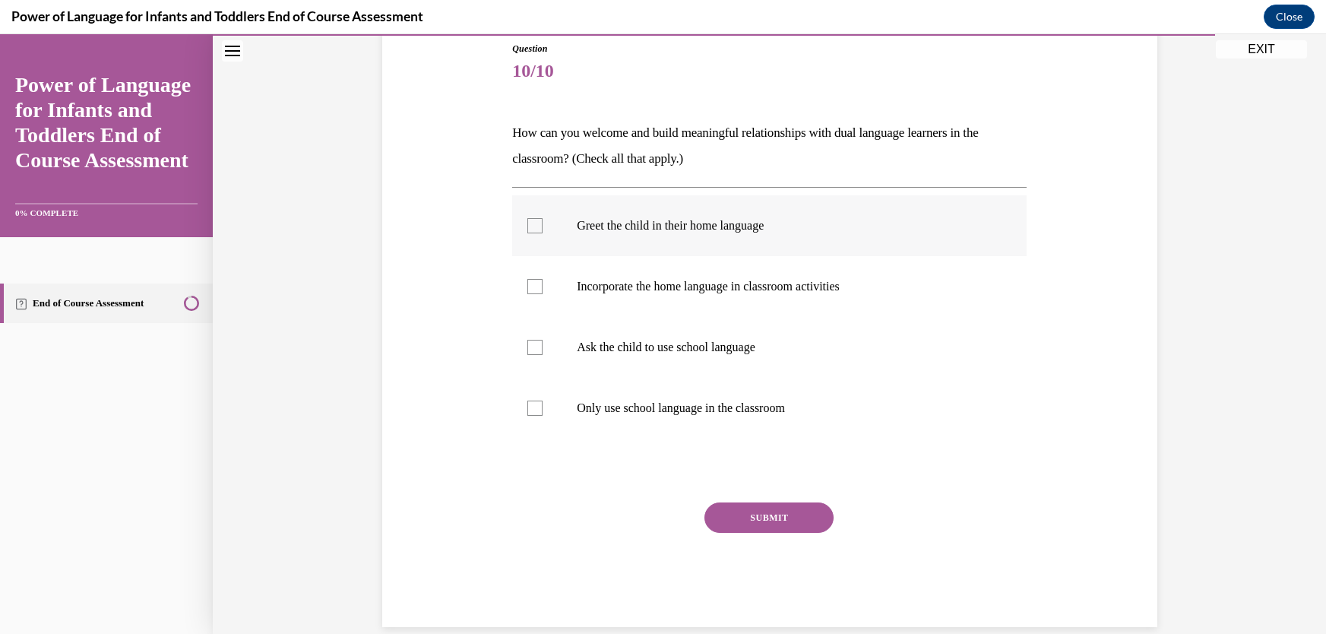
click at [528, 226] on div at bounding box center [535, 225] width 15 height 15
click at [528, 226] on input "Greet the child in their home language" at bounding box center [535, 225] width 15 height 15
checkbox input "true"
click at [531, 289] on div at bounding box center [535, 286] width 15 height 15
click at [531, 289] on input "Incorporate the home language in classroom activities" at bounding box center [535, 286] width 15 height 15
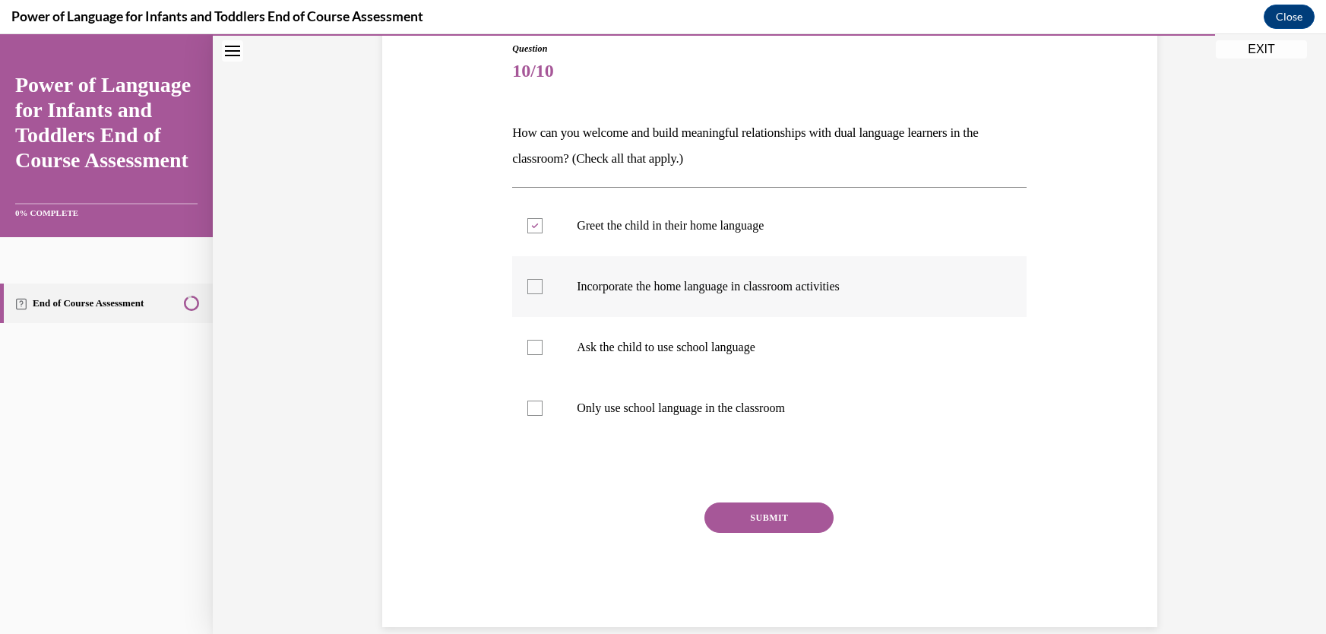
checkbox input "true"
click at [758, 515] on button "SUBMIT" at bounding box center [769, 517] width 129 height 30
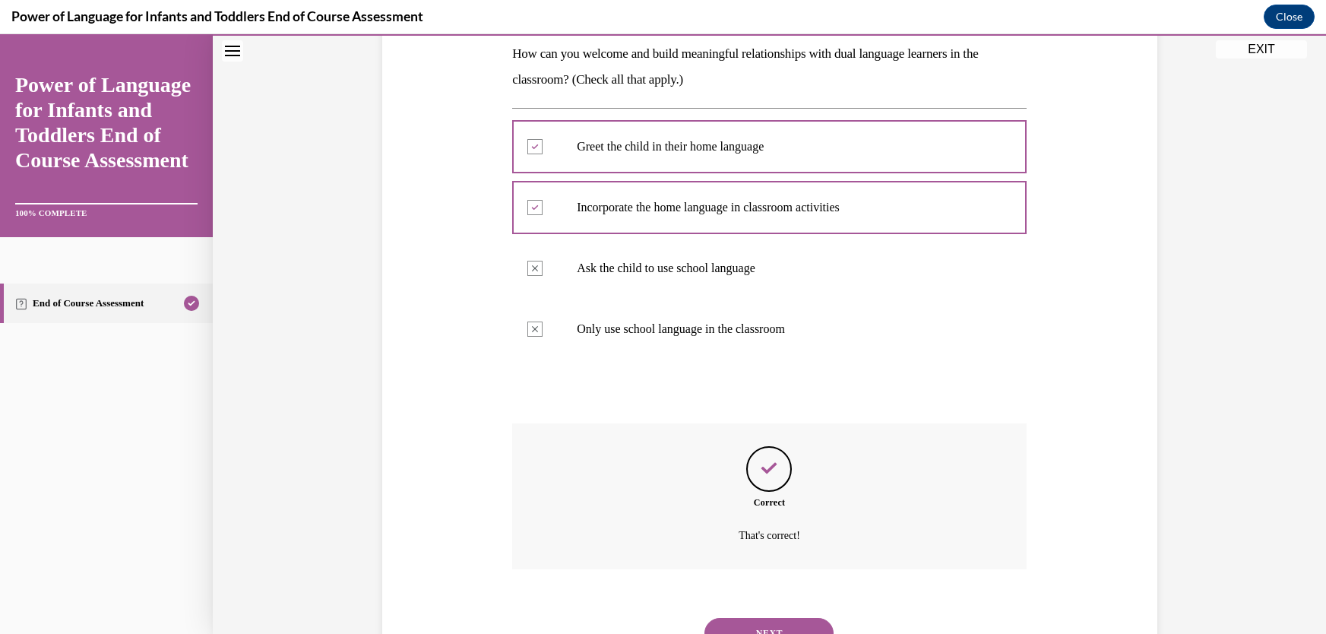
scroll to position [316, 0]
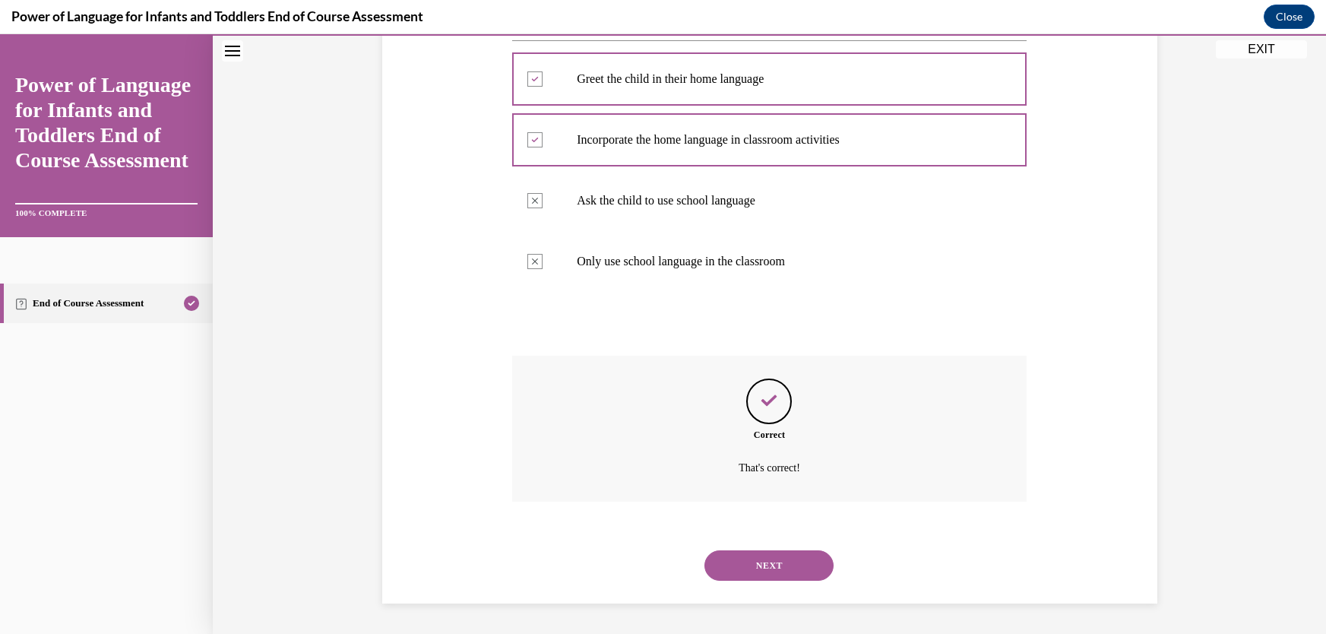
click at [760, 564] on button "NEXT" at bounding box center [769, 565] width 129 height 30
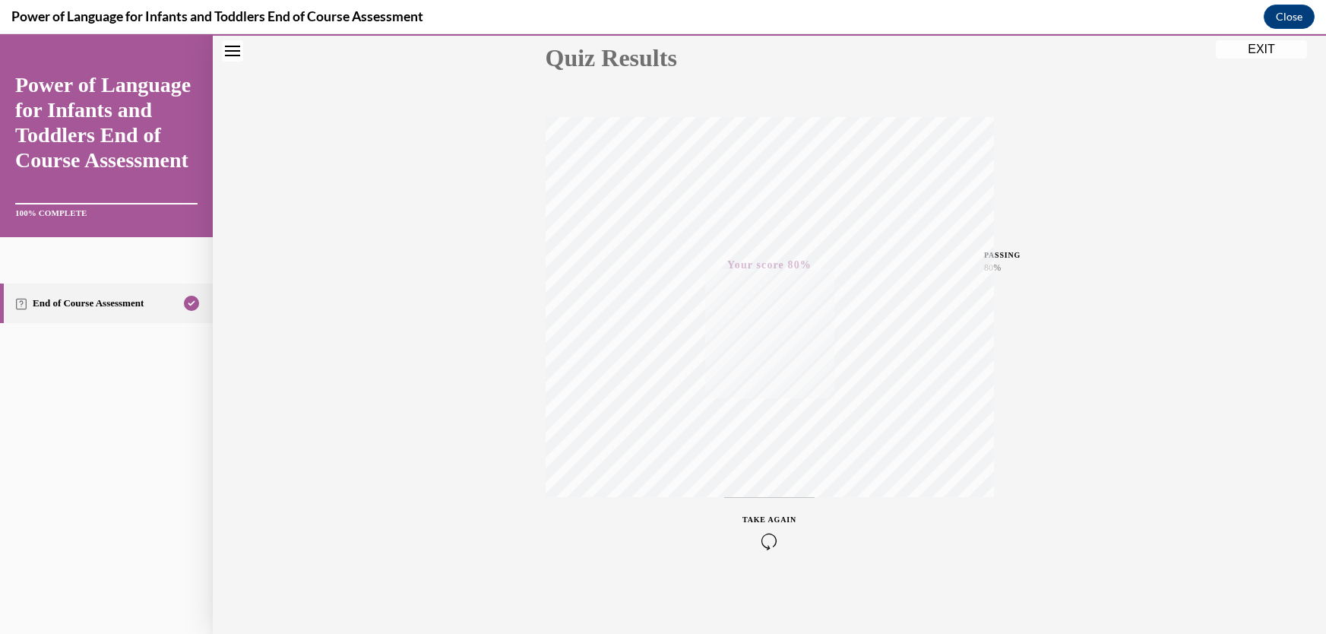
click at [1261, 46] on button "EXIT" at bounding box center [1261, 49] width 91 height 18
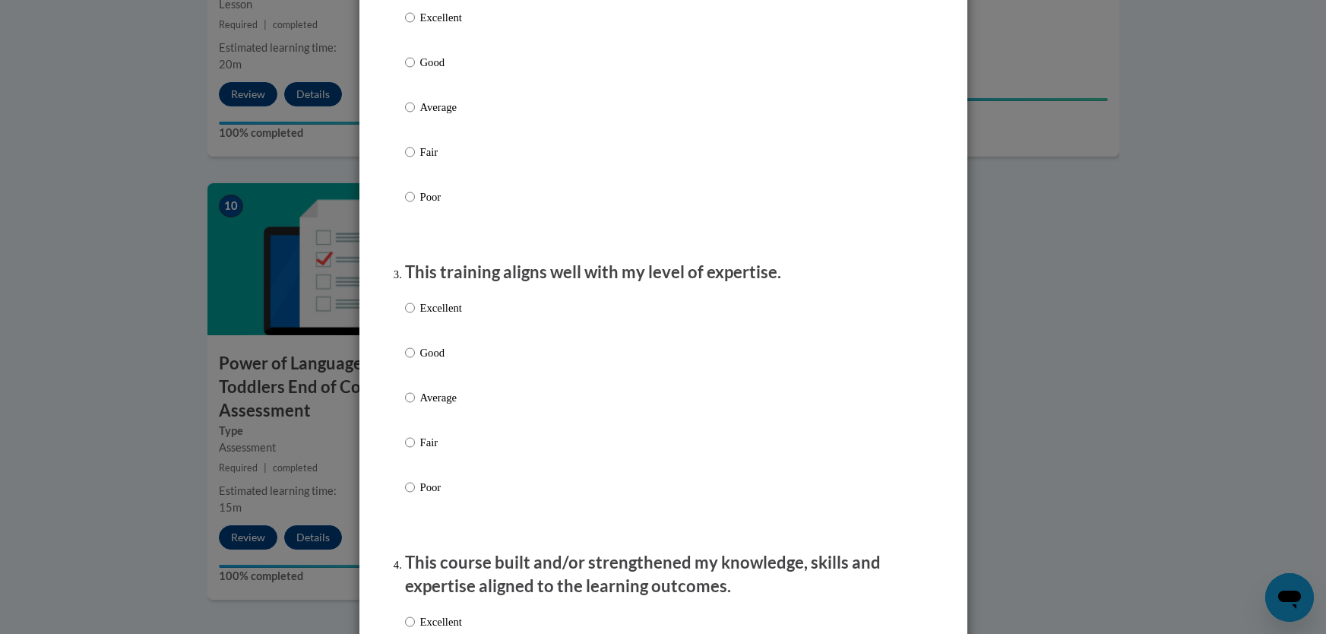
scroll to position [1663, 0]
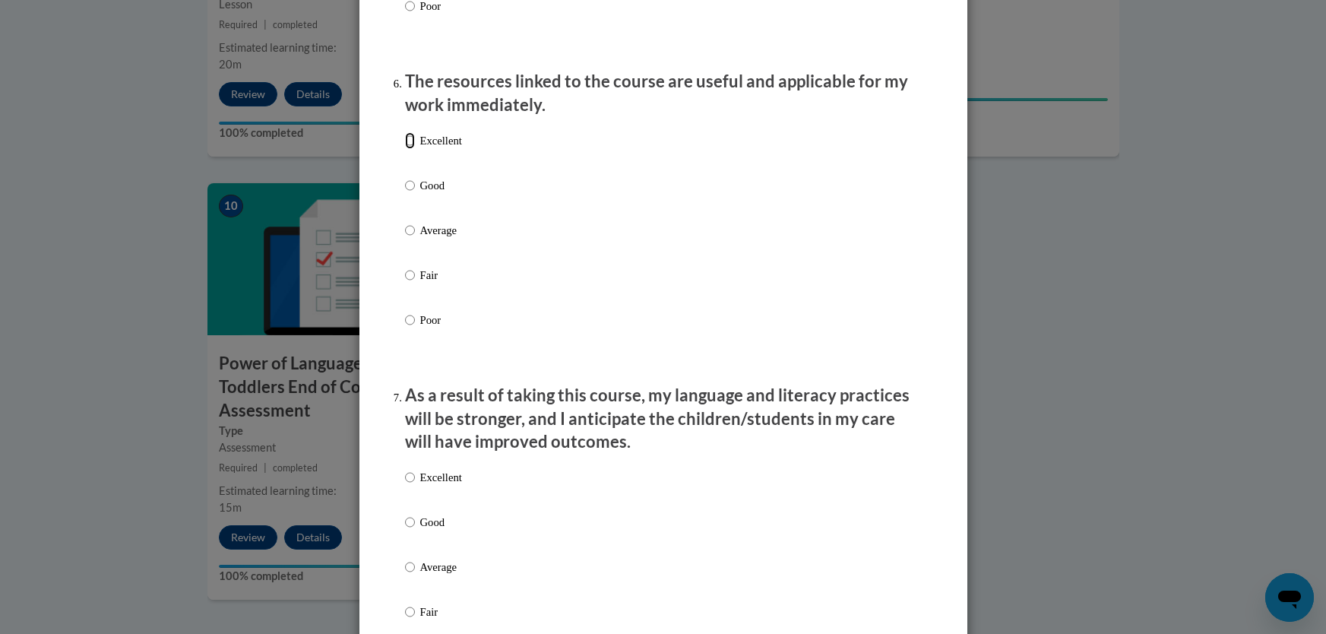
click at [405, 149] on input "Excellent" at bounding box center [410, 140] width 10 height 17
radio input "true"
click at [405, 486] on input "Excellent" at bounding box center [410, 477] width 10 height 17
radio input "true"
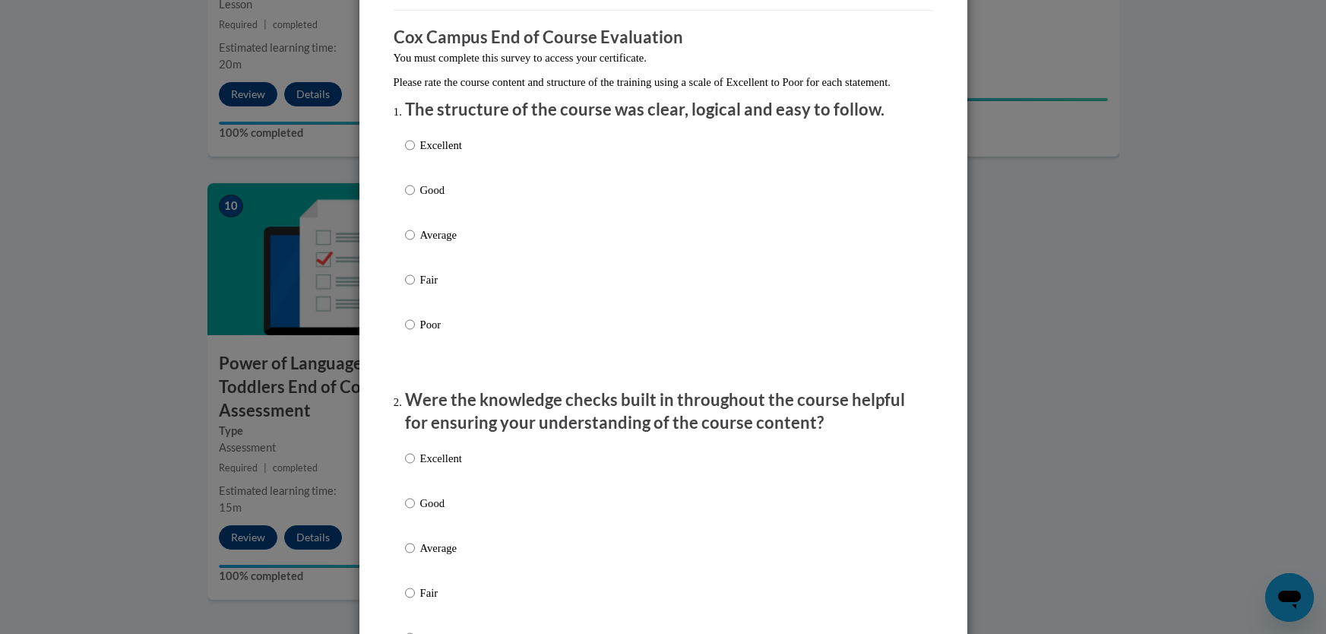
scroll to position [113, 0]
click at [405, 155] on input "Excellent" at bounding box center [410, 146] width 10 height 17
radio input "true"
click at [405, 468] on input "Excellent" at bounding box center [410, 460] width 10 height 17
radio input "true"
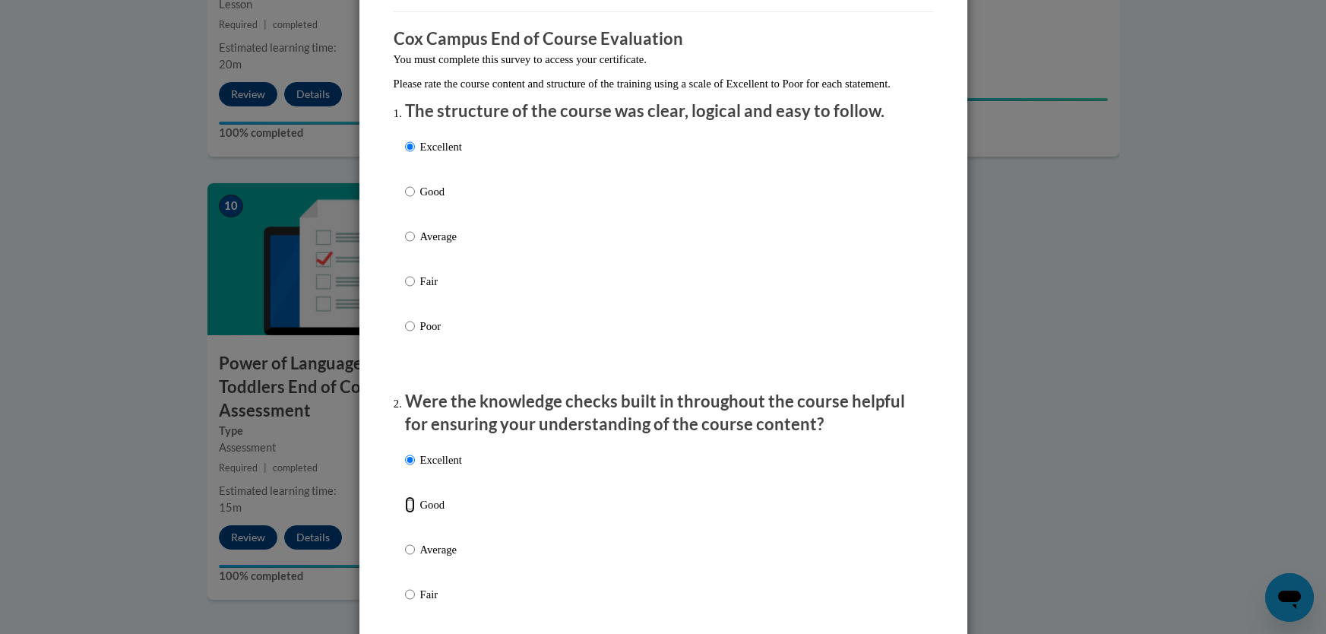
click at [405, 496] on input "Good" at bounding box center [410, 504] width 10 height 17
radio input "true"
click at [405, 468] on input "Excellent" at bounding box center [410, 460] width 10 height 17
radio input "true"
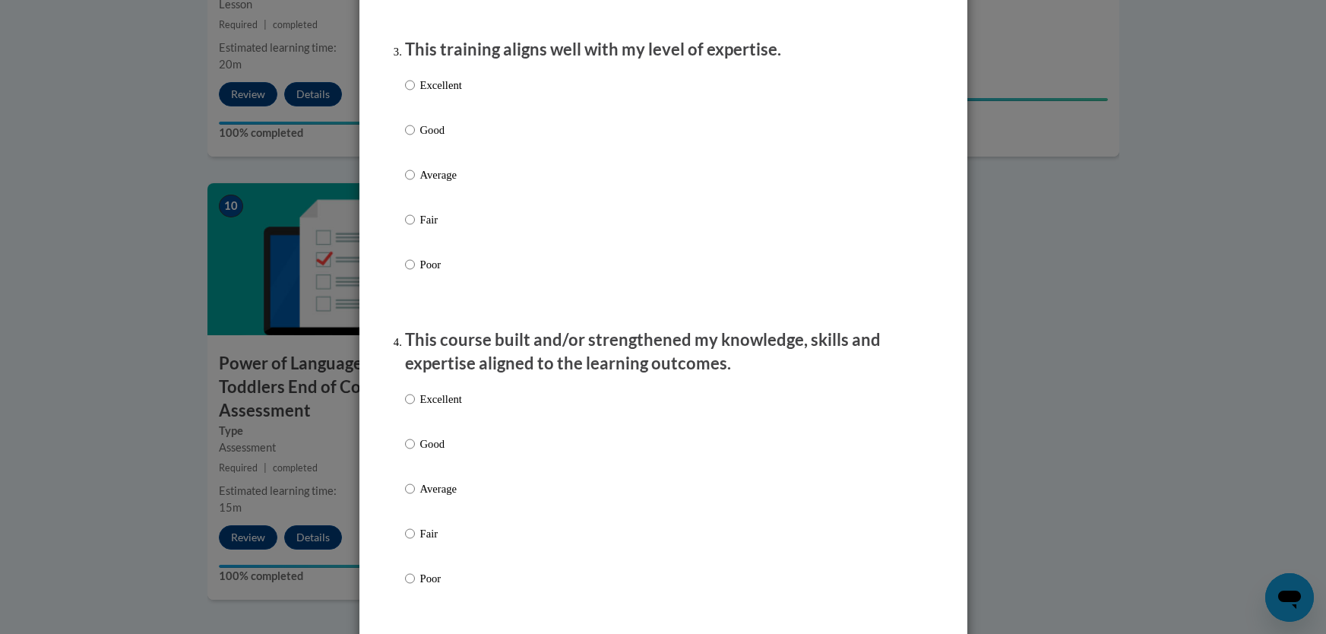
scroll to position [781, 0]
click at [405, 90] on input "Excellent" at bounding box center [410, 81] width 10 height 17
radio input "true"
click at [405, 404] on input "Excellent" at bounding box center [410, 395] width 10 height 17
radio input "true"
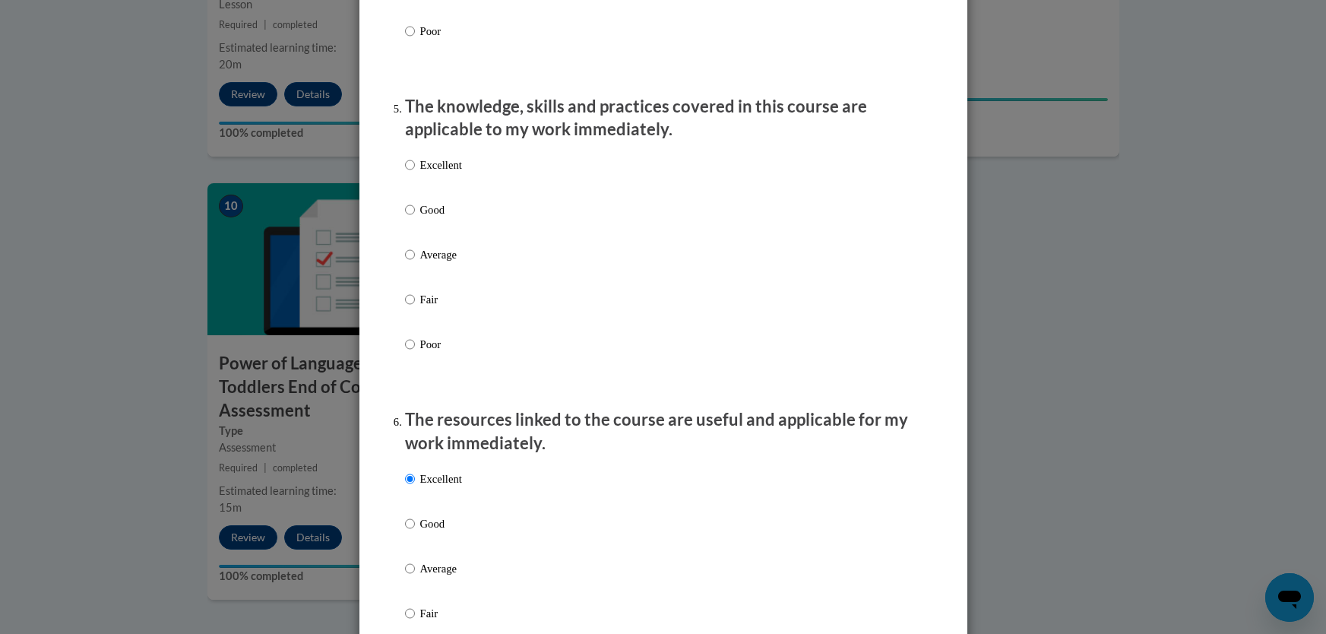
scroll to position [1329, 0]
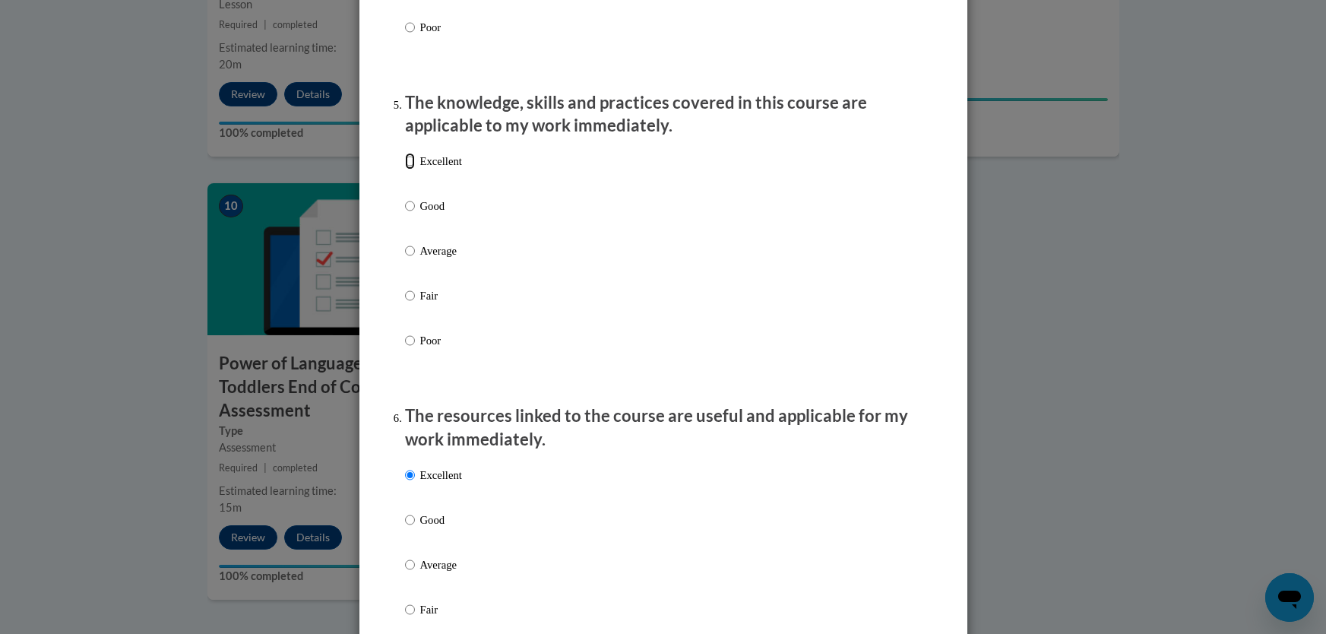
click at [407, 170] on input "Excellent" at bounding box center [410, 161] width 10 height 17
radio input "true"
click at [405, 214] on input "Good" at bounding box center [410, 206] width 10 height 17
radio input "true"
click at [893, 101] on ol "The structure of the course was clear, logical and easy to follow. Excellent Go…" at bounding box center [664, 327] width 540 height 2889
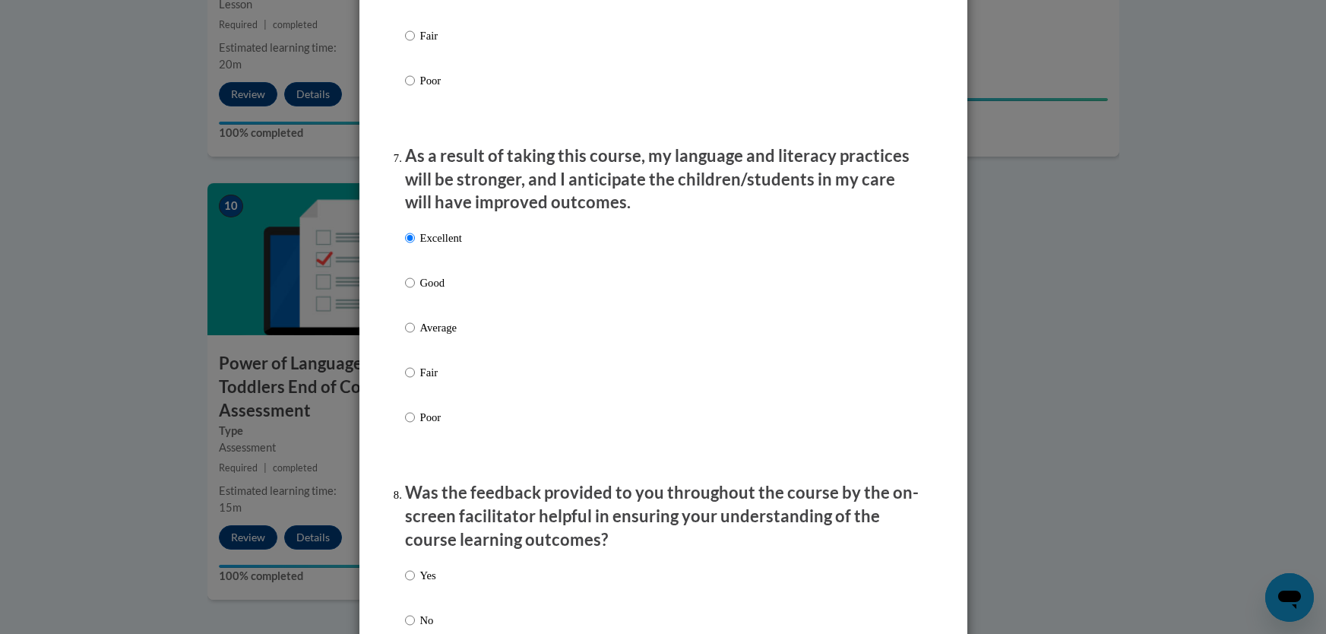
scroll to position [1906, 0]
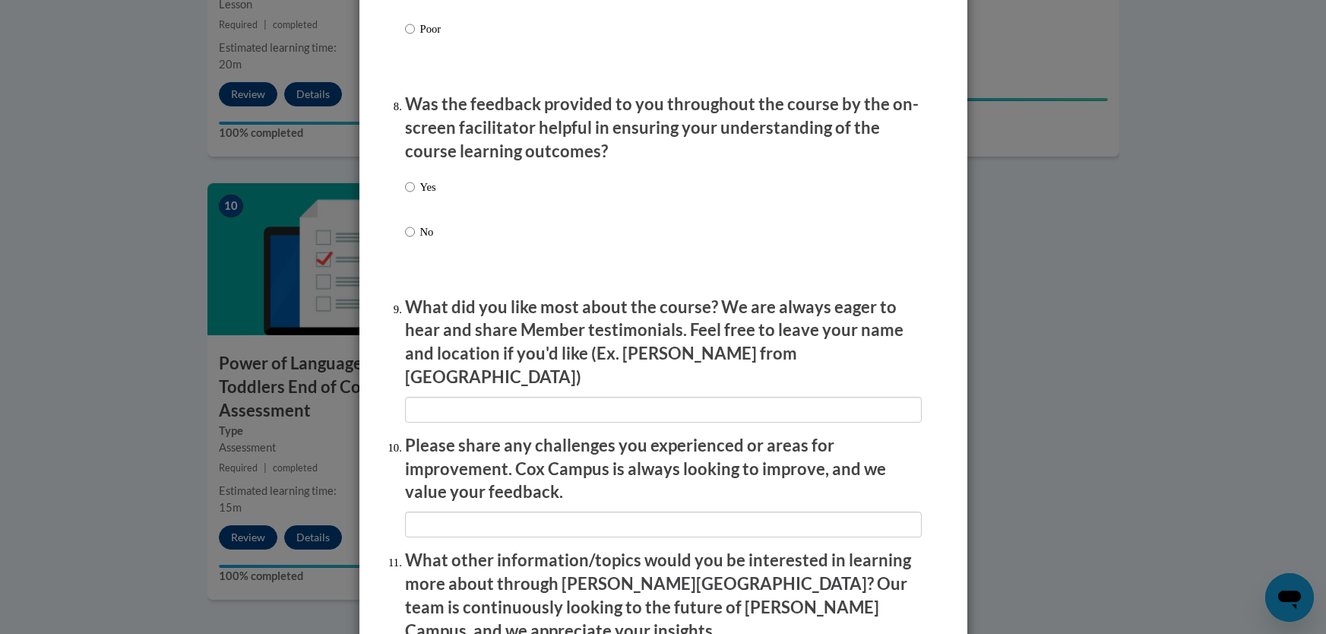
scroll to position [2363, 0]
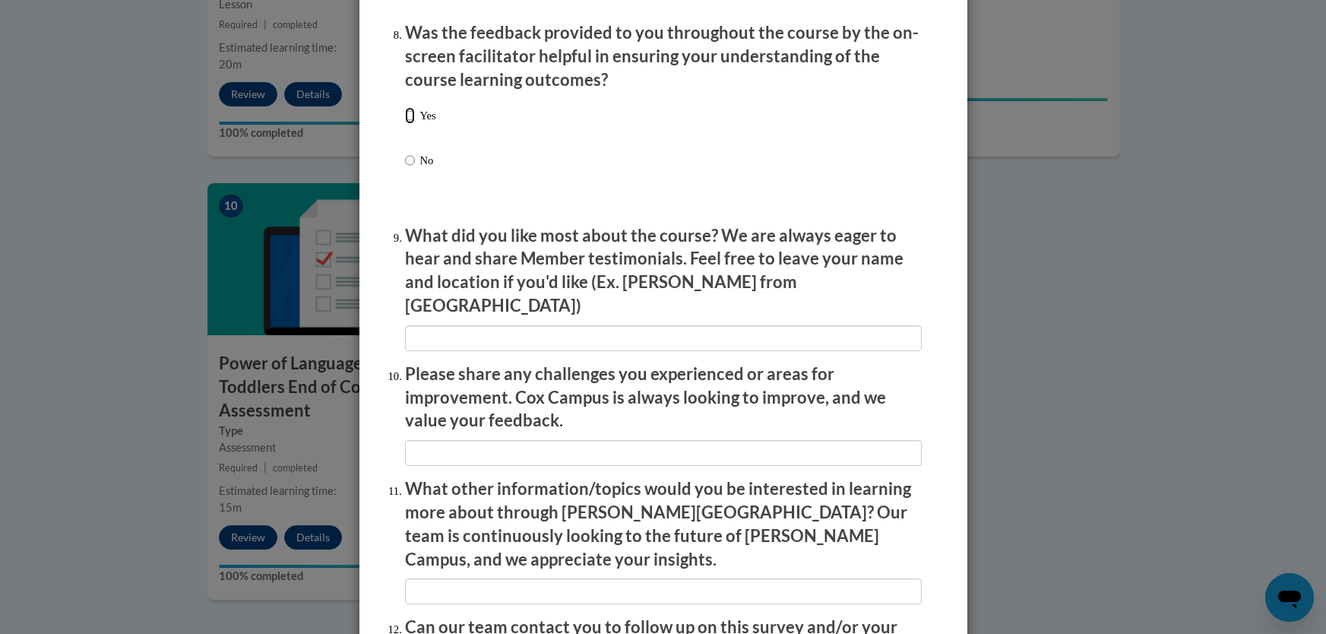
click at [406, 124] on input "Yes" at bounding box center [410, 115] width 10 height 17
radio input "true"
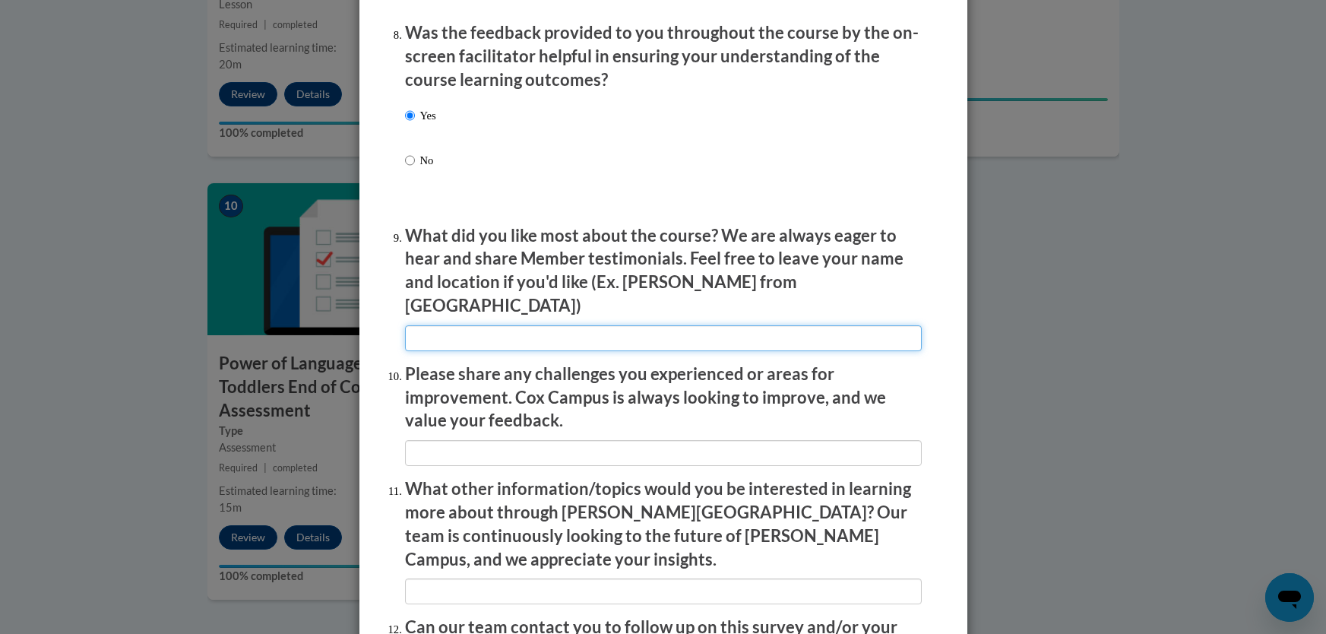
click at [700, 332] on input "textbox" at bounding box center [663, 338] width 517 height 26
type input "Visual examples of how to incorporate language"
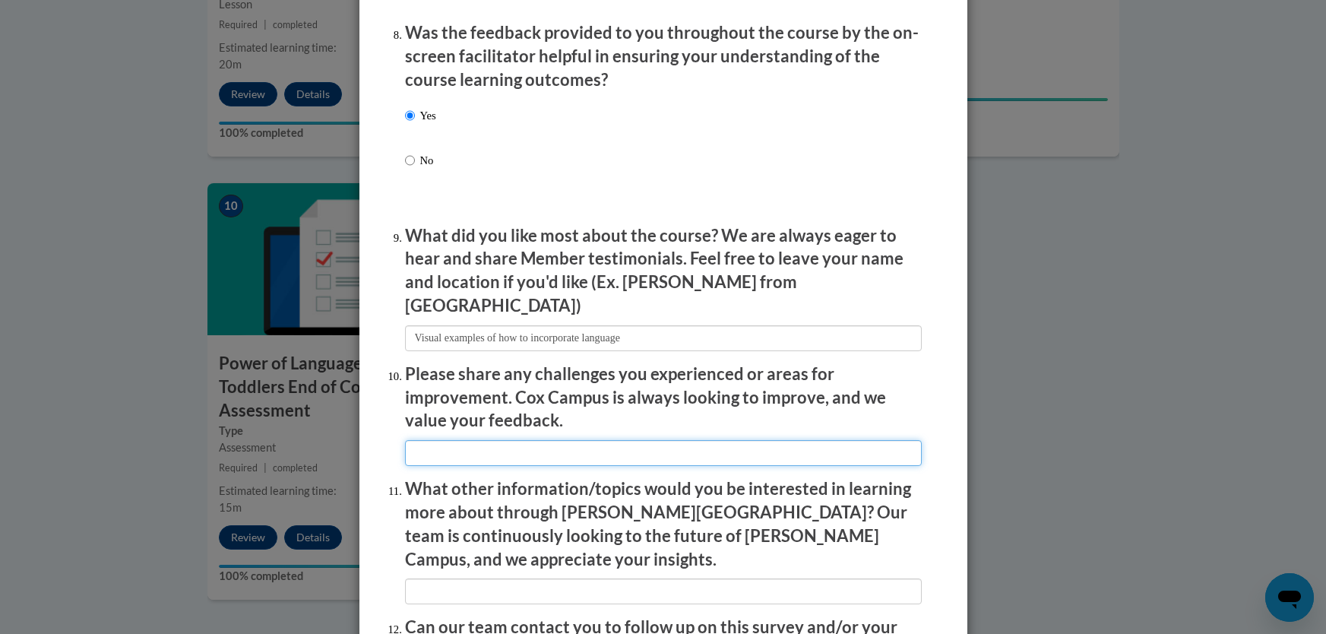
click at [563, 443] on input "textbox" at bounding box center [663, 453] width 517 height 26
type input "None"
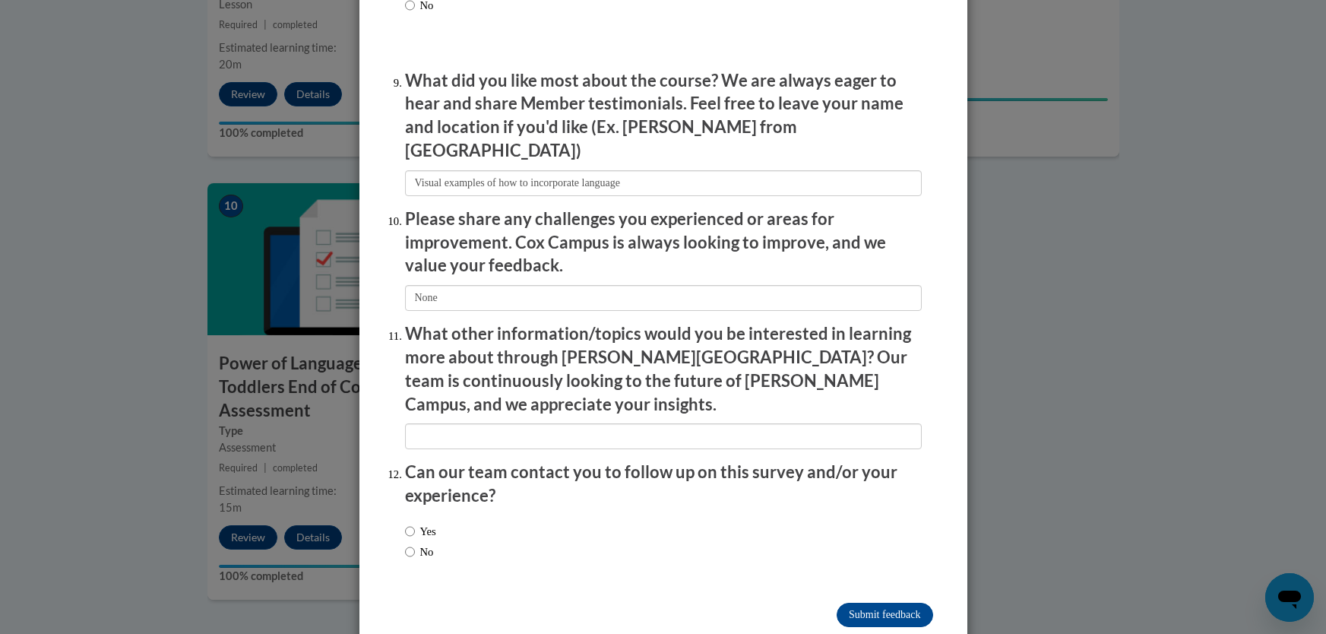
scroll to position [2524, 0]
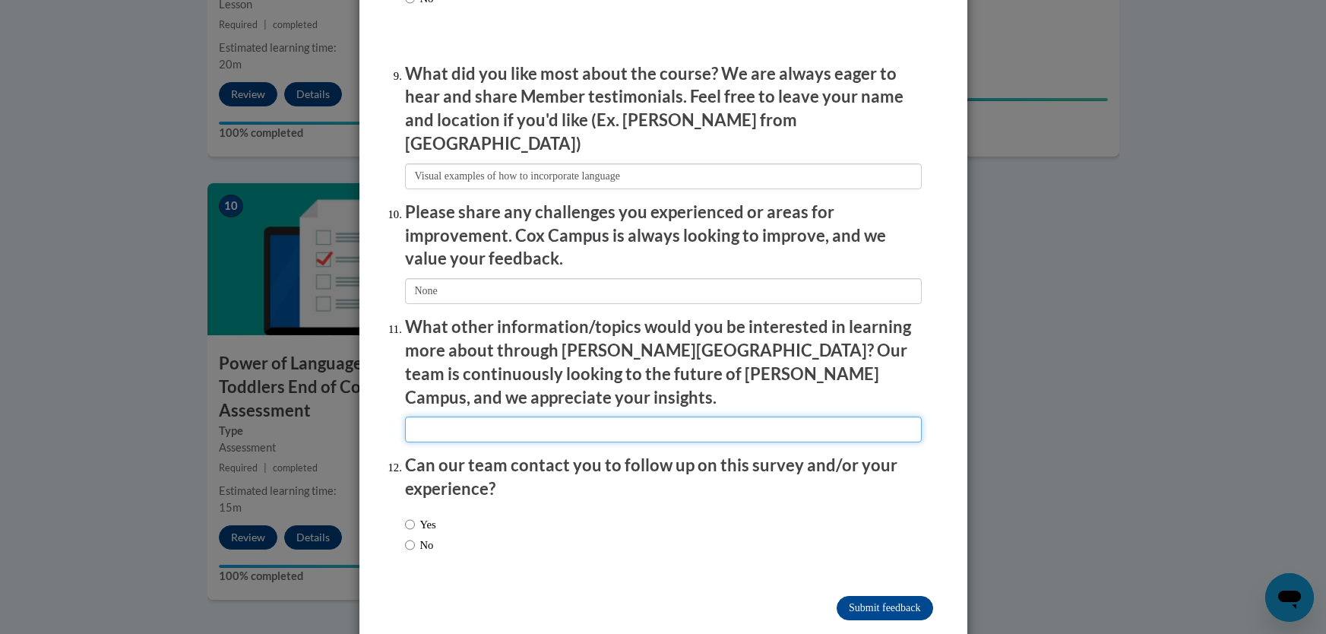
click at [708, 417] on input "textbox" at bounding box center [663, 430] width 517 height 26
type input "The same course but for preschoolers"
click at [424, 537] on label "No" at bounding box center [419, 545] width 29 height 17
click at [415, 537] on input "No" at bounding box center [410, 545] width 10 height 17
radio input "true"
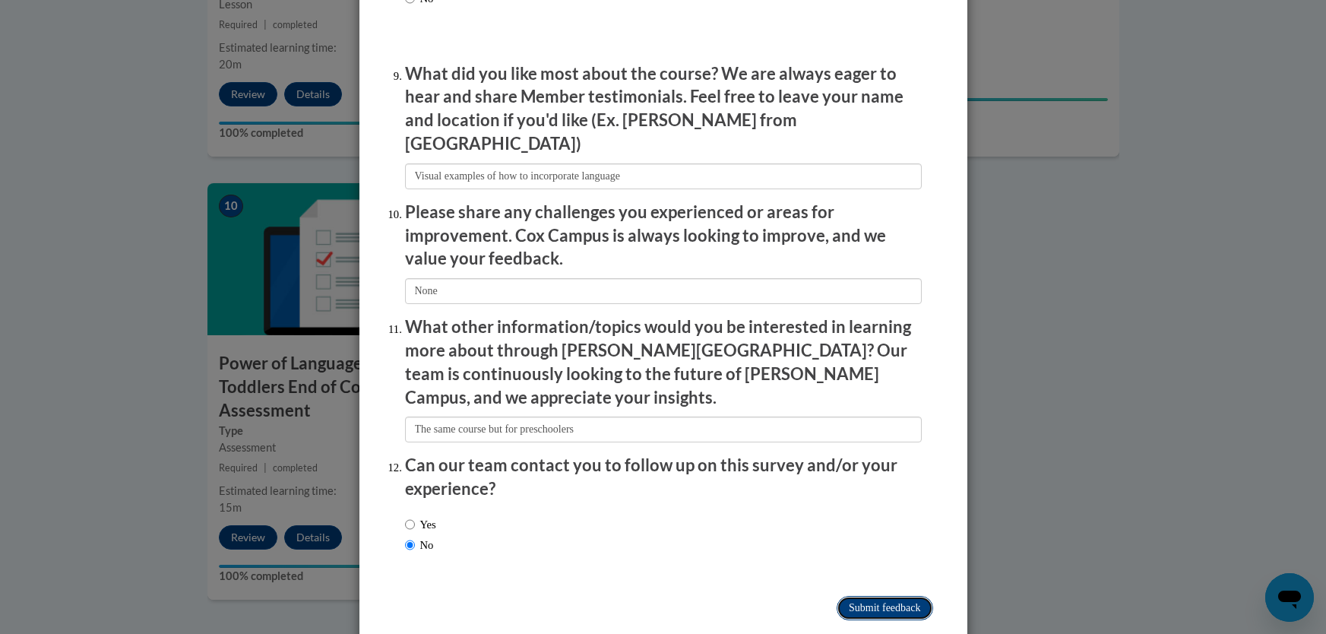
click at [884, 596] on input "Submit feedback" at bounding box center [885, 608] width 96 height 24
